Goal: Task Accomplishment & Management: Manage account settings

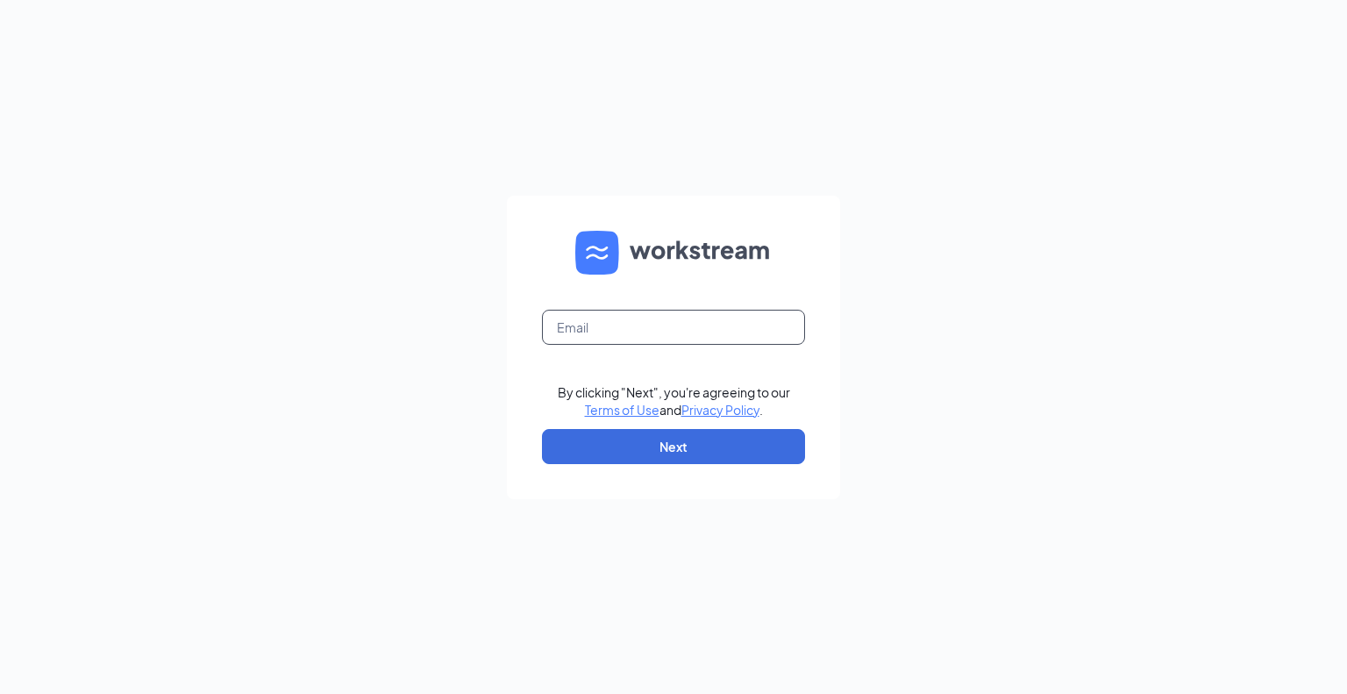
click at [636, 324] on input "text" at bounding box center [673, 327] width 263 height 35
type input "[EMAIL_ADDRESS][DOMAIN_NAME]"
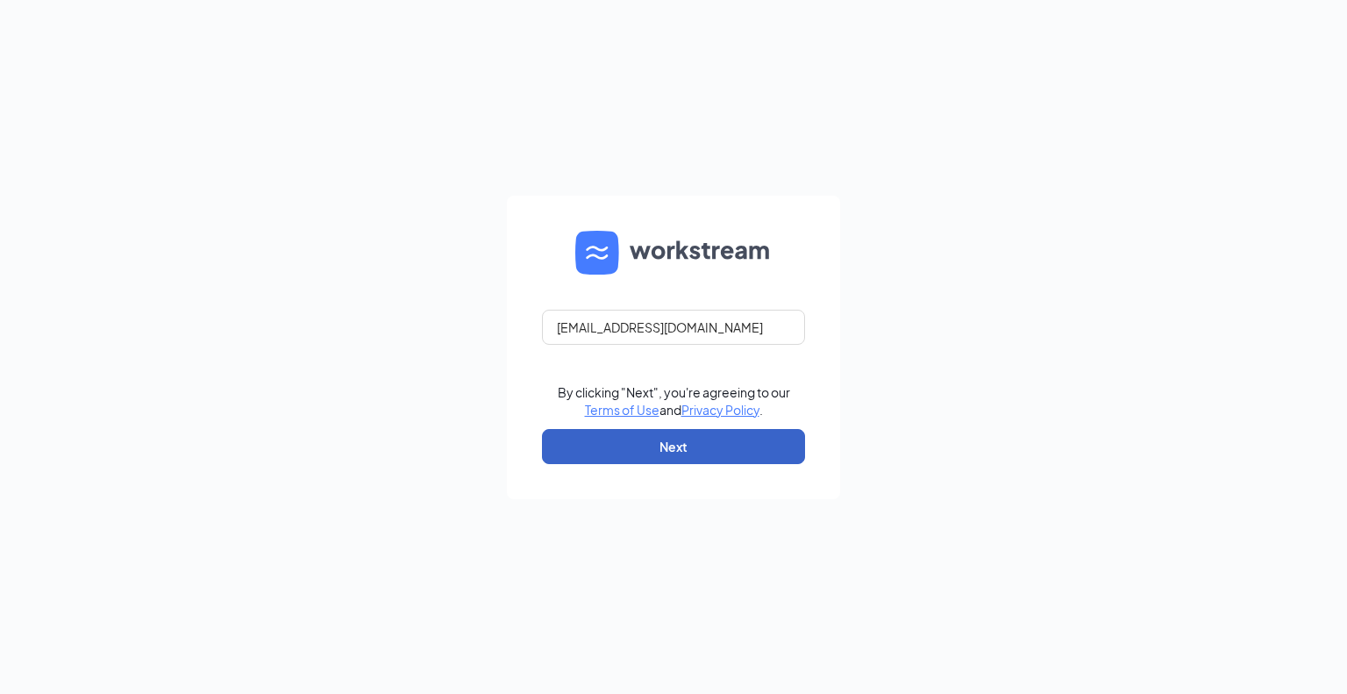
click at [663, 448] on button "Next" at bounding box center [673, 446] width 263 height 35
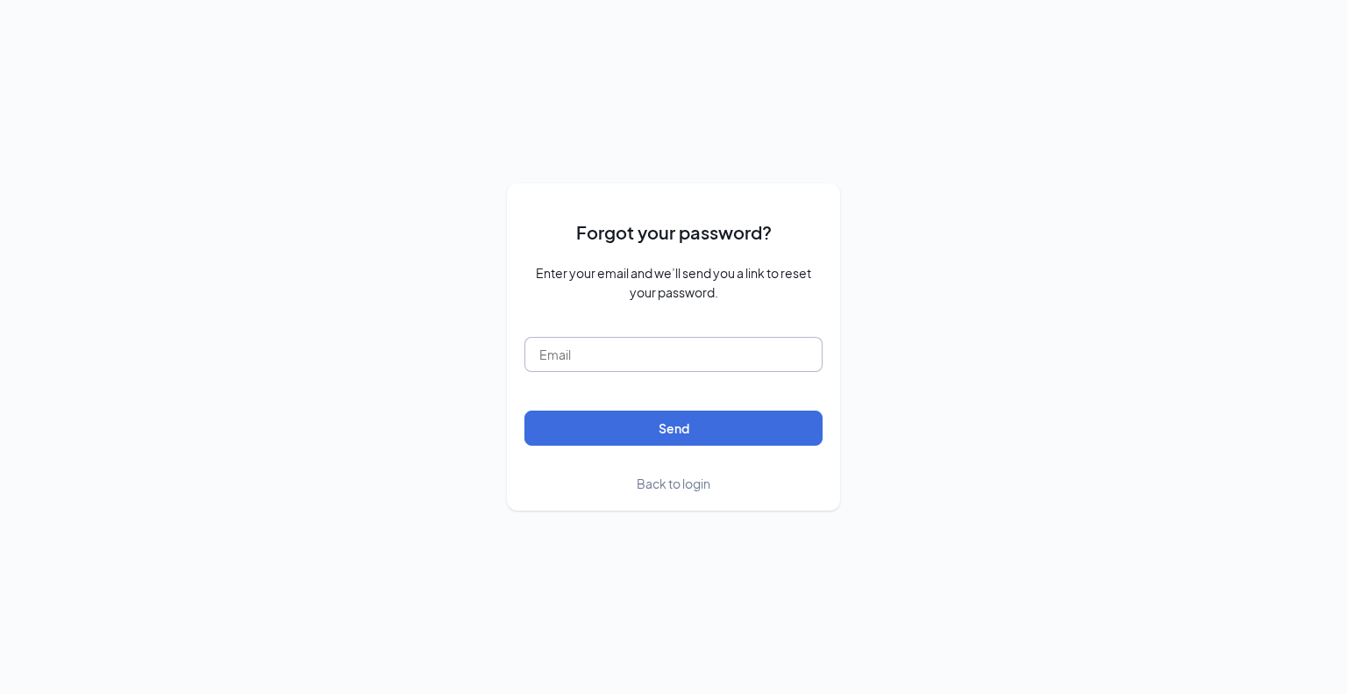
click at [635, 360] on input "text" at bounding box center [673, 354] width 298 height 35
type input "[EMAIL_ADDRESS][DOMAIN_NAME]"
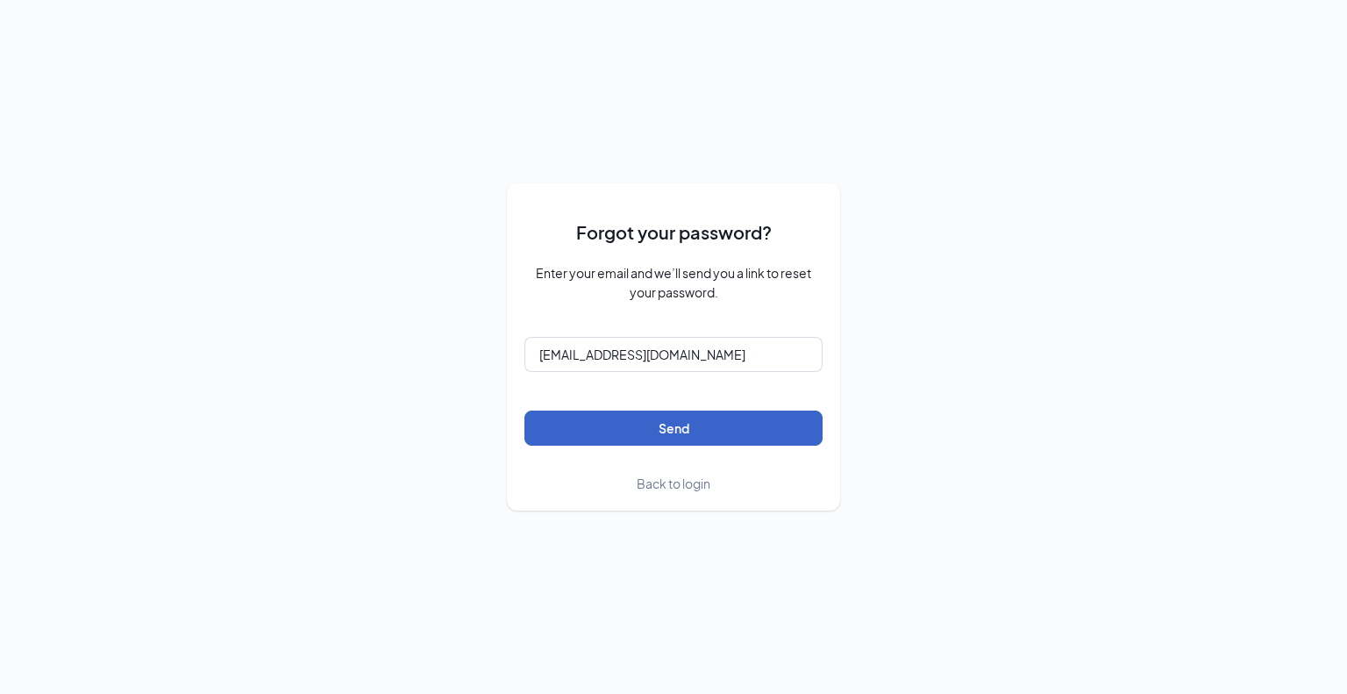
click at [626, 438] on button "Send" at bounding box center [673, 427] width 298 height 35
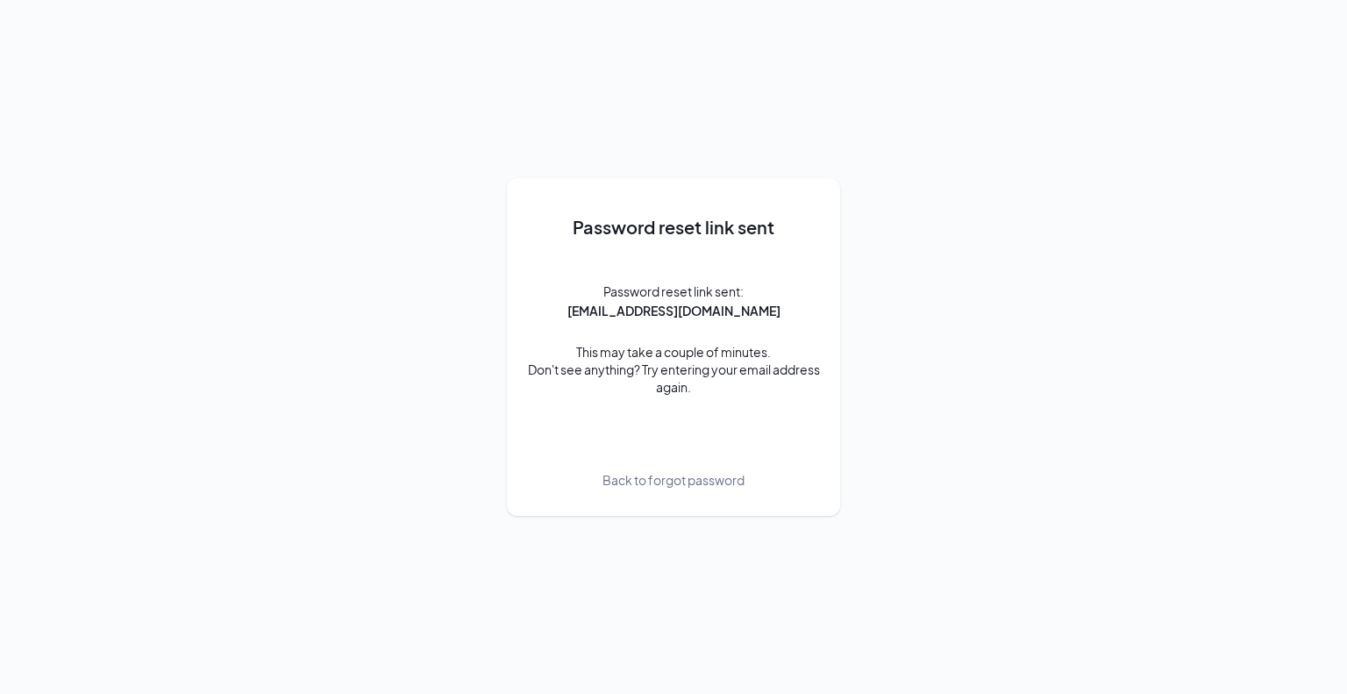
click at [652, 483] on span "Back to forgot password" at bounding box center [673, 479] width 142 height 19
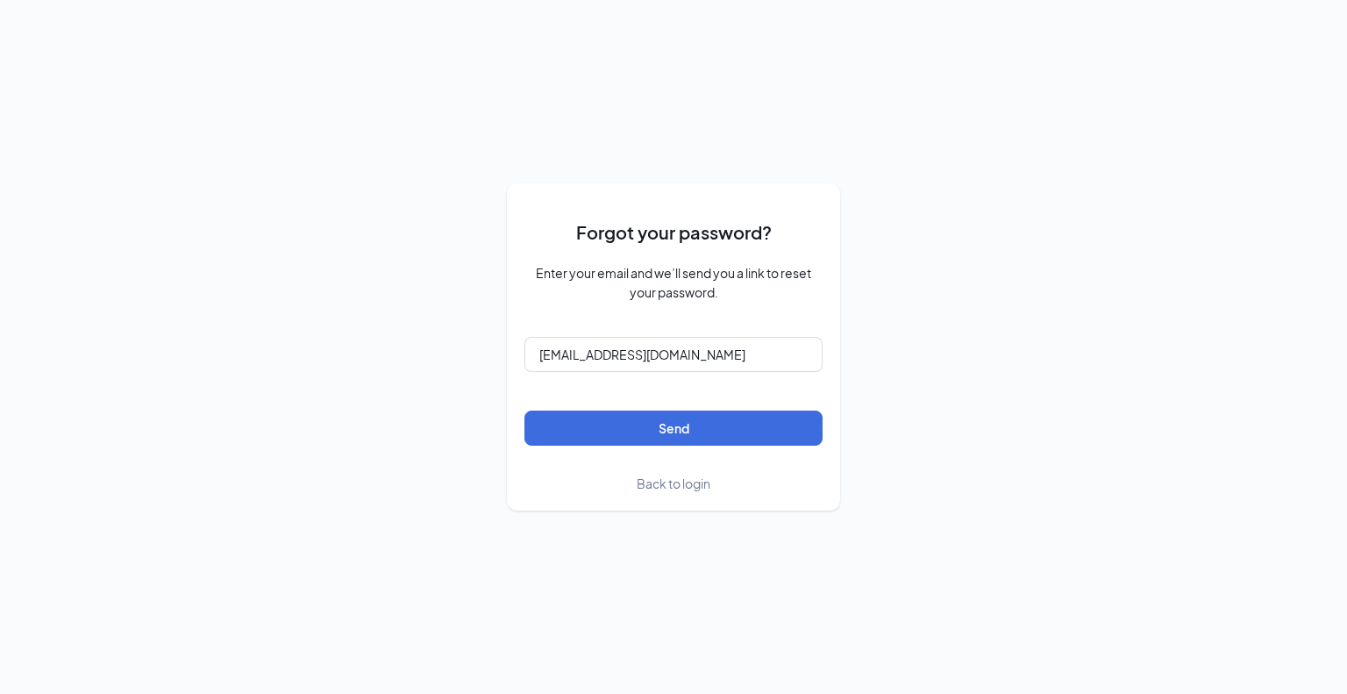
click at [651, 477] on span "Back to login" at bounding box center [674, 483] width 74 height 16
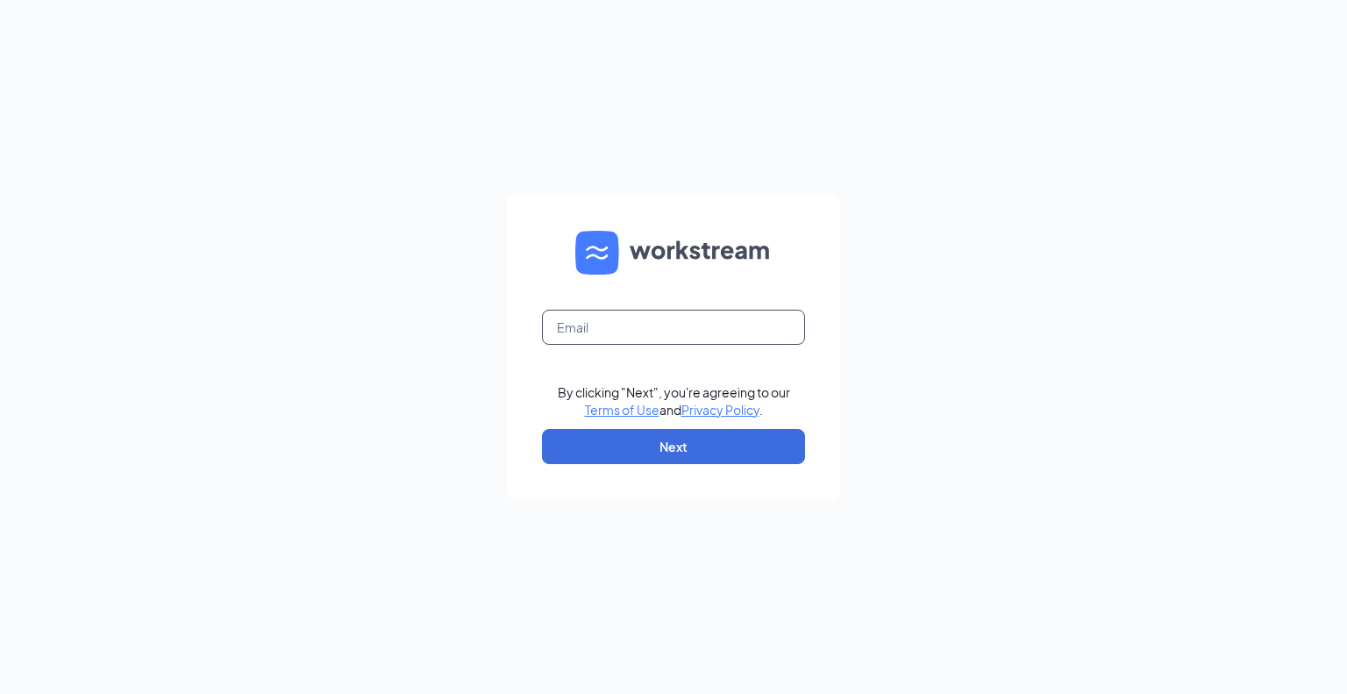
click at [654, 322] on input "text" at bounding box center [673, 327] width 263 height 35
type input "jf@universityace.com"
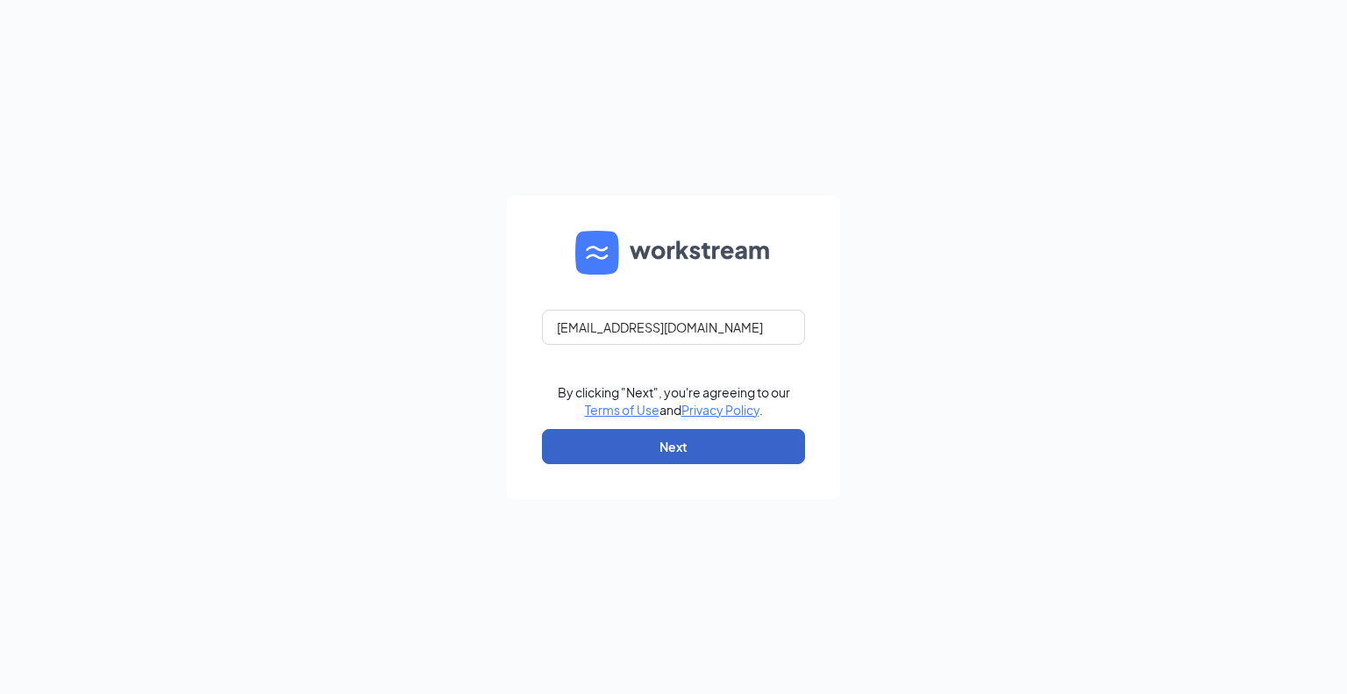
click at [645, 447] on button "Next" at bounding box center [673, 446] width 263 height 35
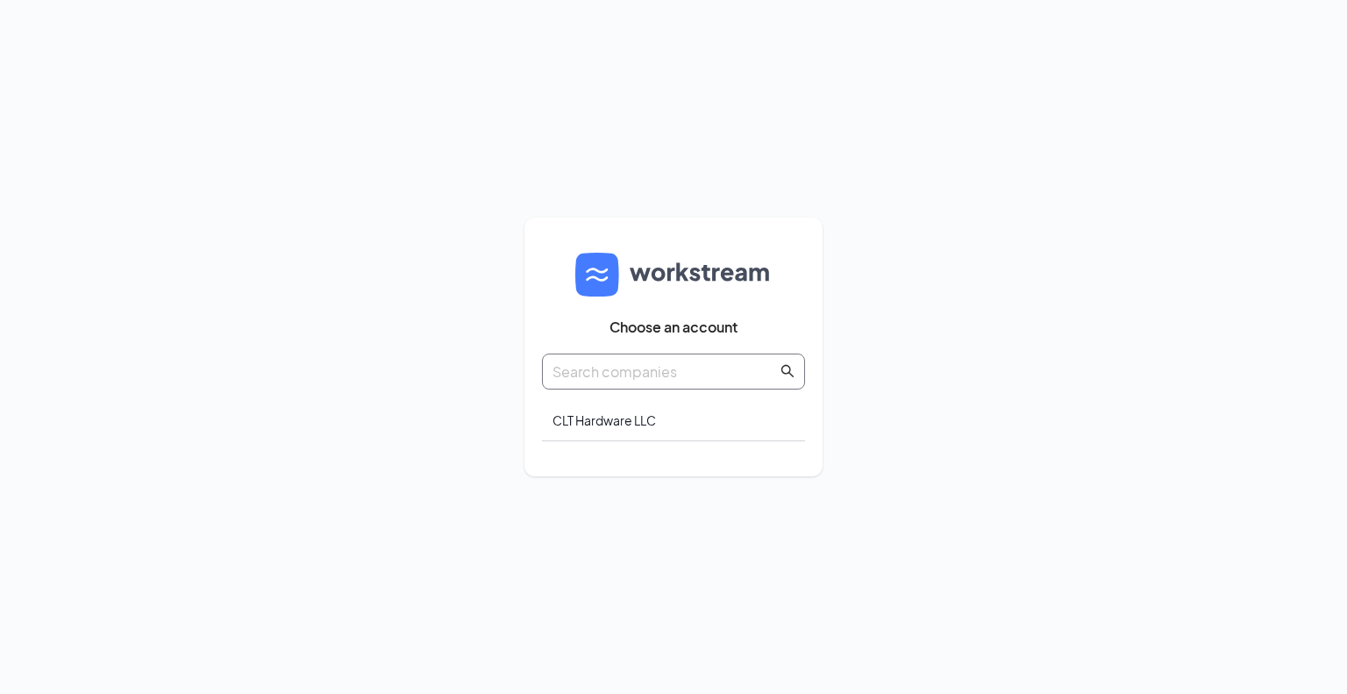
click at [689, 379] on input "text" at bounding box center [664, 371] width 225 height 22
click at [650, 414] on div "CLT Hardware LLC" at bounding box center [673, 420] width 263 height 41
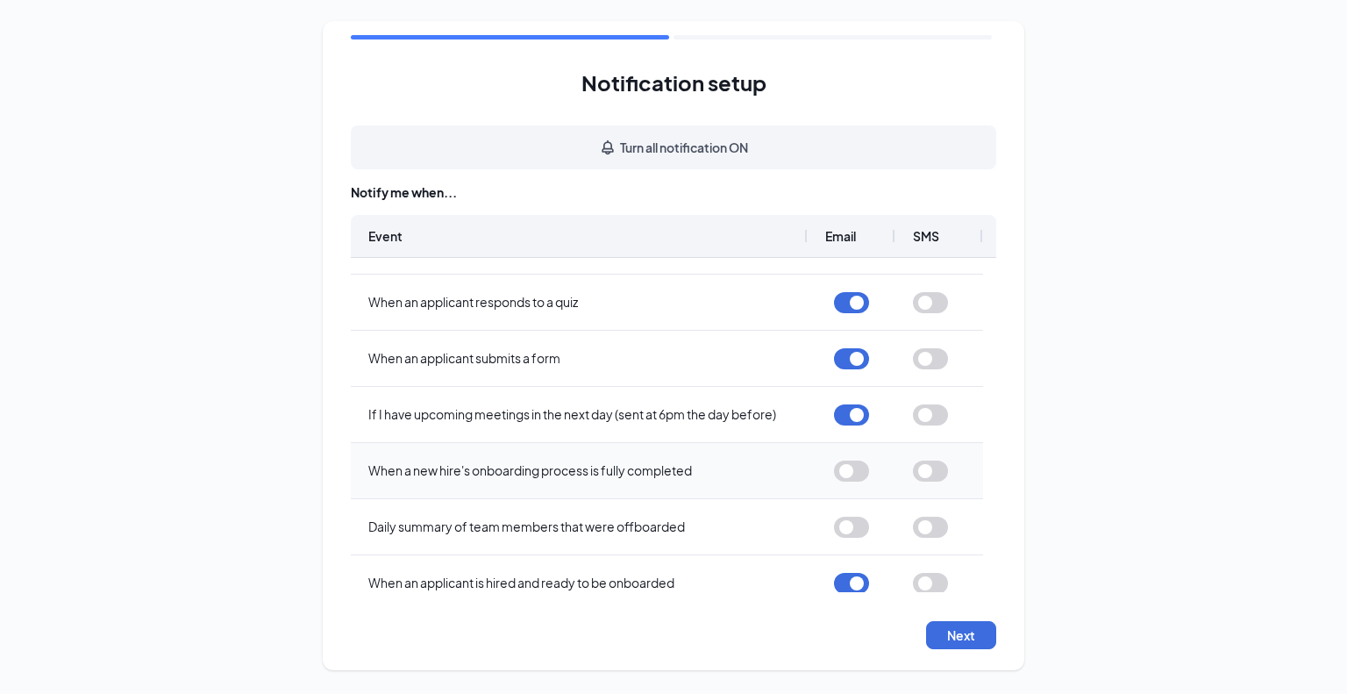
scroll to position [732, 0]
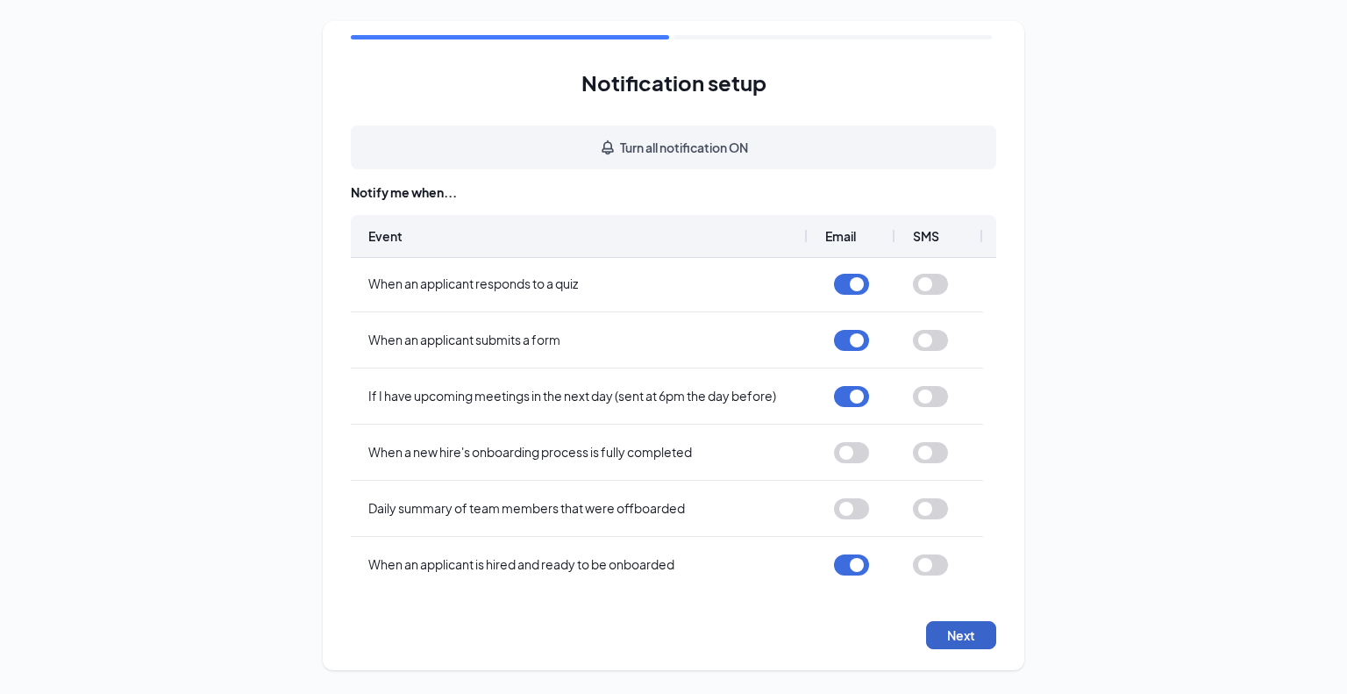
click at [977, 637] on button "Next" at bounding box center [961, 635] width 70 height 28
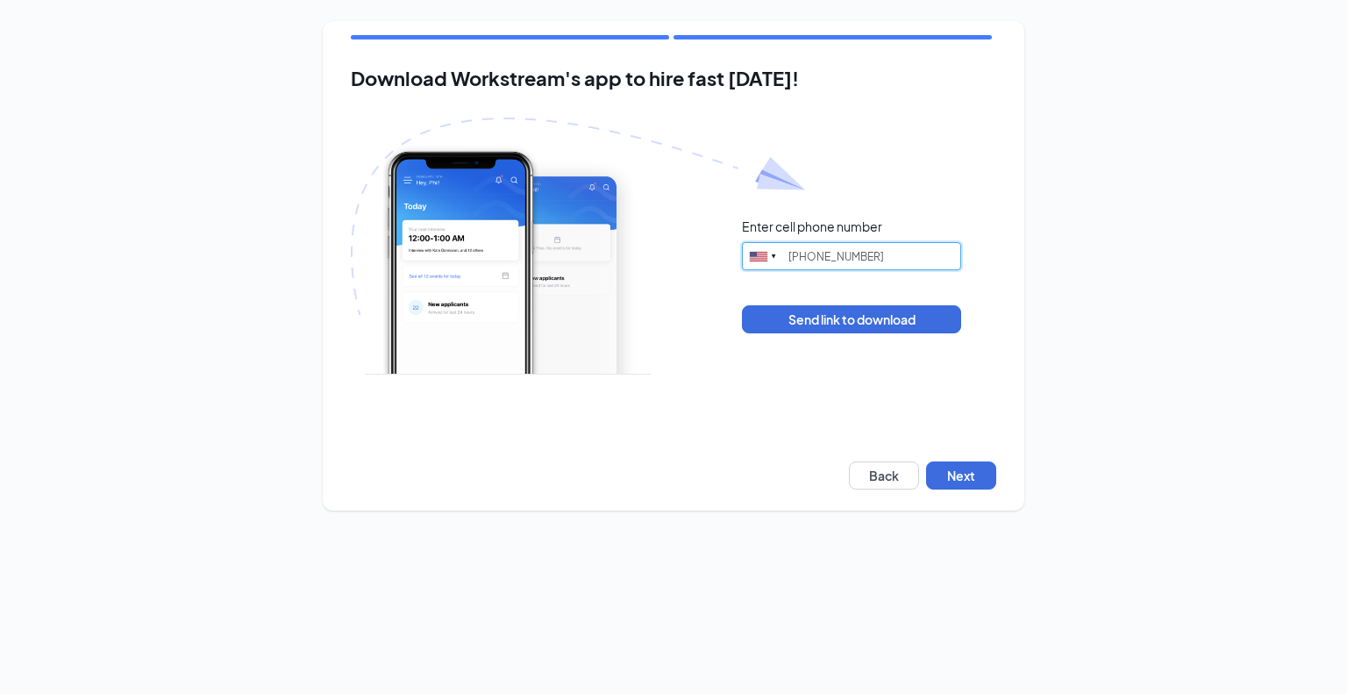
click at [869, 252] on input "(334) 329-7100" at bounding box center [851, 256] width 219 height 28
click at [851, 384] on div "Enter cell phone number United States + 1 Singapore + 65 Canada + 1 Afghanistan…" at bounding box center [673, 276] width 645 height 316
drag, startPoint x: 880, startPoint y: 263, endPoint x: 681, endPoint y: 277, distance: 199.6
drag, startPoint x: 681, startPoint y: 277, endPoint x: 887, endPoint y: 251, distance: 206.9
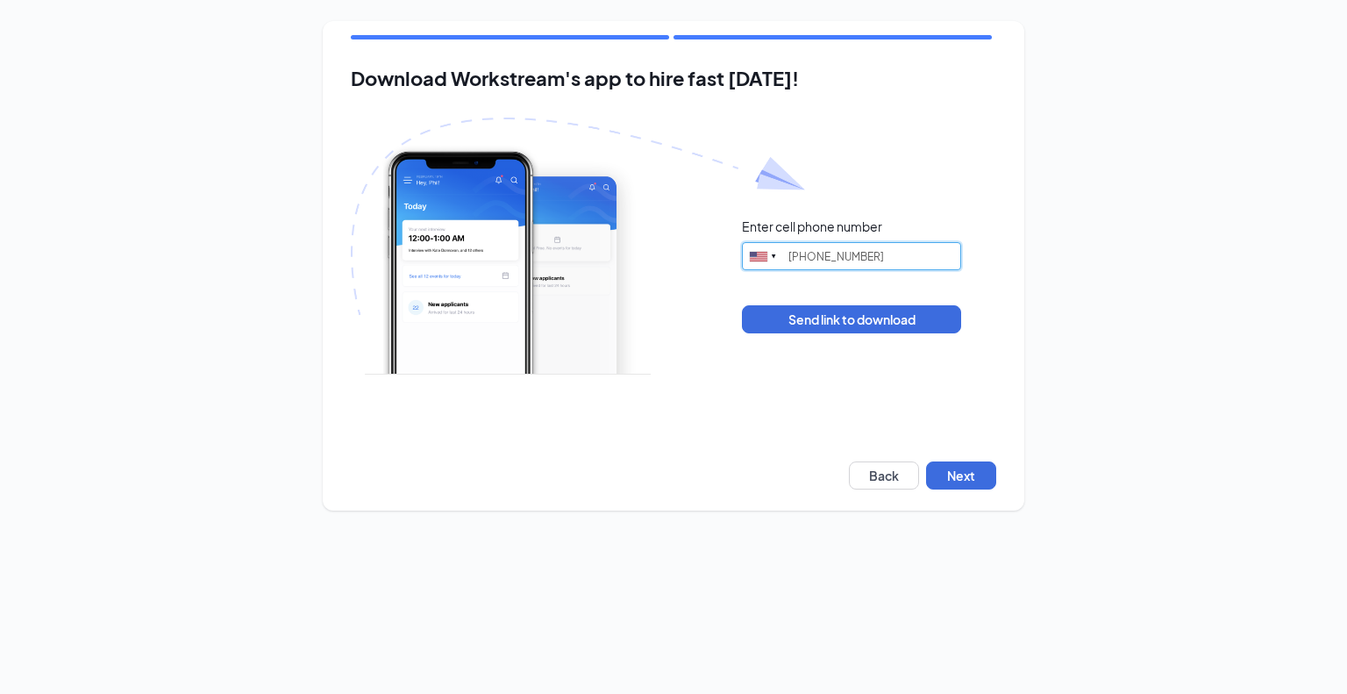
click at [887, 251] on input "(334) 329-7100" at bounding box center [851, 256] width 219 height 28
type input "("
type input "3343325531"
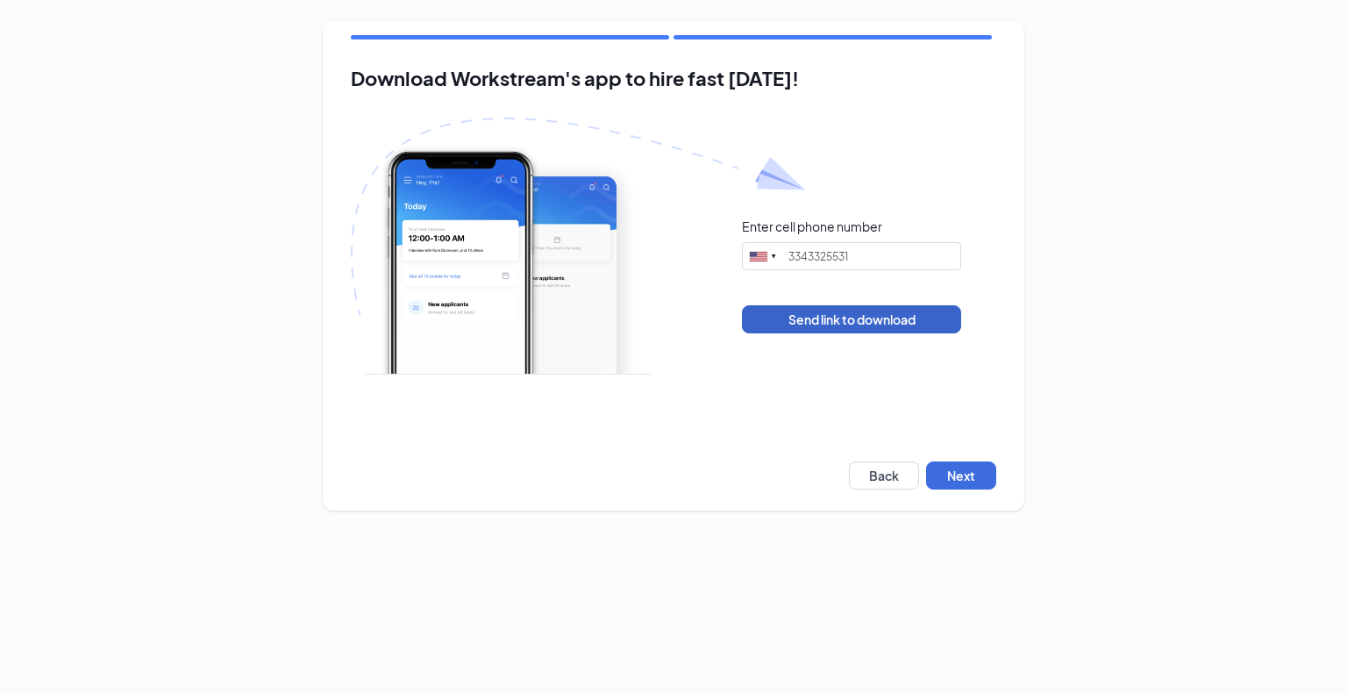
click at [858, 318] on button "Send link to download" at bounding box center [851, 319] width 219 height 28
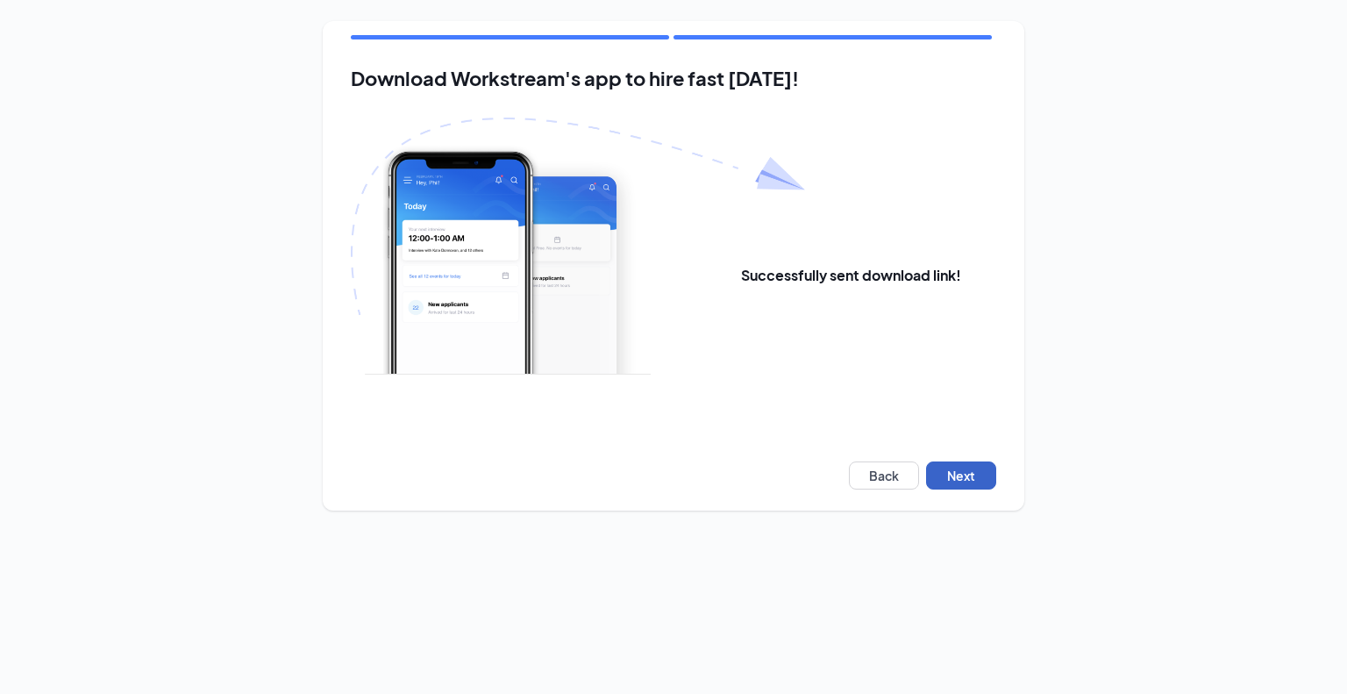
click at [933, 468] on button "Next" at bounding box center [961, 475] width 70 height 28
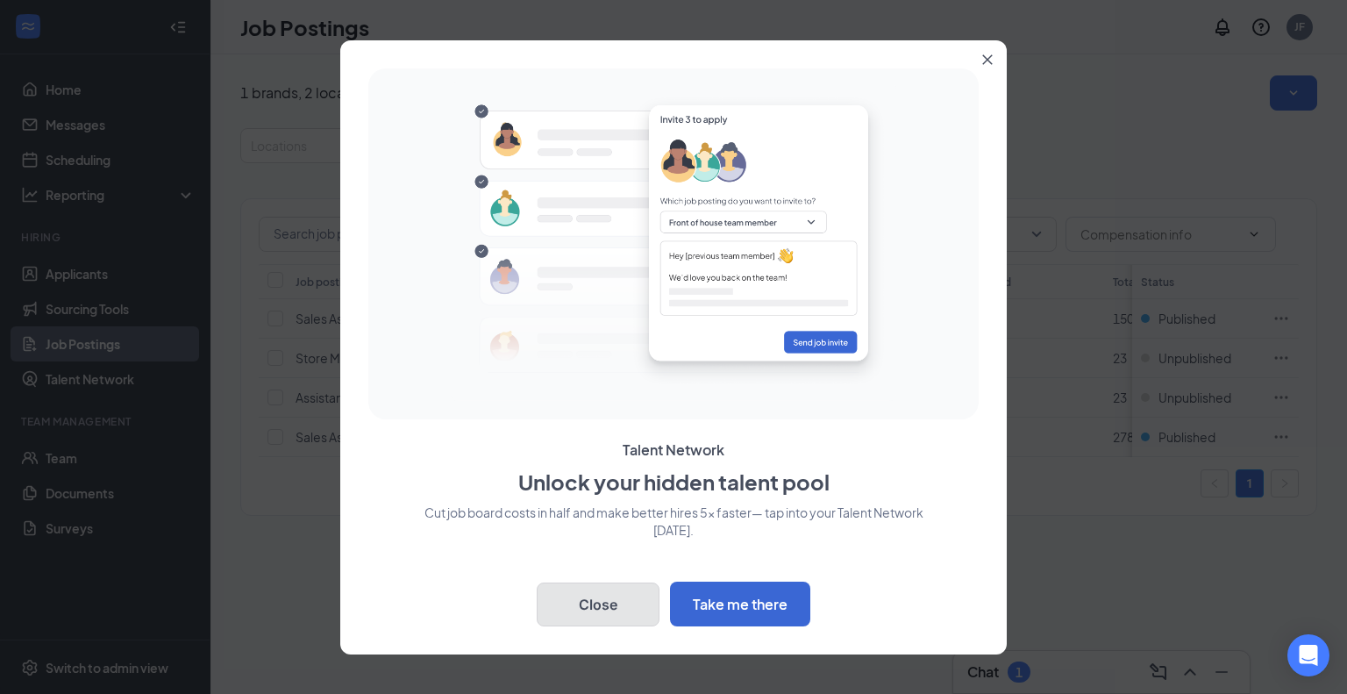
click at [603, 607] on button "Close" at bounding box center [598, 604] width 123 height 44
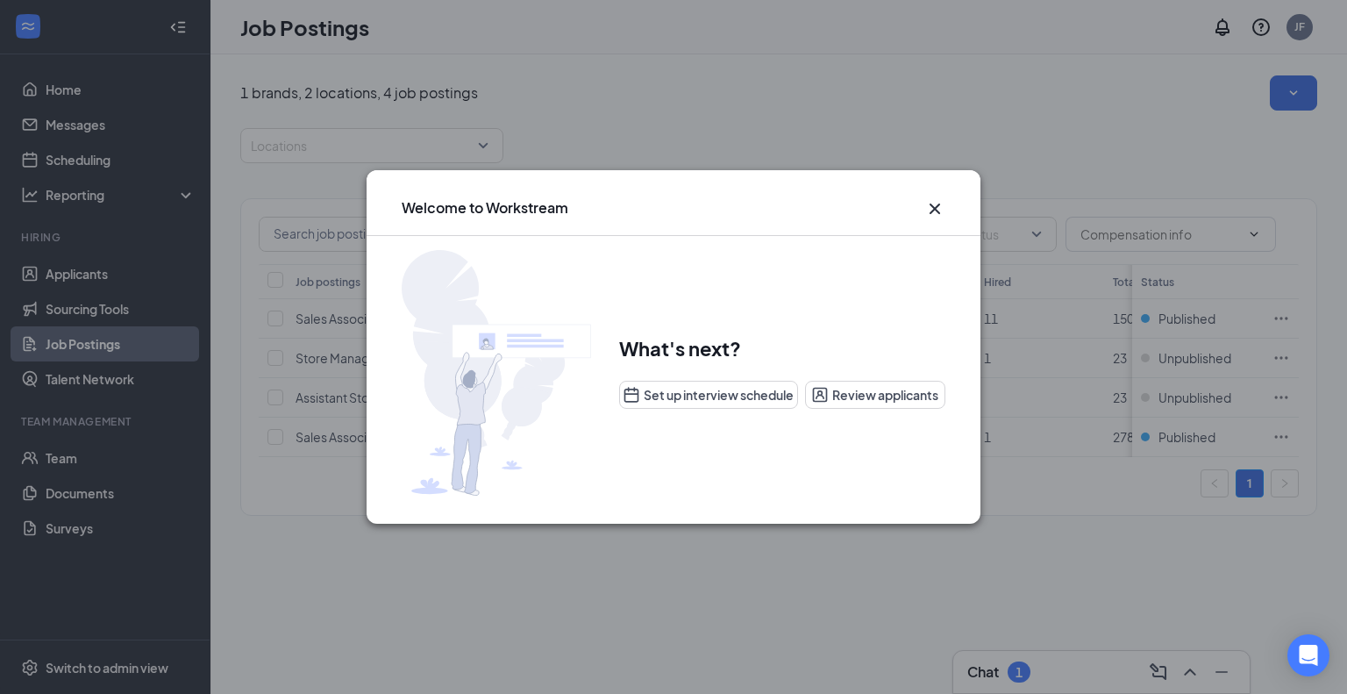
click at [930, 203] on icon "Cross" at bounding box center [934, 208] width 21 height 21
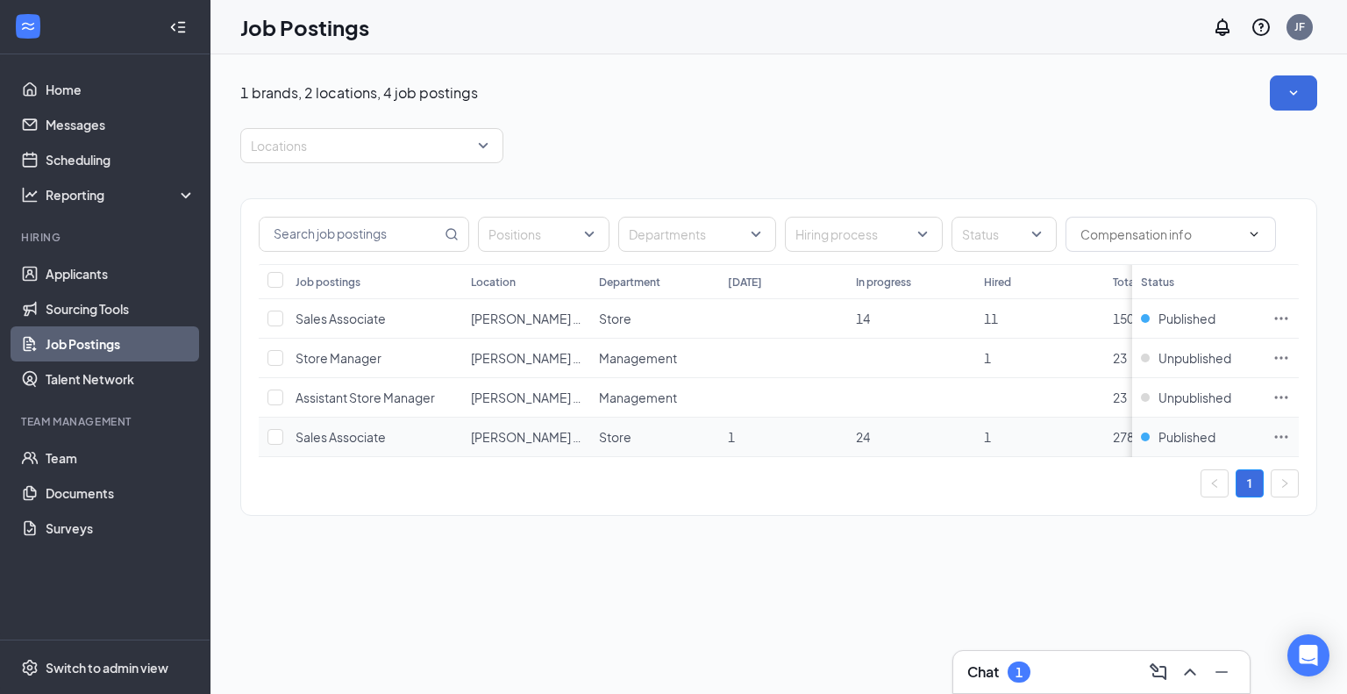
click at [891, 440] on td "24" at bounding box center [911, 436] width 128 height 39
click at [859, 435] on span "24" at bounding box center [863, 437] width 14 height 16
click at [1006, 226] on div at bounding box center [995, 234] width 79 height 28
click at [887, 237] on div at bounding box center [855, 234] width 132 height 28
click at [796, 122] on div "1 brands, 2 locations, 4 job postings Locations Positions Departments Hiring pr…" at bounding box center [778, 304] width 1077 height 458
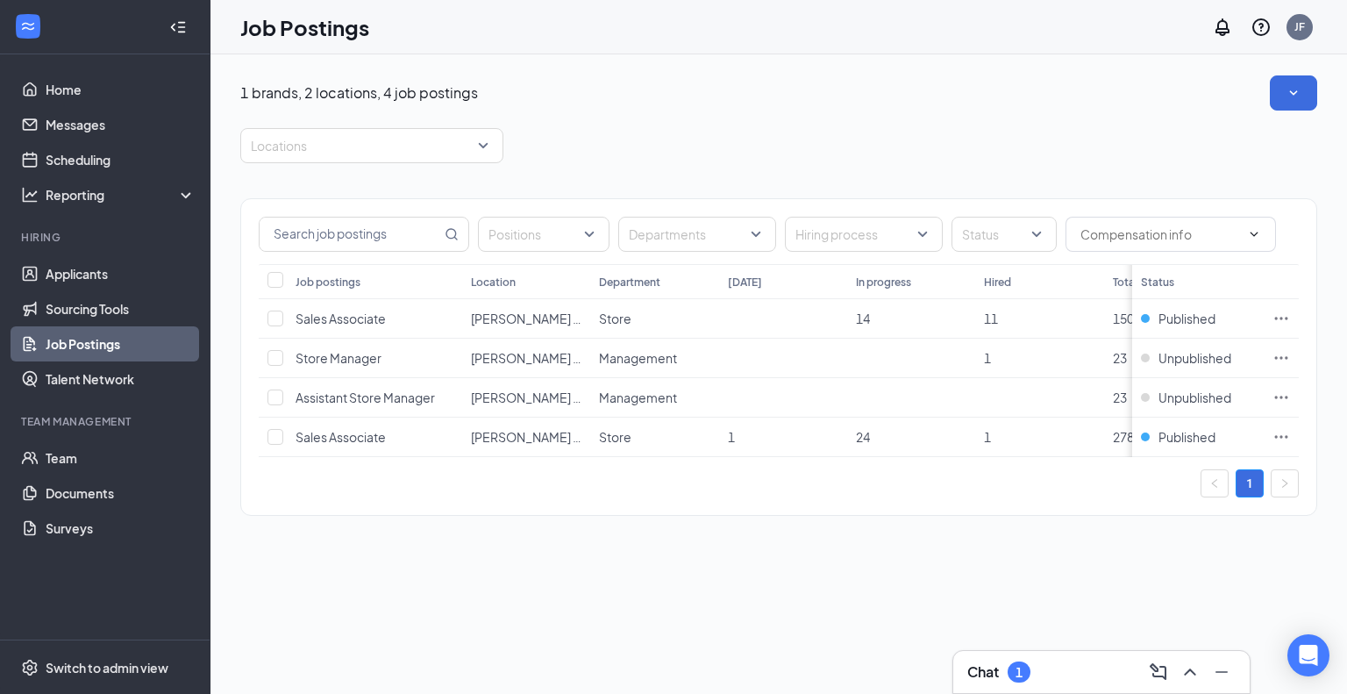
click at [979, 659] on div "Chat 1" at bounding box center [1101, 672] width 268 height 28
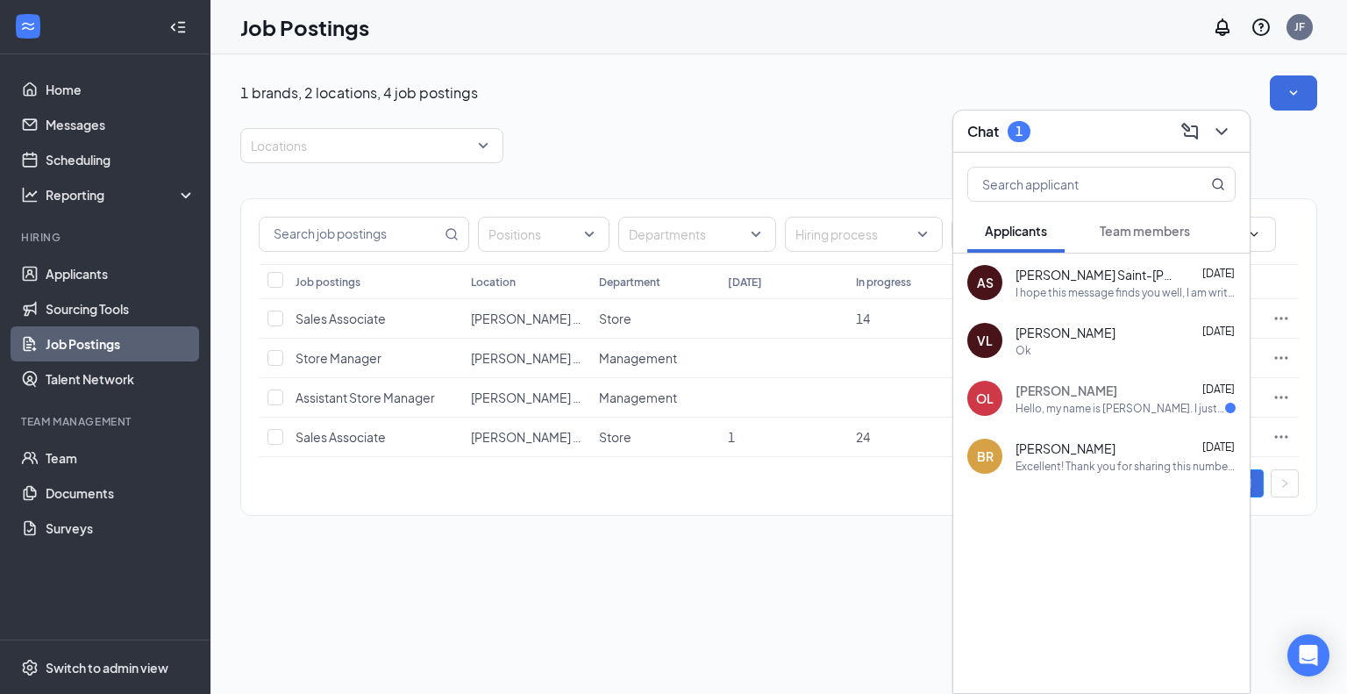
click at [1170, 414] on div "Hello, my name is Omar Lesnjak. I just applied to Ace Hardware. If any other re…" at bounding box center [1121, 408] width 210 height 15
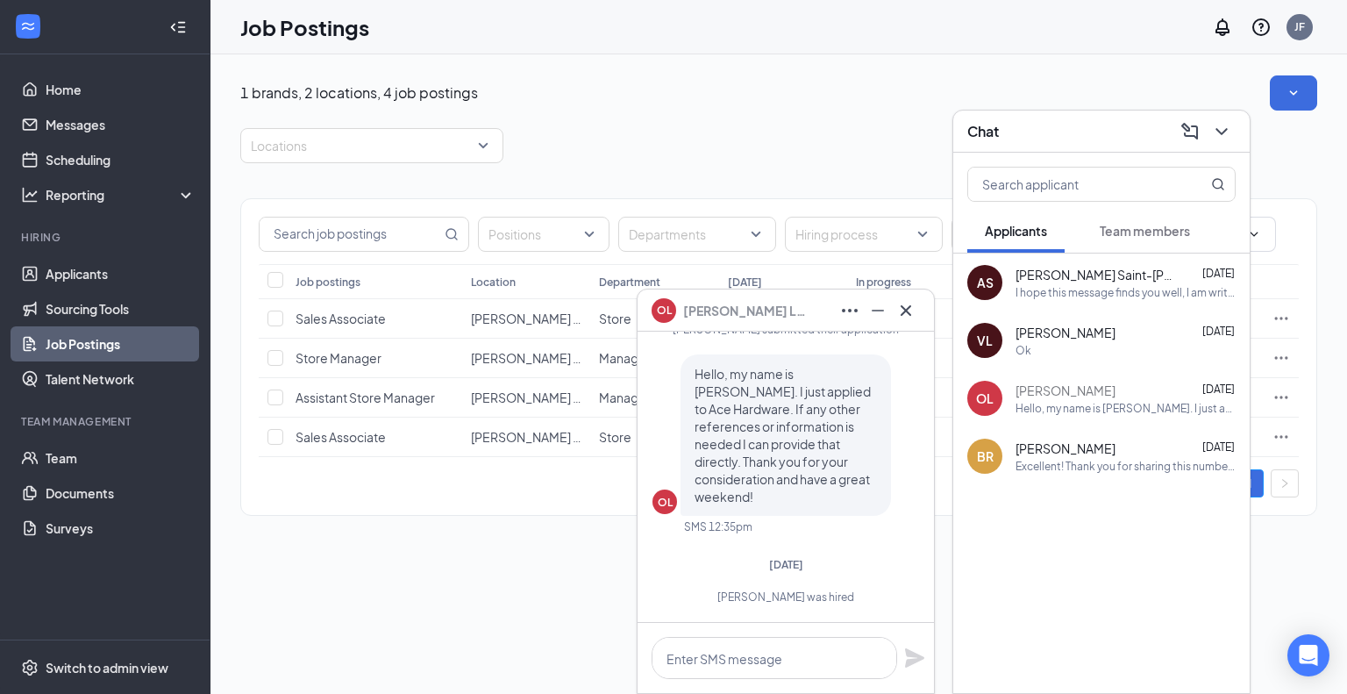
click at [1129, 461] on div "Excellent! Thank you for sharing this number with me" at bounding box center [1126, 466] width 220 height 15
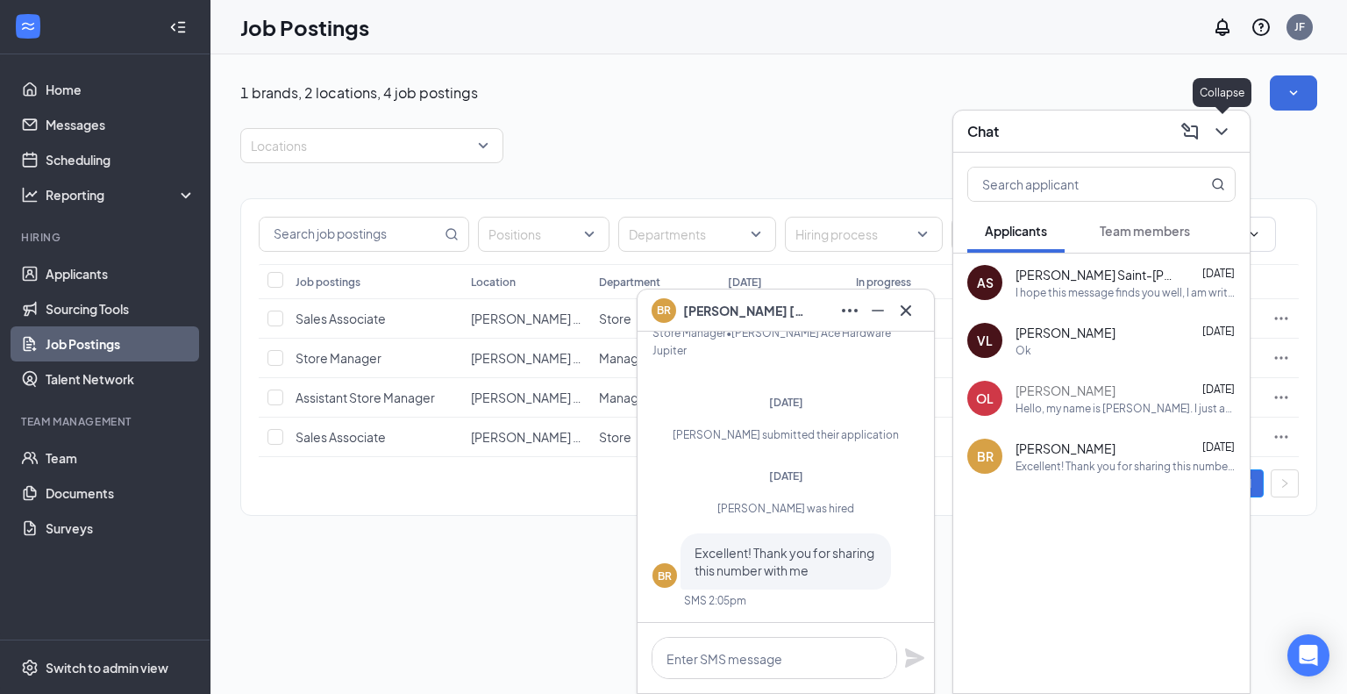
click at [1222, 136] on icon "ChevronDown" at bounding box center [1221, 131] width 21 height 21
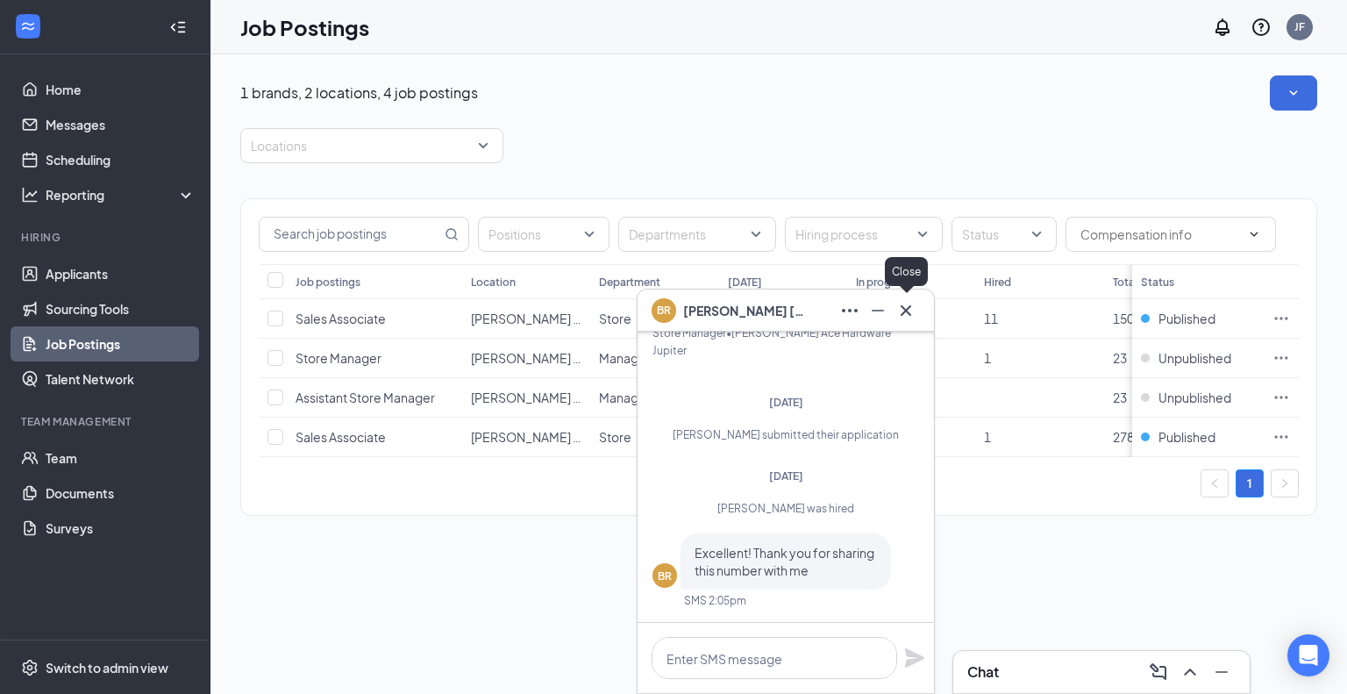
click at [909, 306] on icon "Cross" at bounding box center [905, 310] width 21 height 21
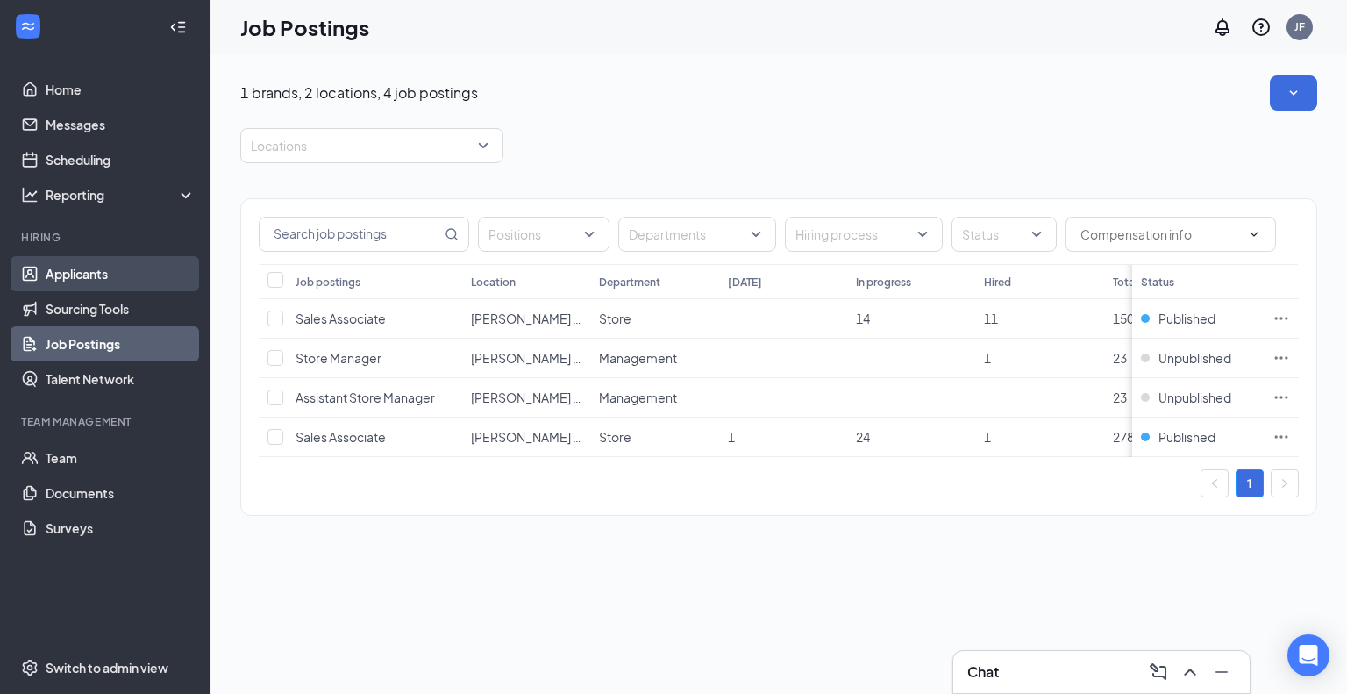
click at [82, 276] on link "Applicants" at bounding box center [121, 273] width 150 height 35
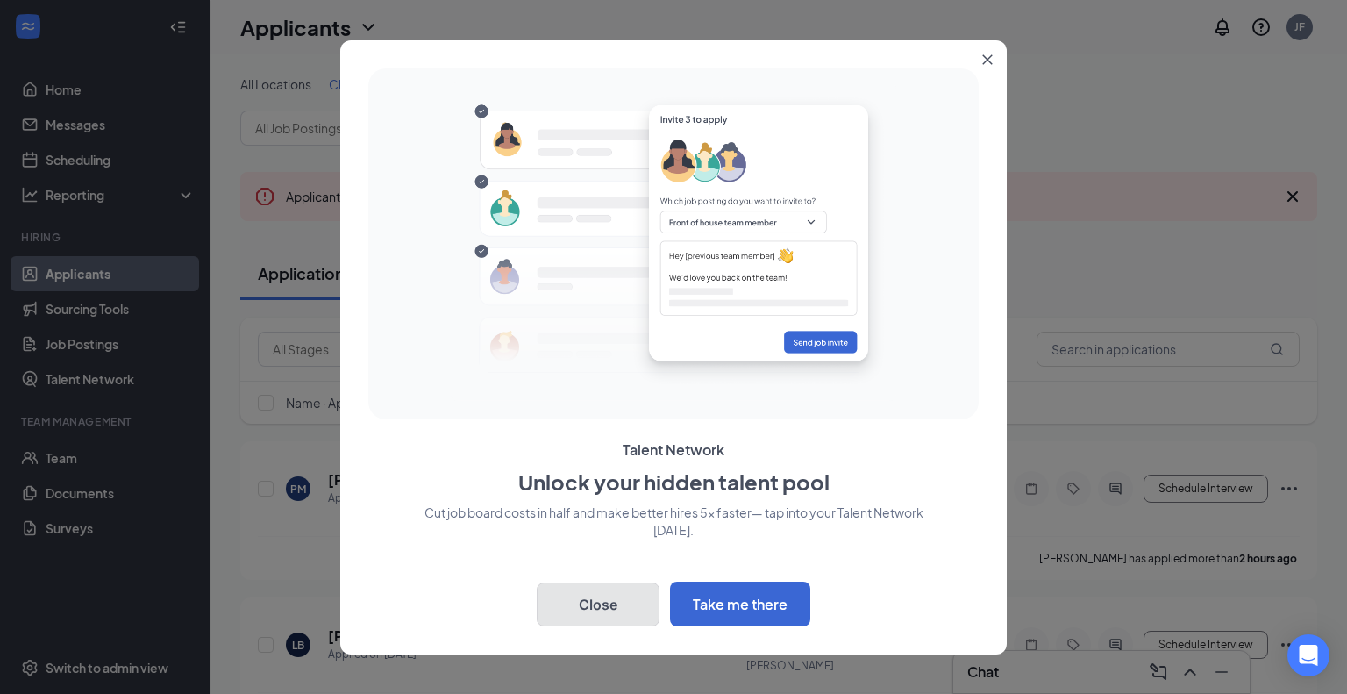
click at [636, 618] on button "Close" at bounding box center [598, 604] width 123 height 44
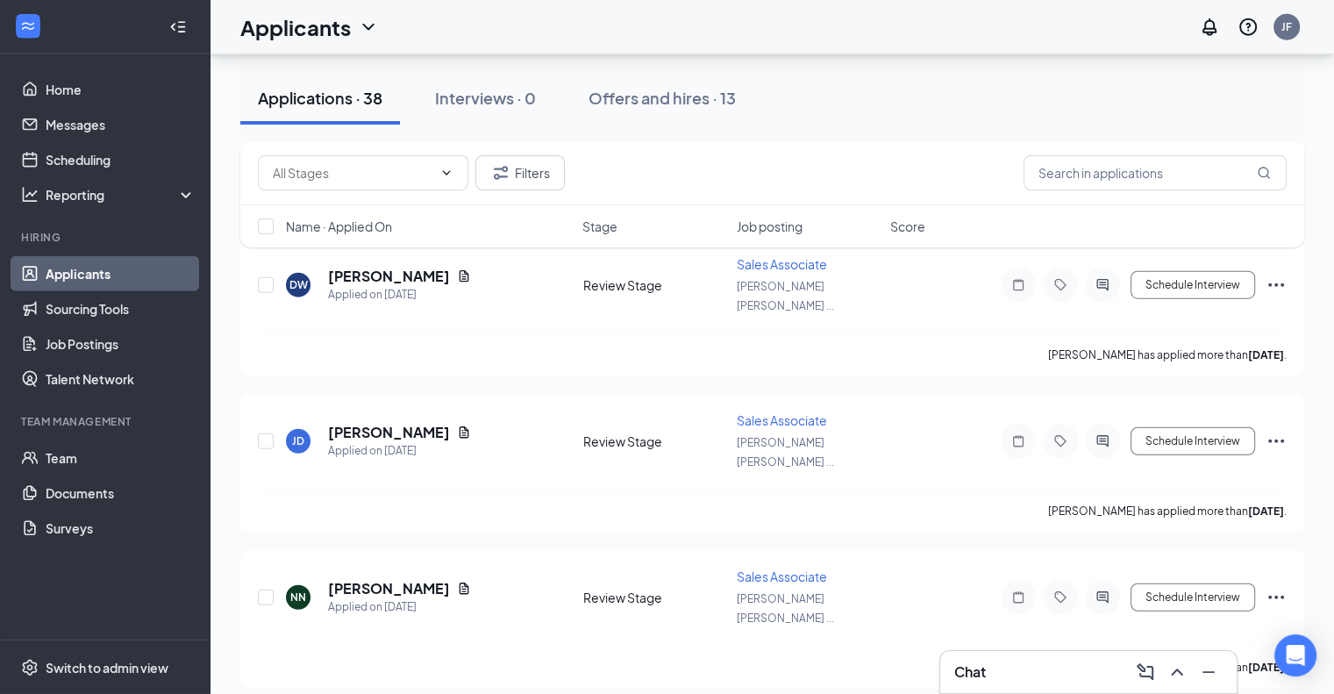
scroll to position [4876, 0]
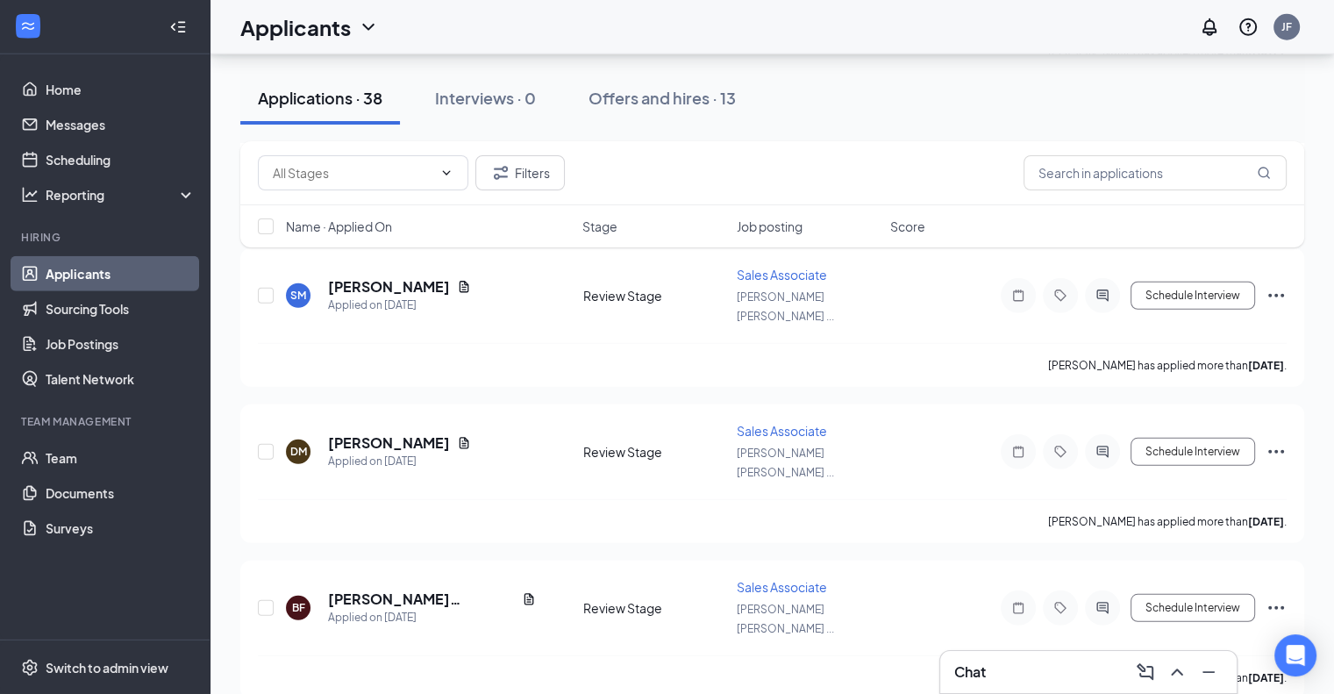
checkbox input "true"
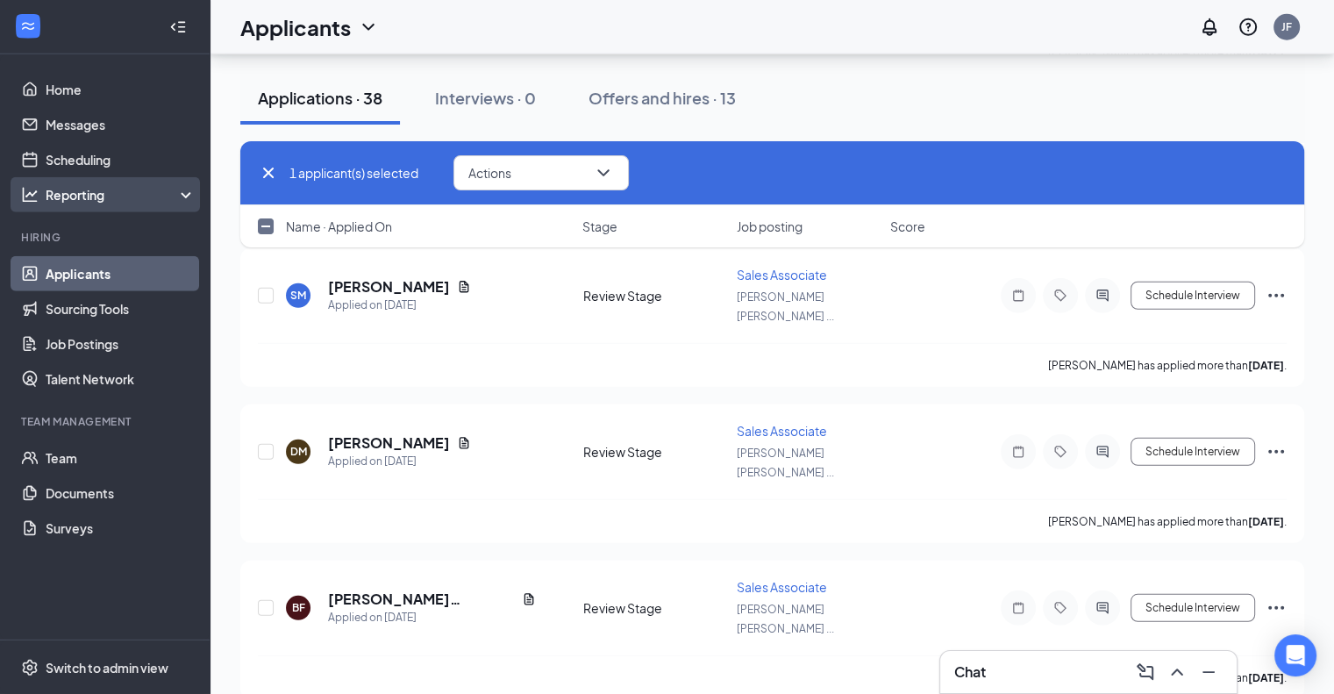
click at [120, 192] on div "Reporting" at bounding box center [121, 195] width 151 height 18
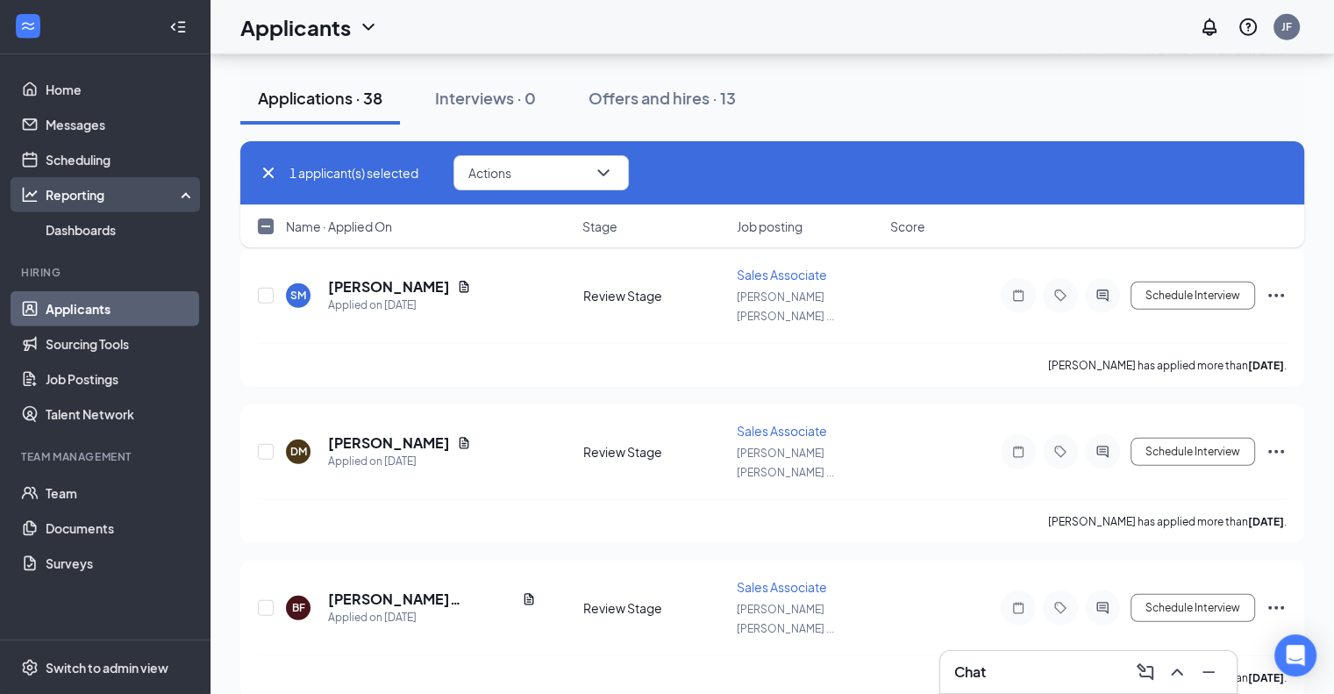
click at [183, 196] on div "Reporting" at bounding box center [121, 195] width 151 height 18
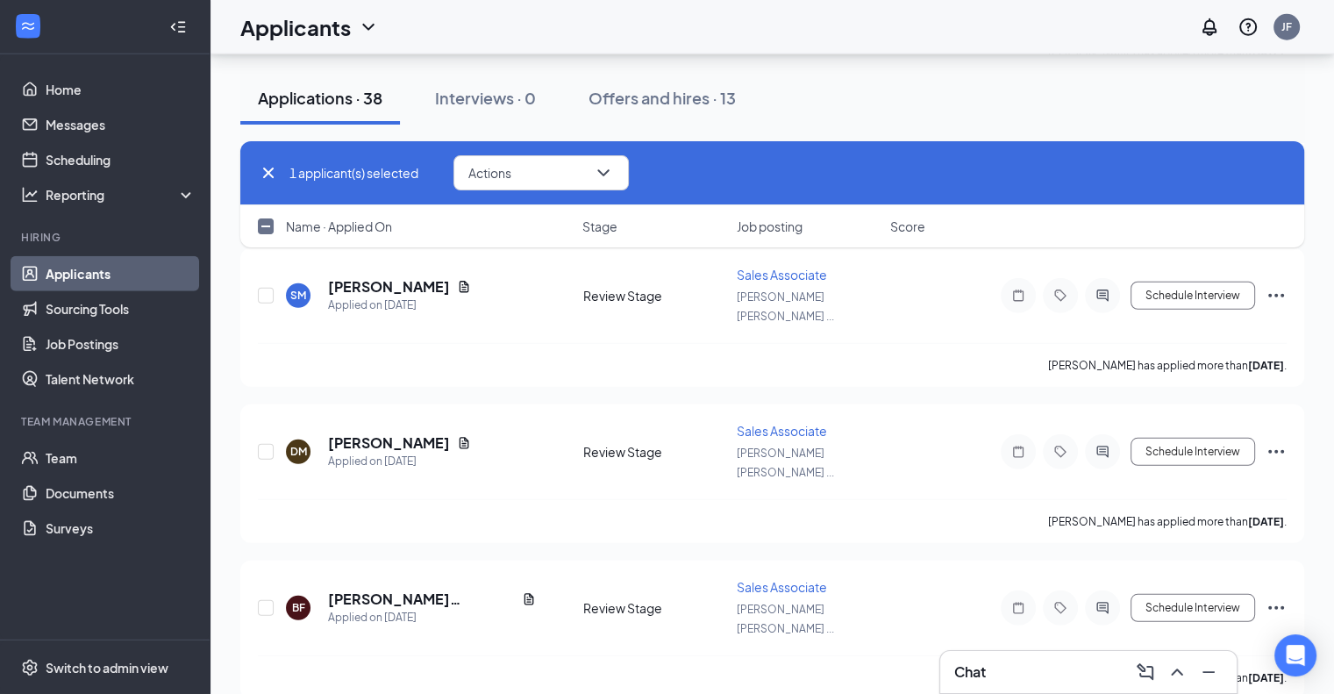
checkbox input "true"
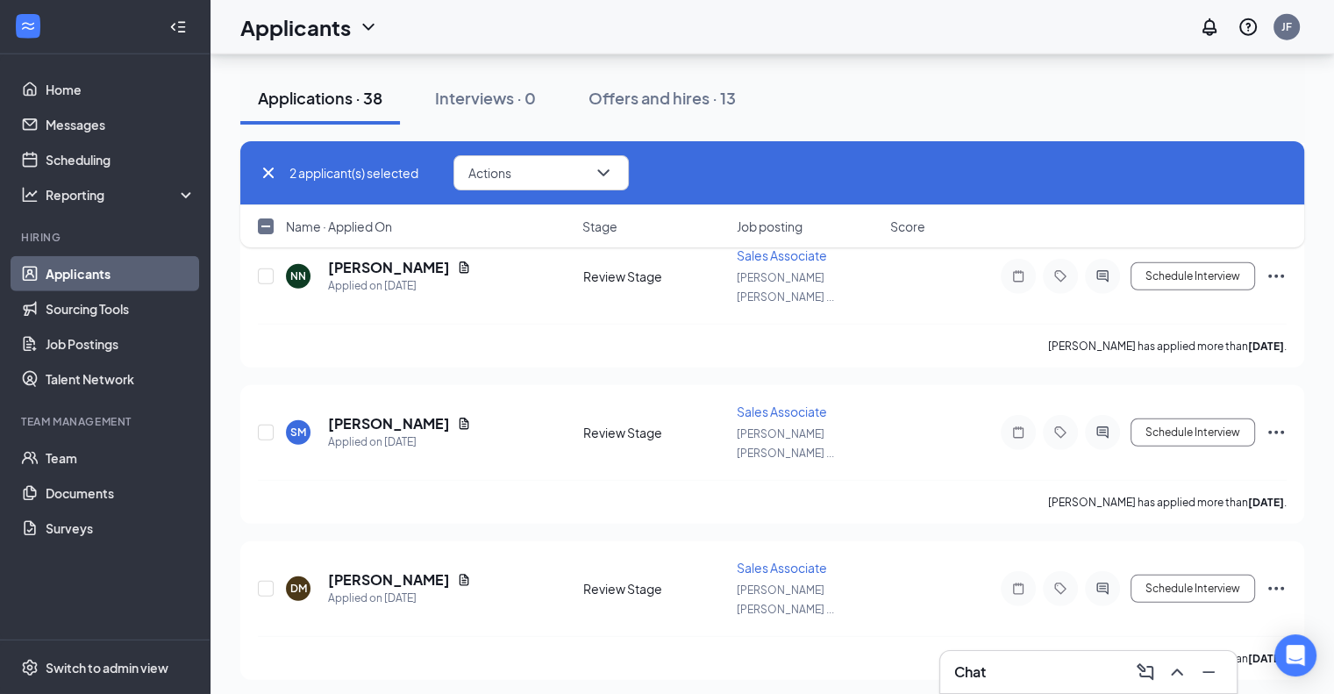
checkbox input "true"
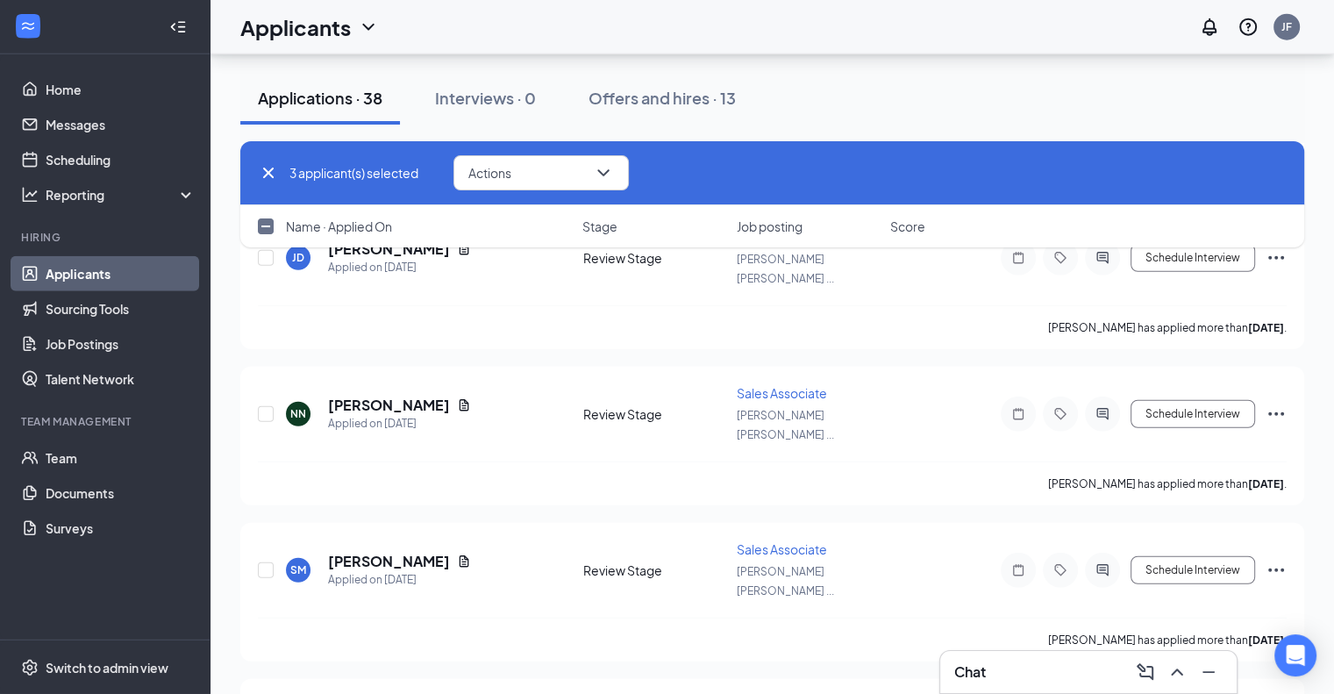
scroll to position [4594, 0]
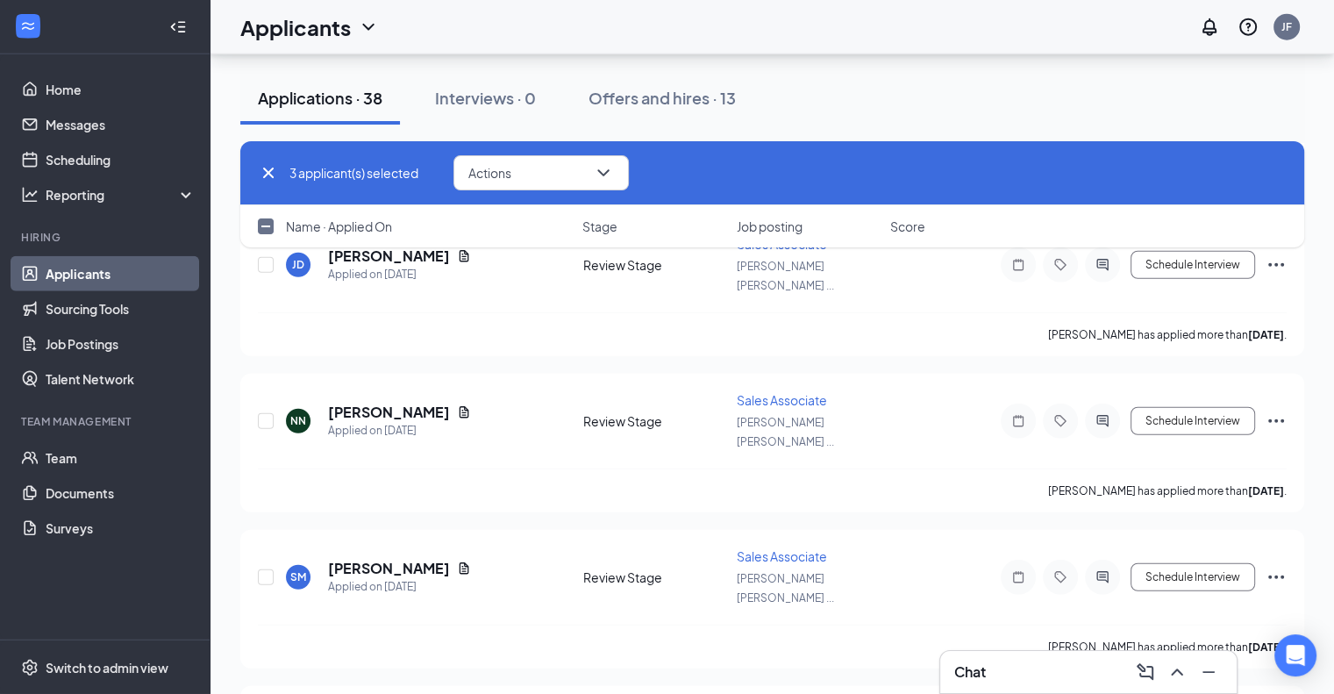
checkbox input "true"
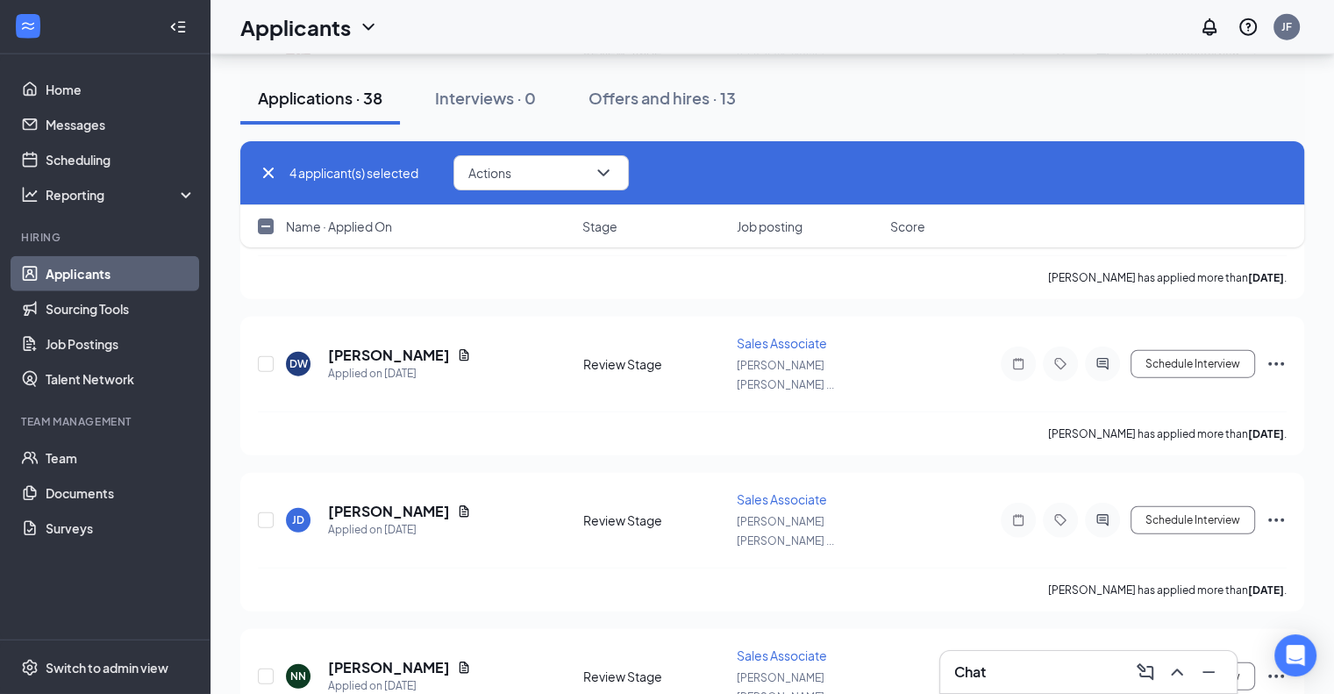
scroll to position [4339, 0]
checkbox input "true"
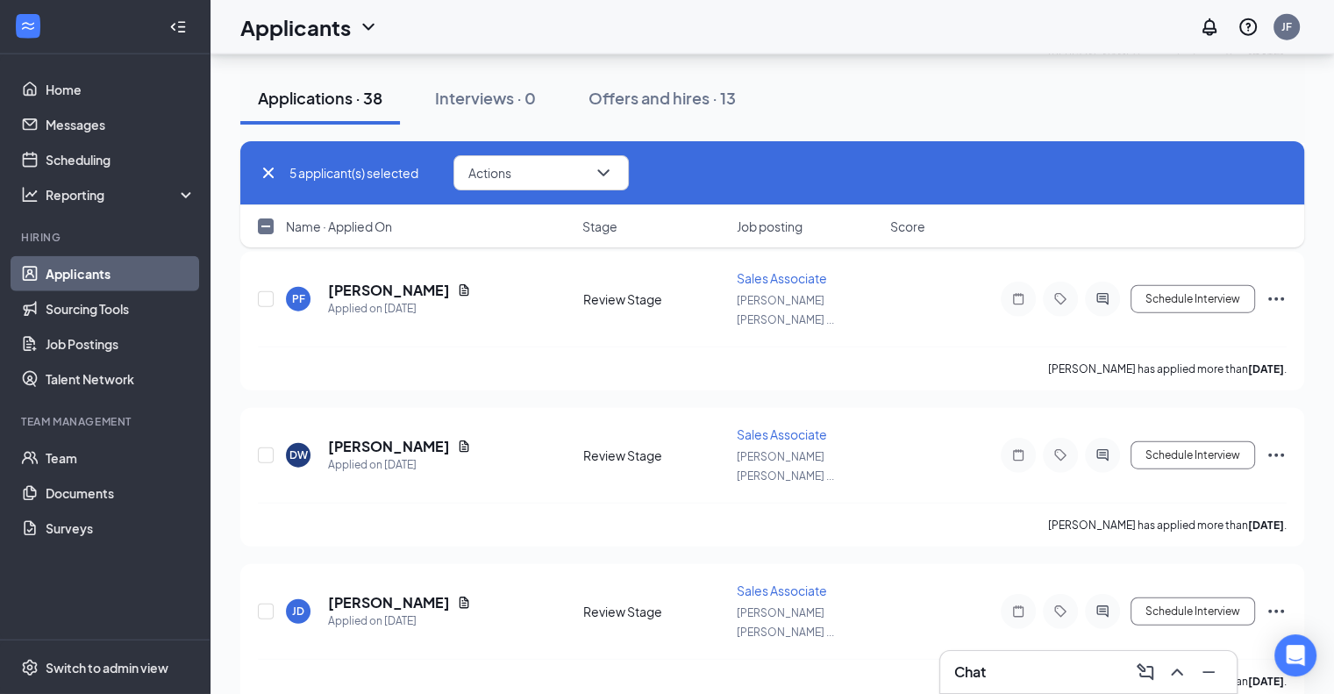
scroll to position [4245, 0]
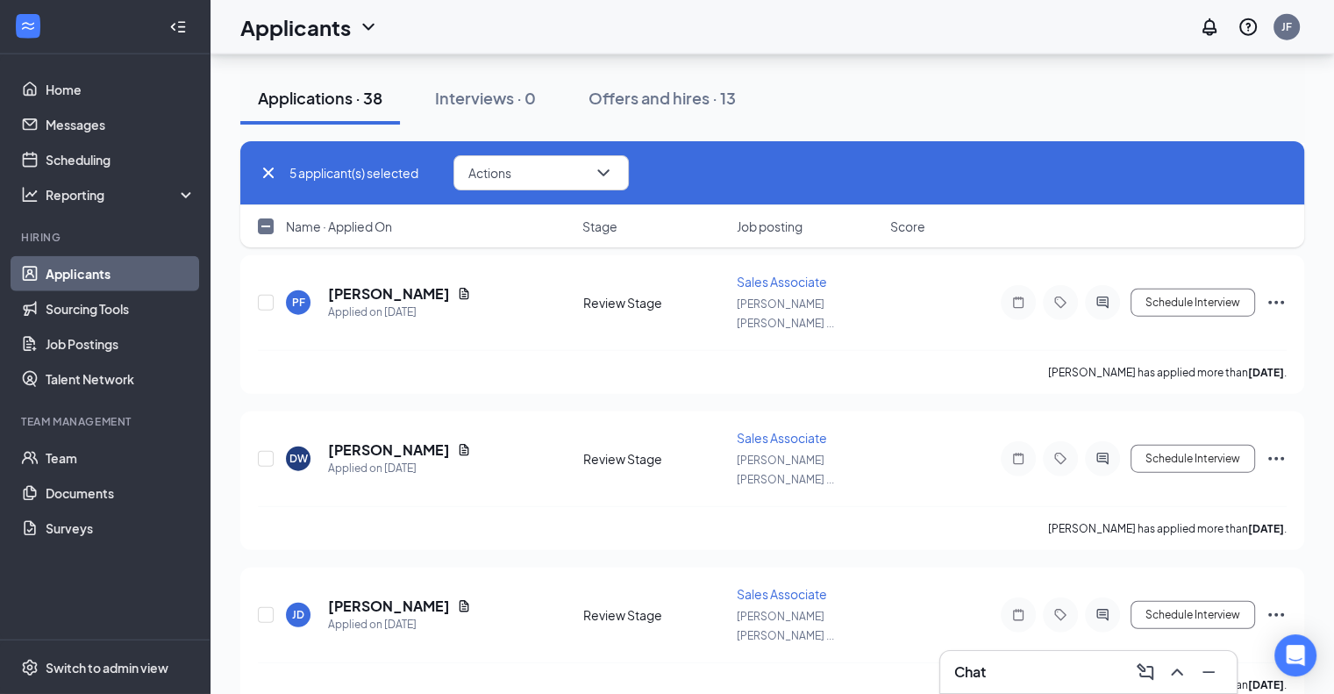
checkbox input "true"
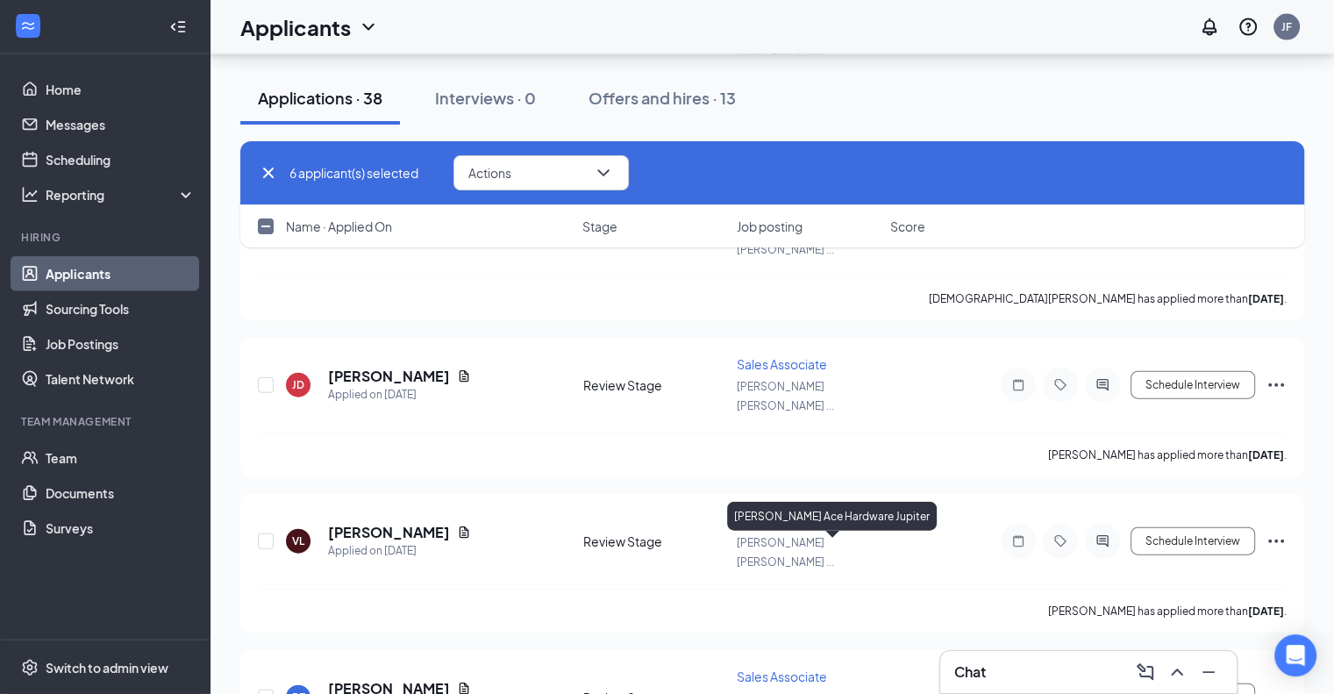
scroll to position [3839, 0]
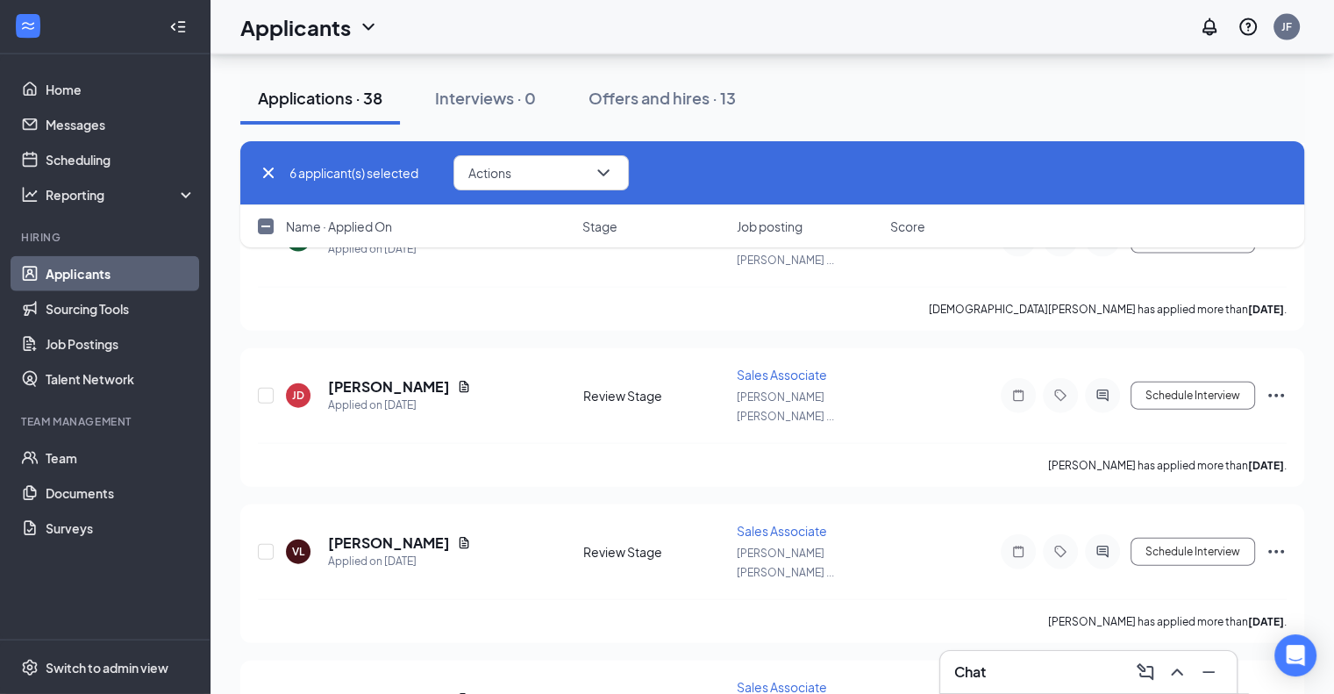
checkbox input "true"
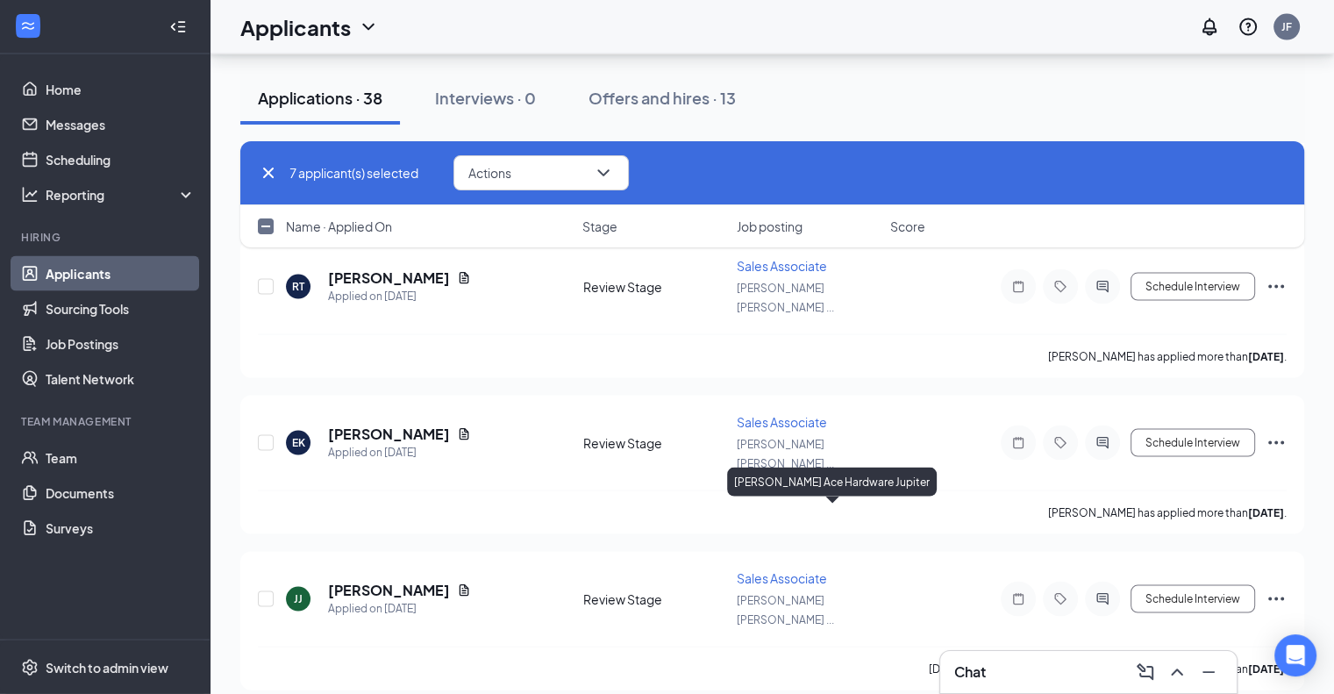
scroll to position [3468, 0]
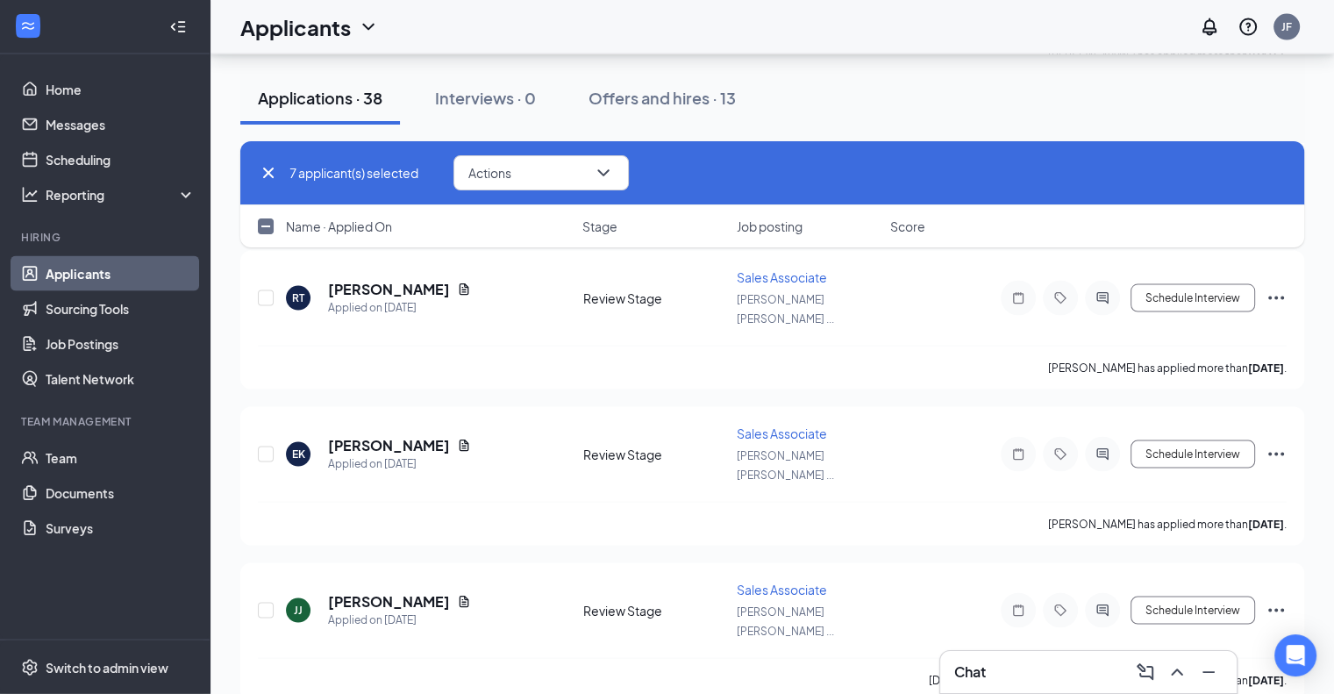
click at [629, 170] on button "Actions" at bounding box center [540, 172] width 175 height 35
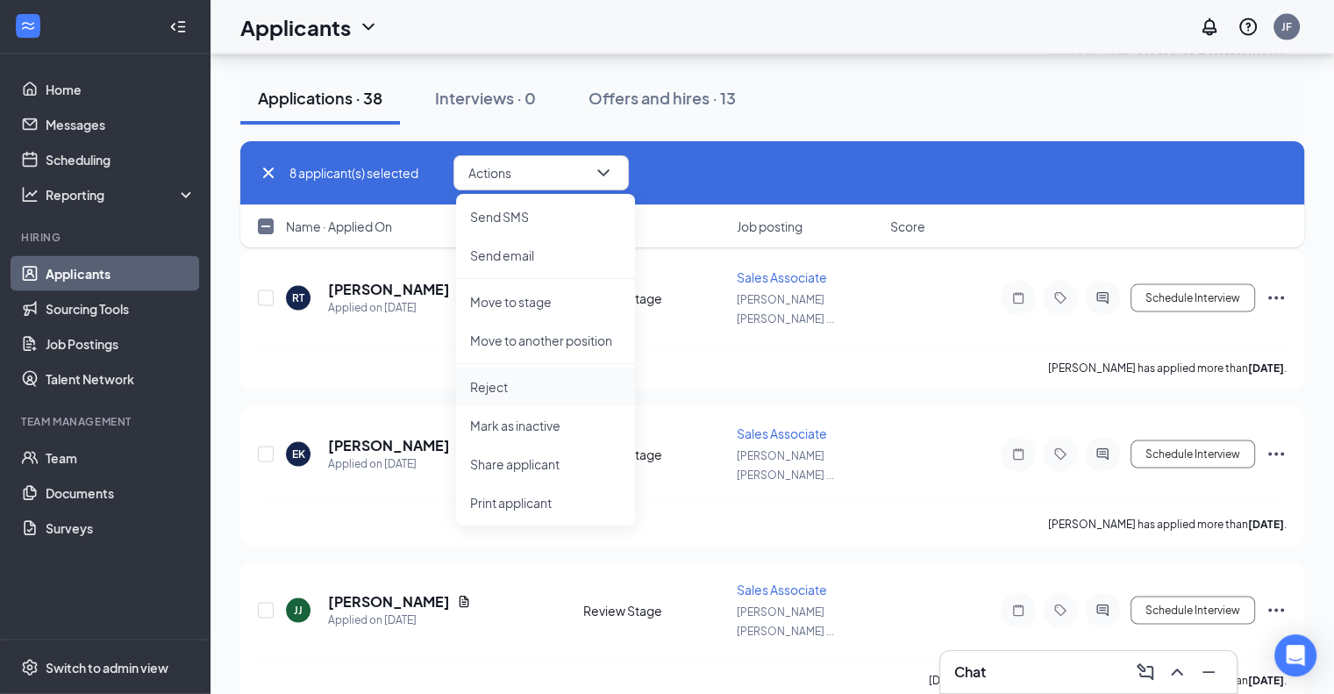
click at [481, 385] on p "Reject" at bounding box center [545, 387] width 151 height 18
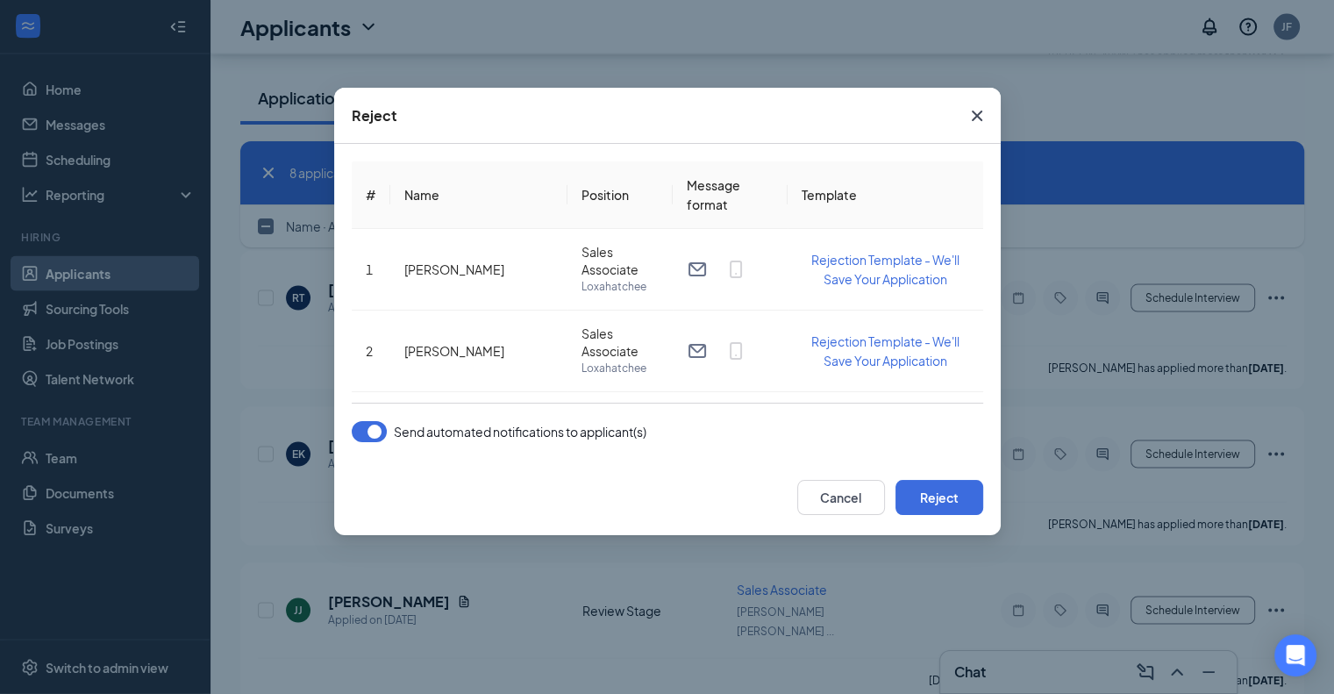
click at [361, 428] on button "button" at bounding box center [369, 431] width 35 height 21
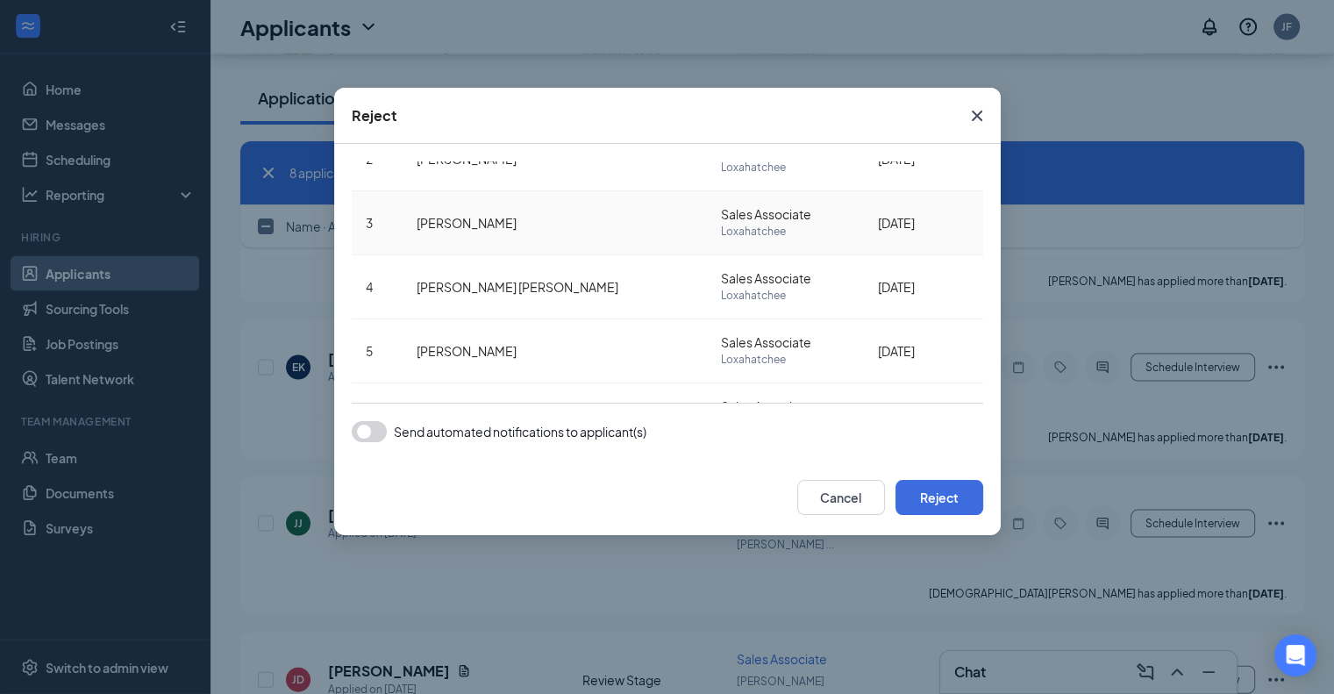
scroll to position [0, 0]
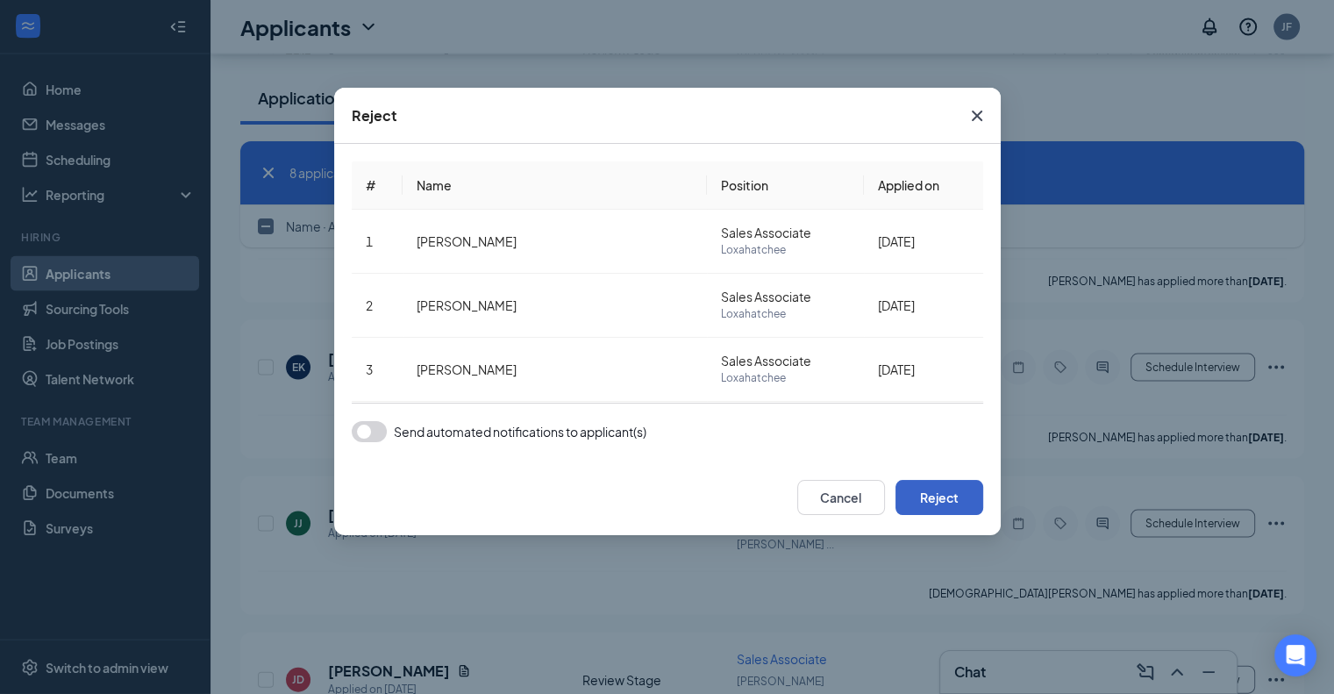
click at [941, 490] on button "Reject" at bounding box center [939, 497] width 88 height 35
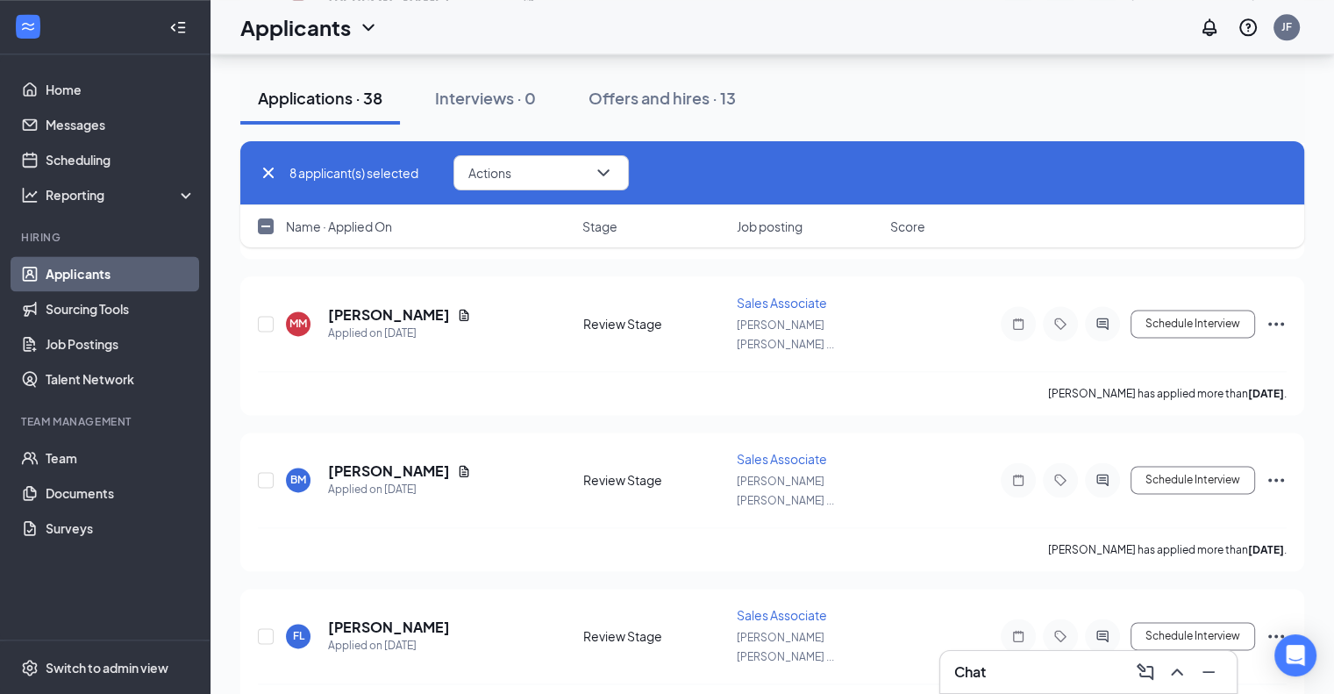
checkbox input "false"
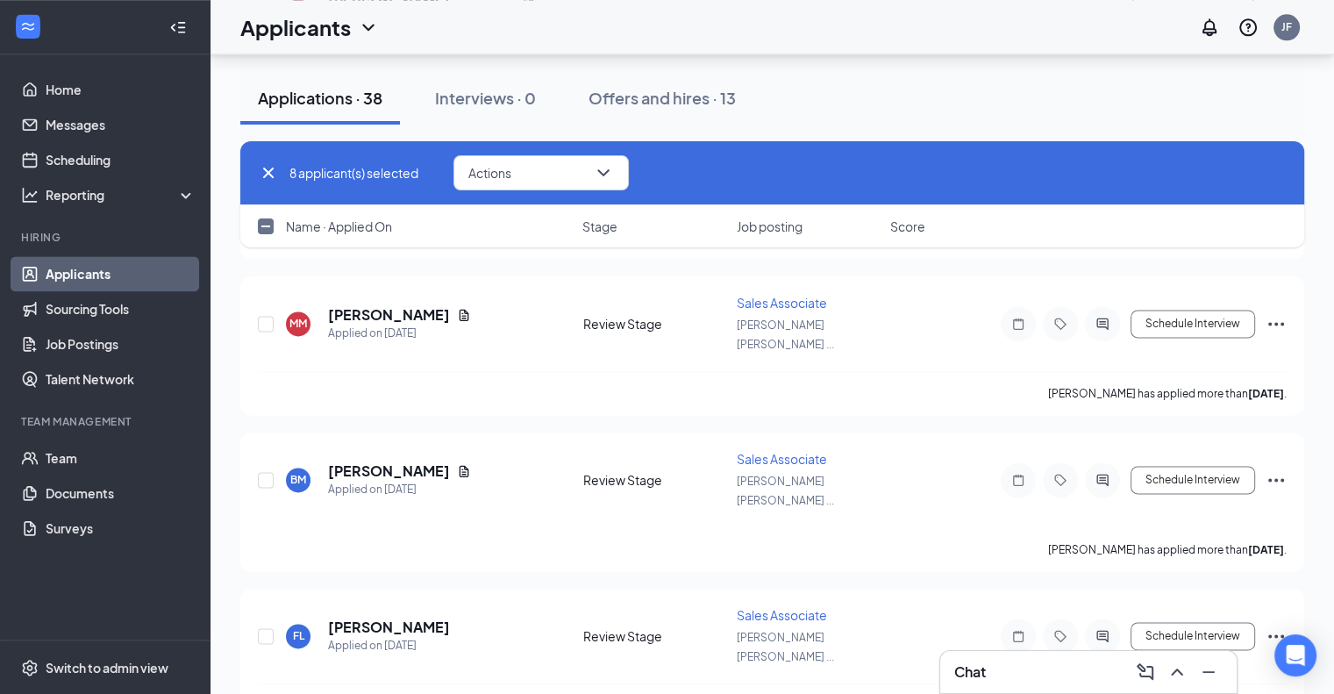
checkbox input "false"
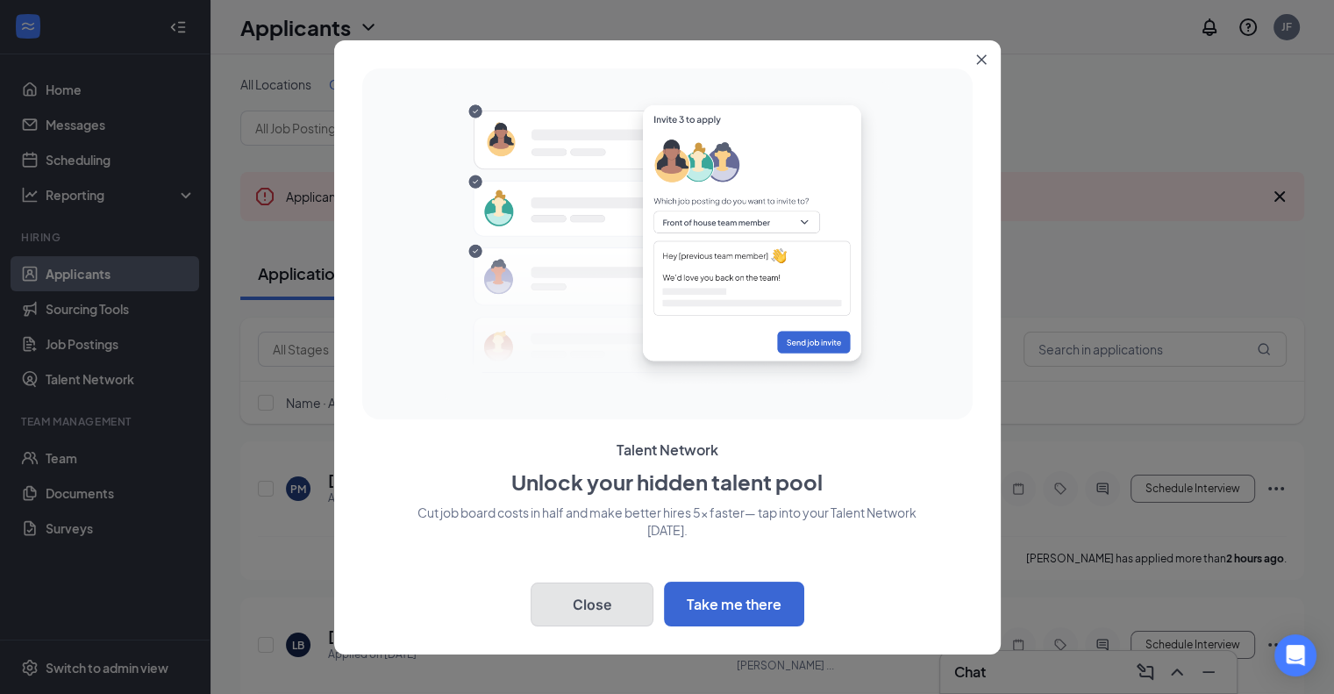
click at [622, 594] on button "Close" at bounding box center [592, 604] width 123 height 44
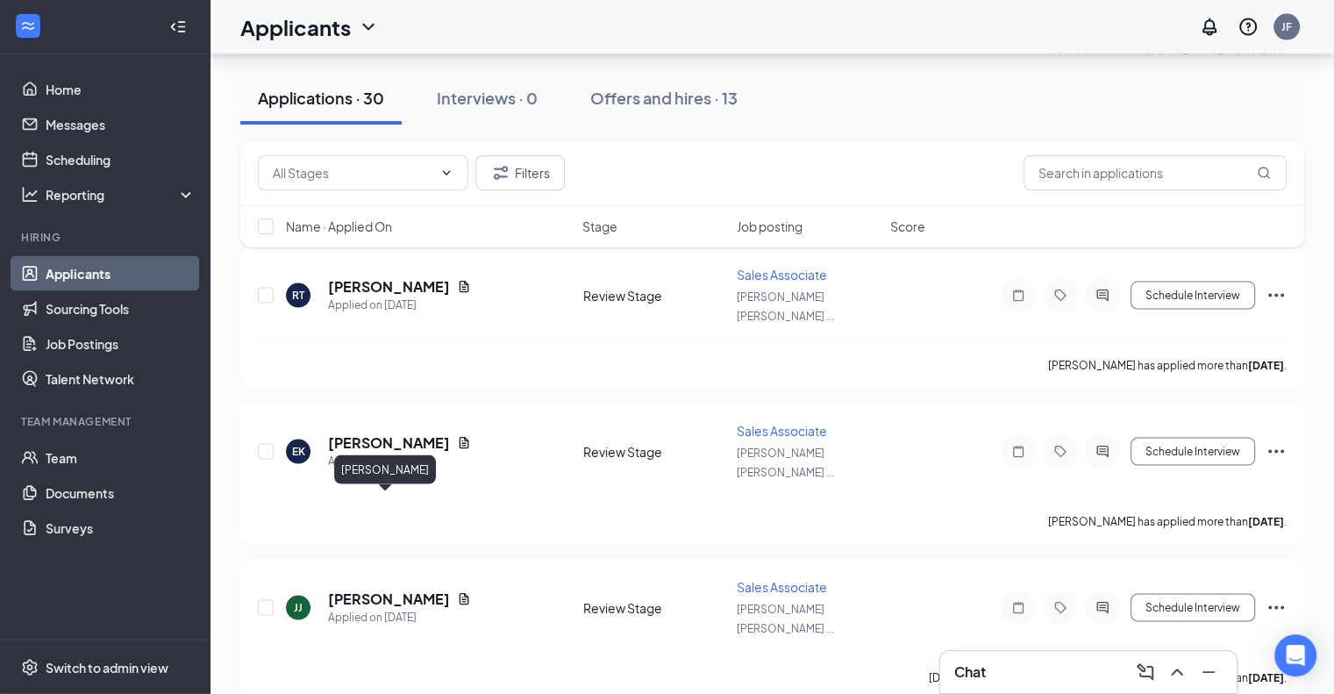
scroll to position [3796, 0]
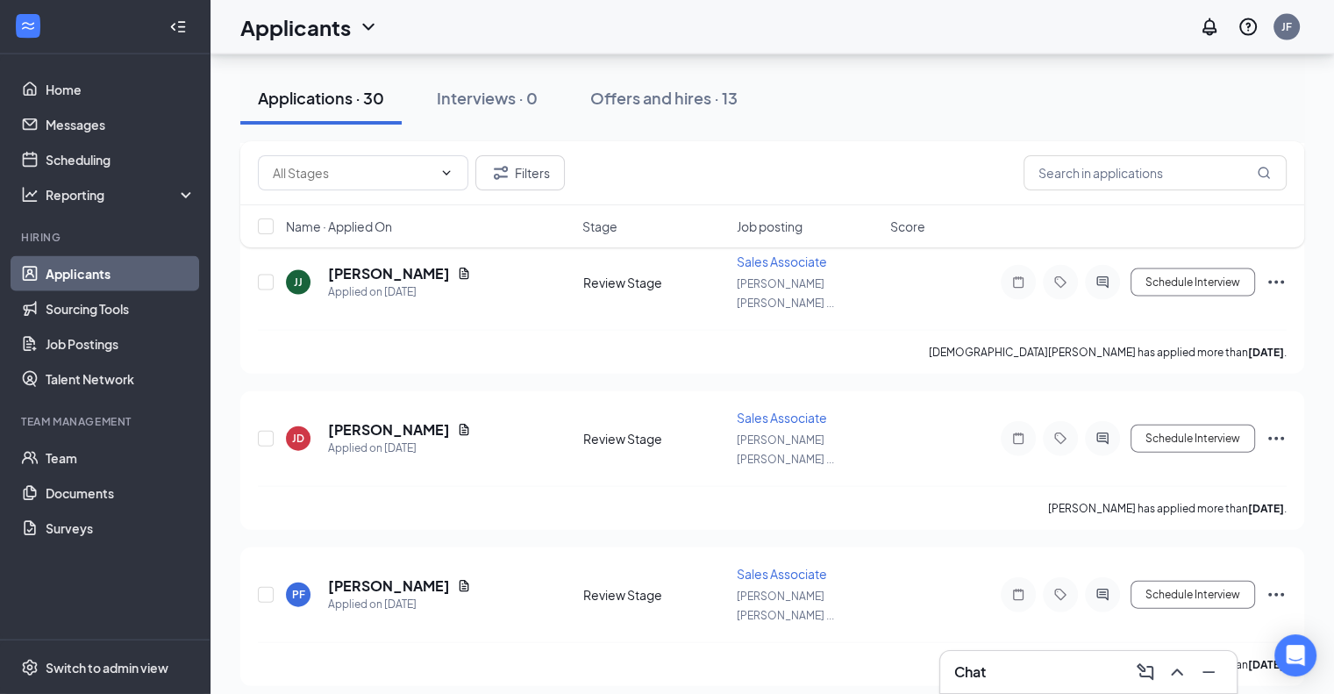
checkbox input "true"
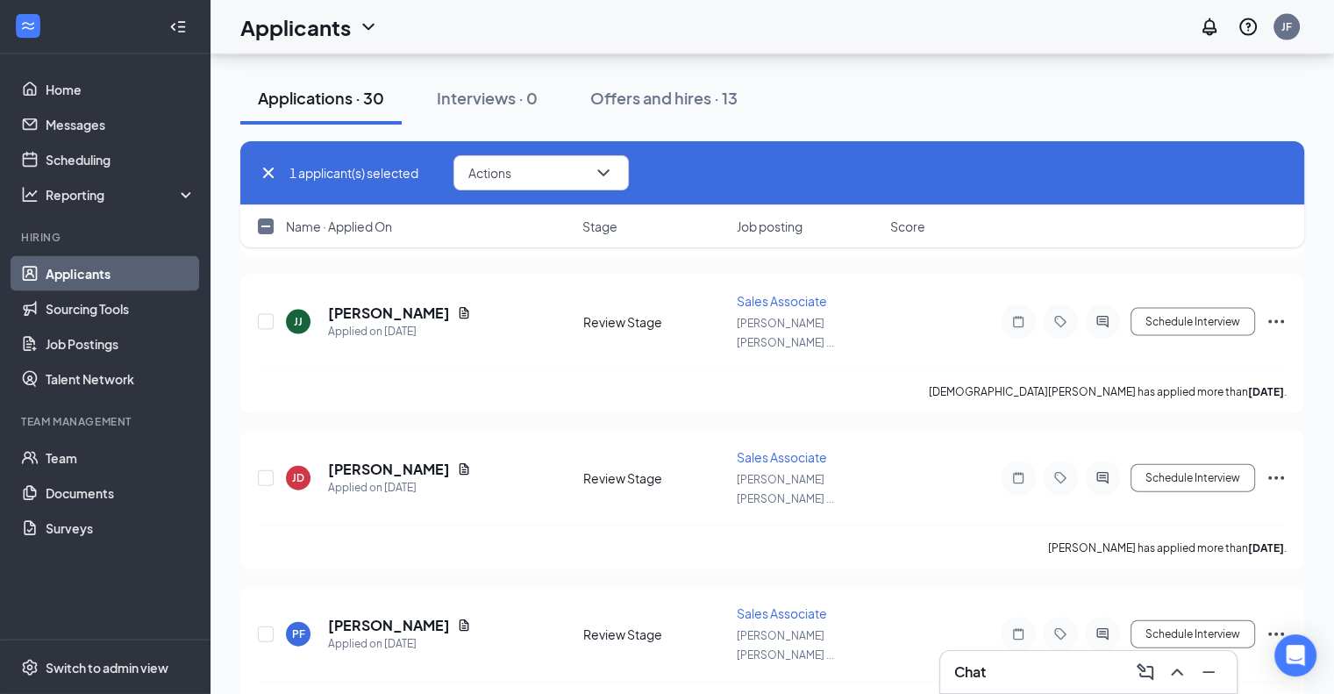
scroll to position [3754, 0]
checkbox input "true"
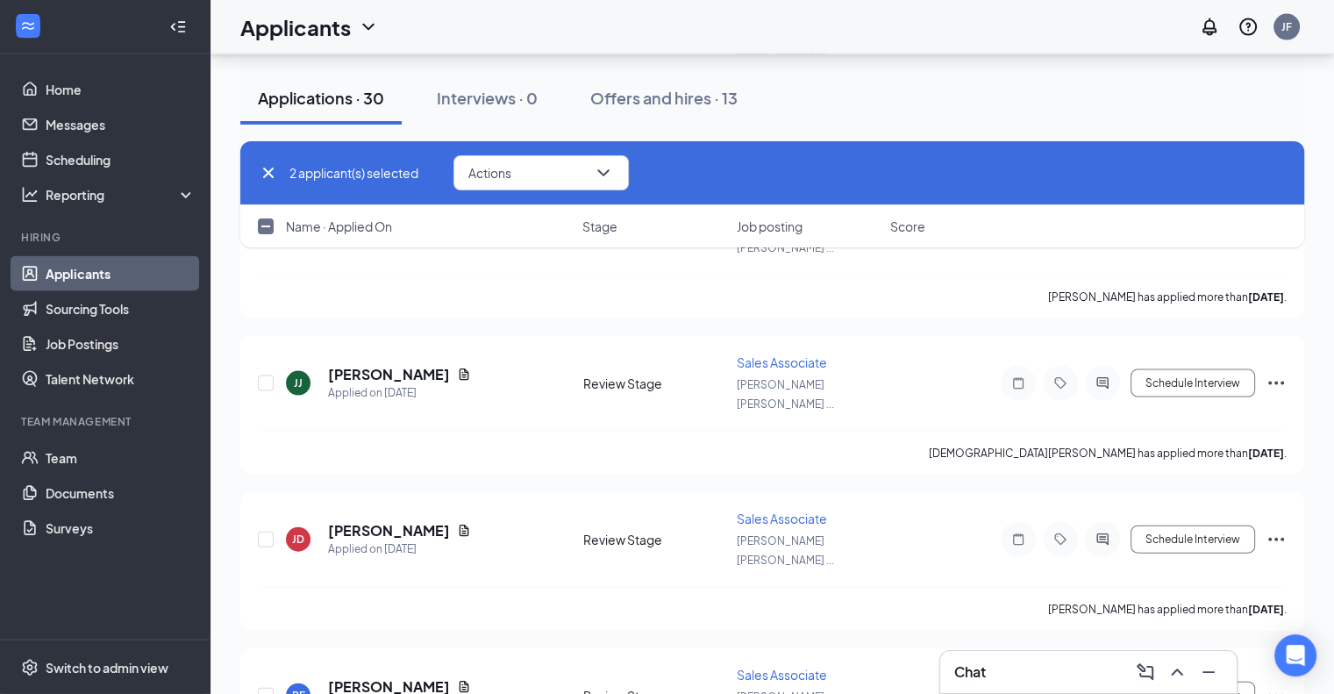
scroll to position [3695, 0]
checkbox input "true"
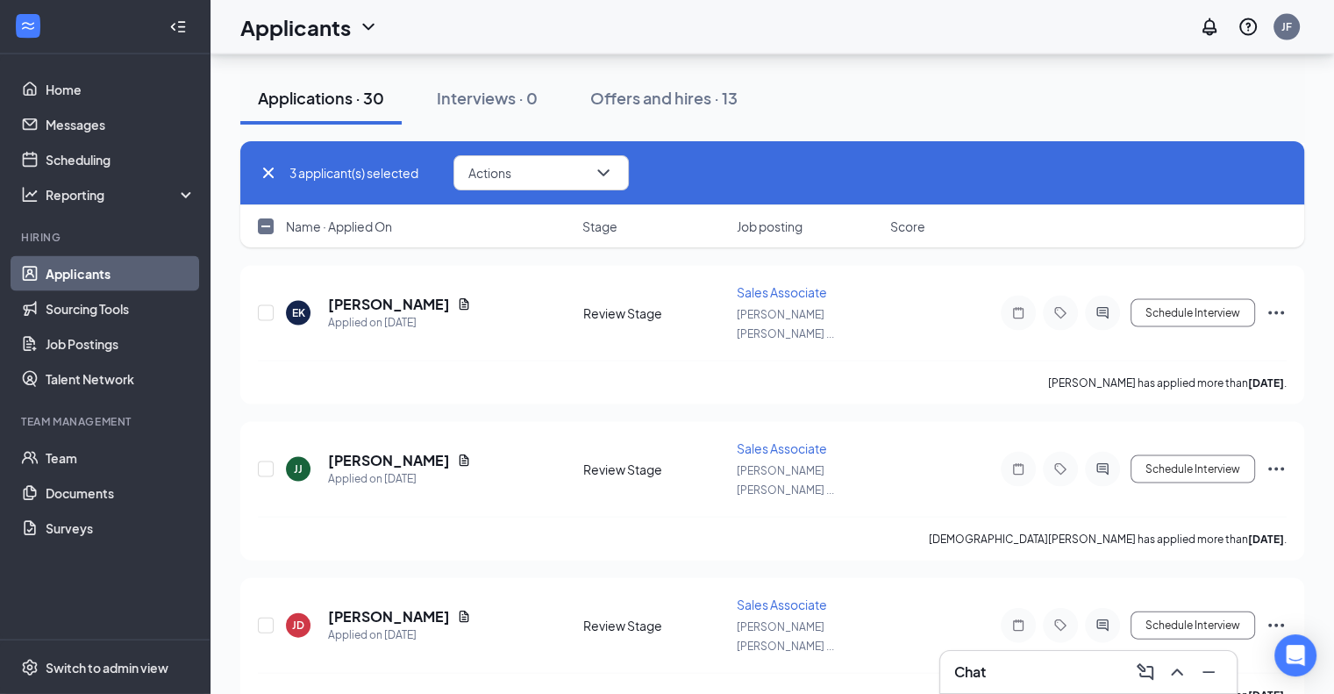
scroll to position [3796, 0]
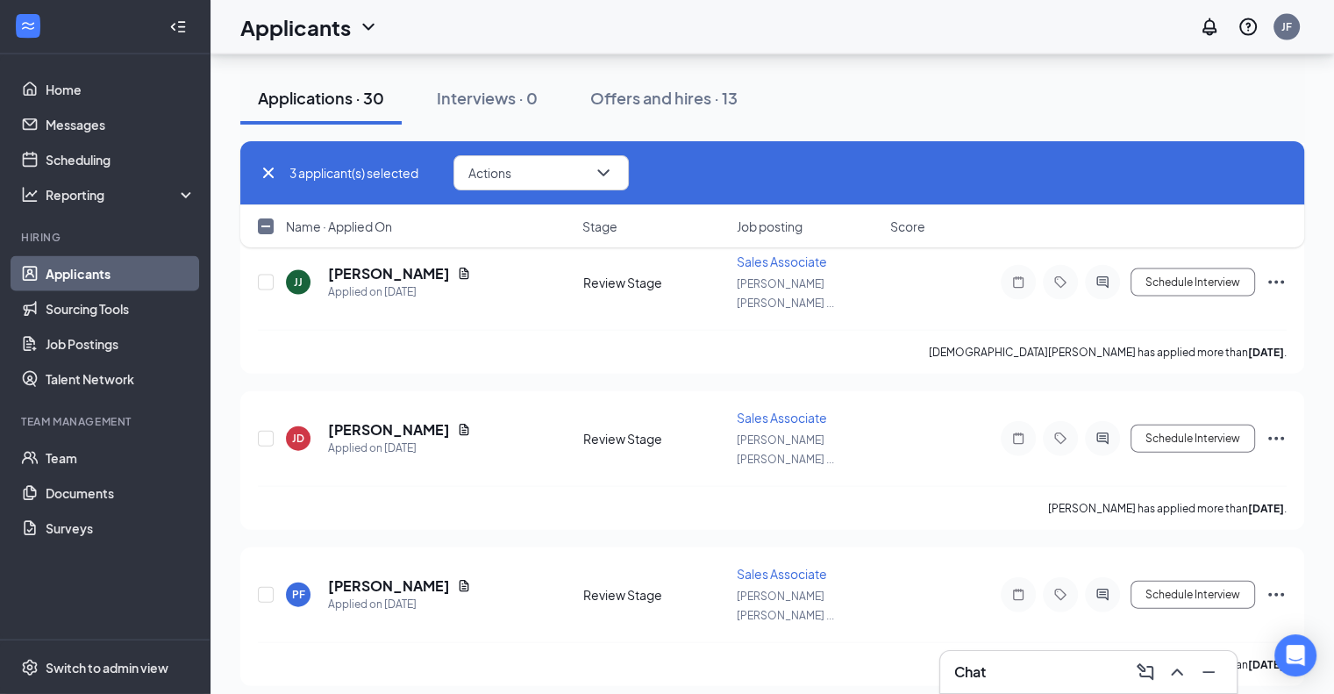
scroll to position [3740, 0]
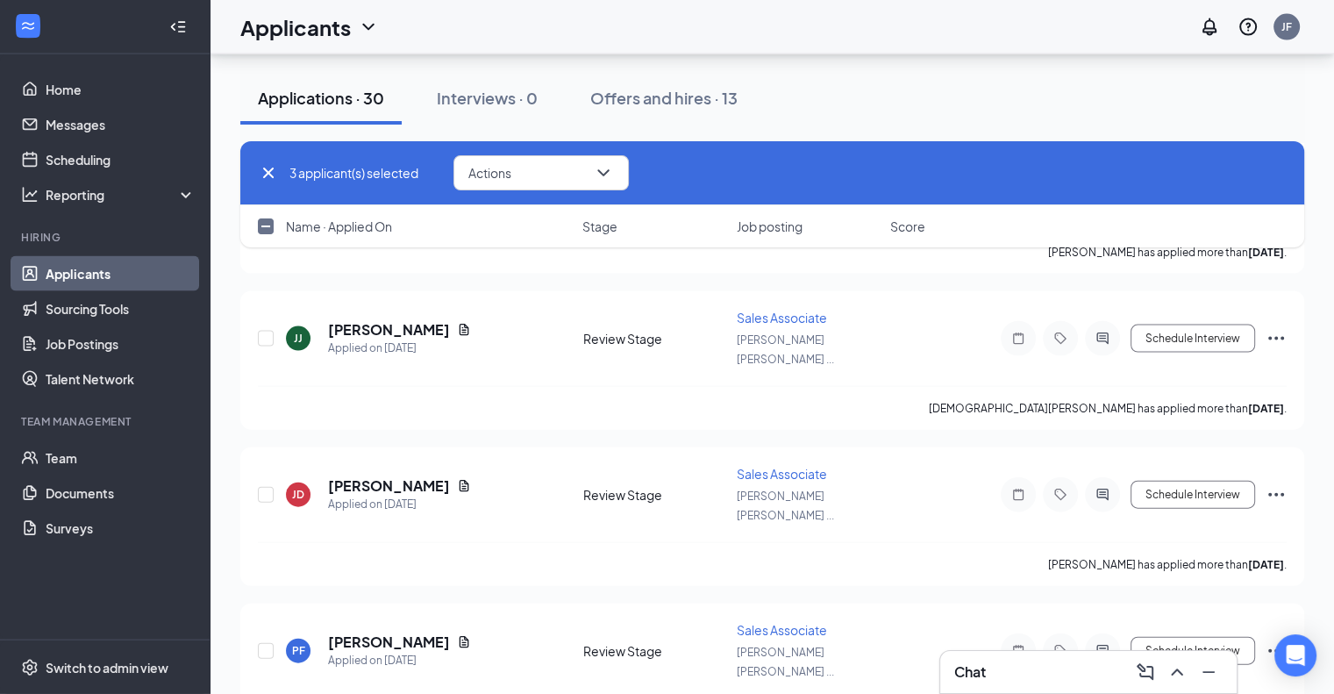
checkbox input "false"
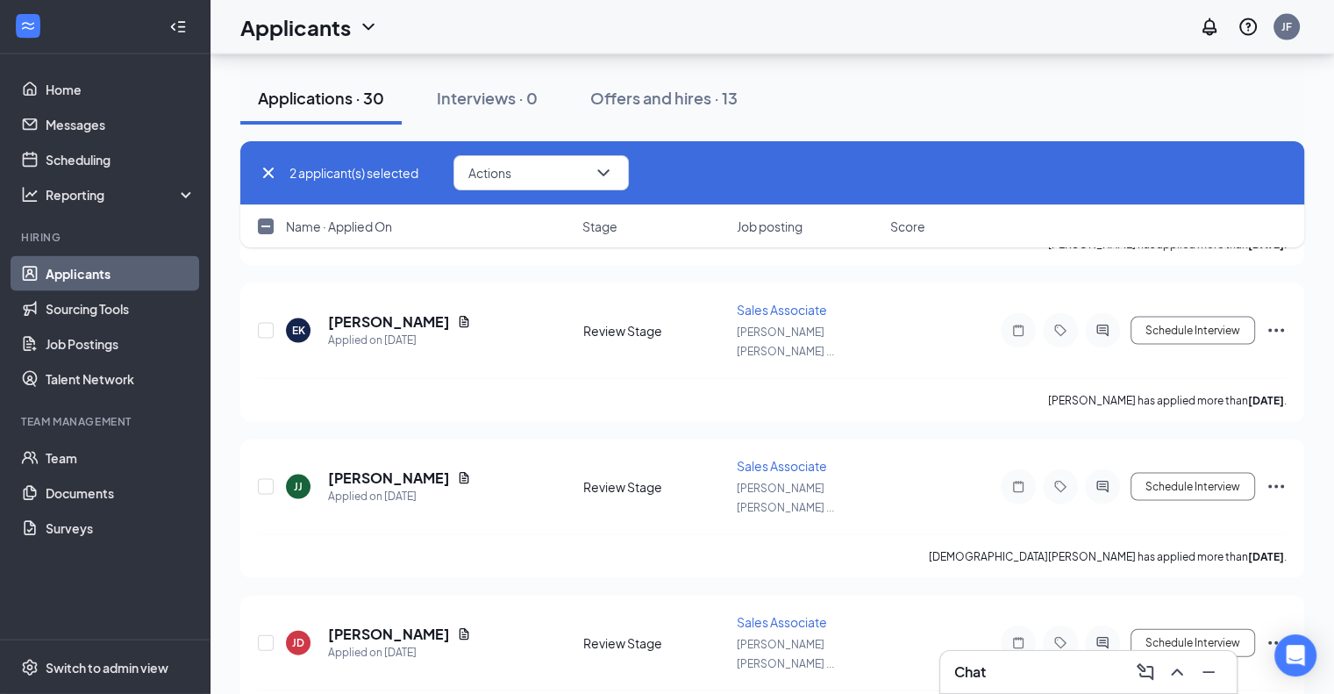
scroll to position [3592, 0]
checkbox input "false"
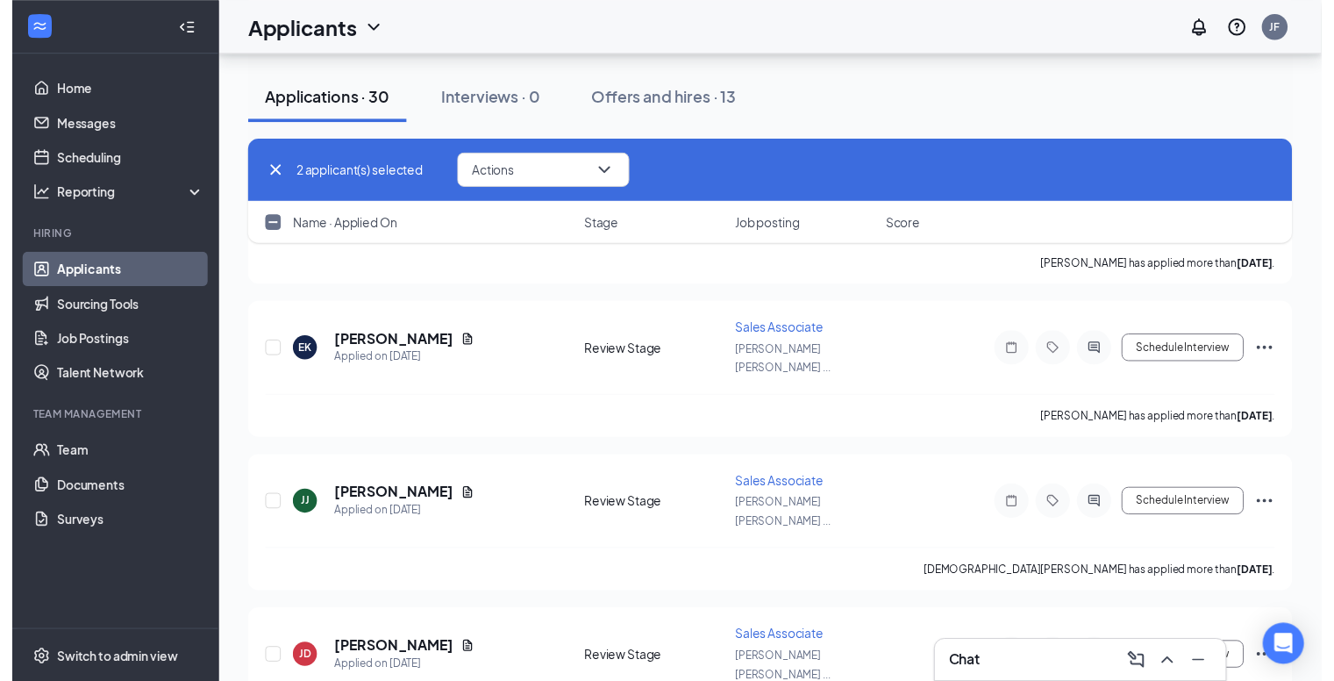
scroll to position [3525, 0]
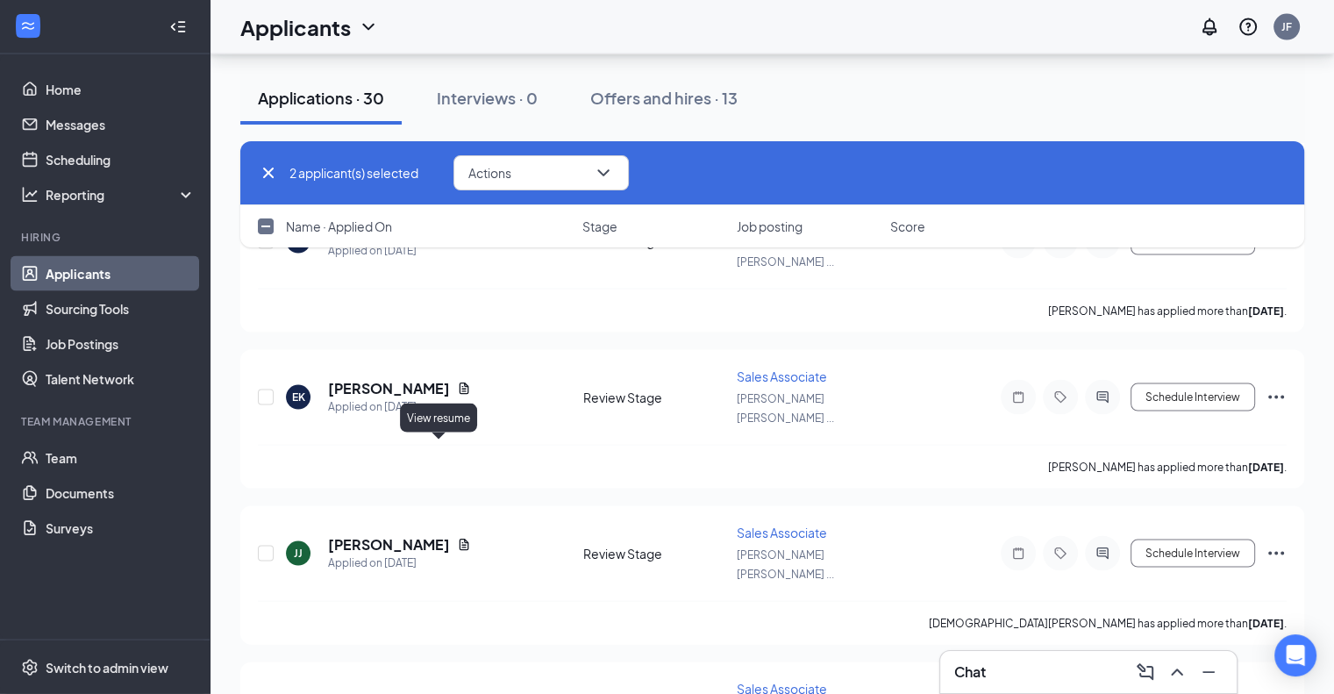
checkbox input "false"
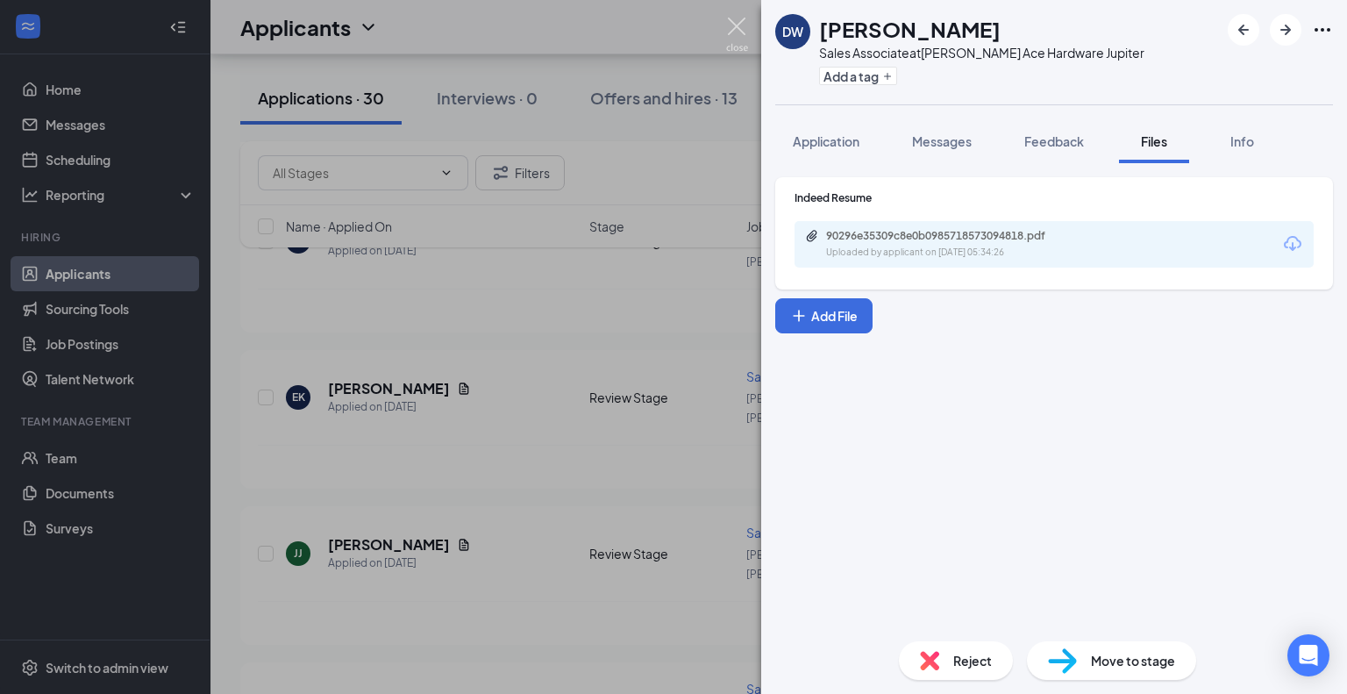
click at [738, 36] on img at bounding box center [737, 35] width 22 height 34
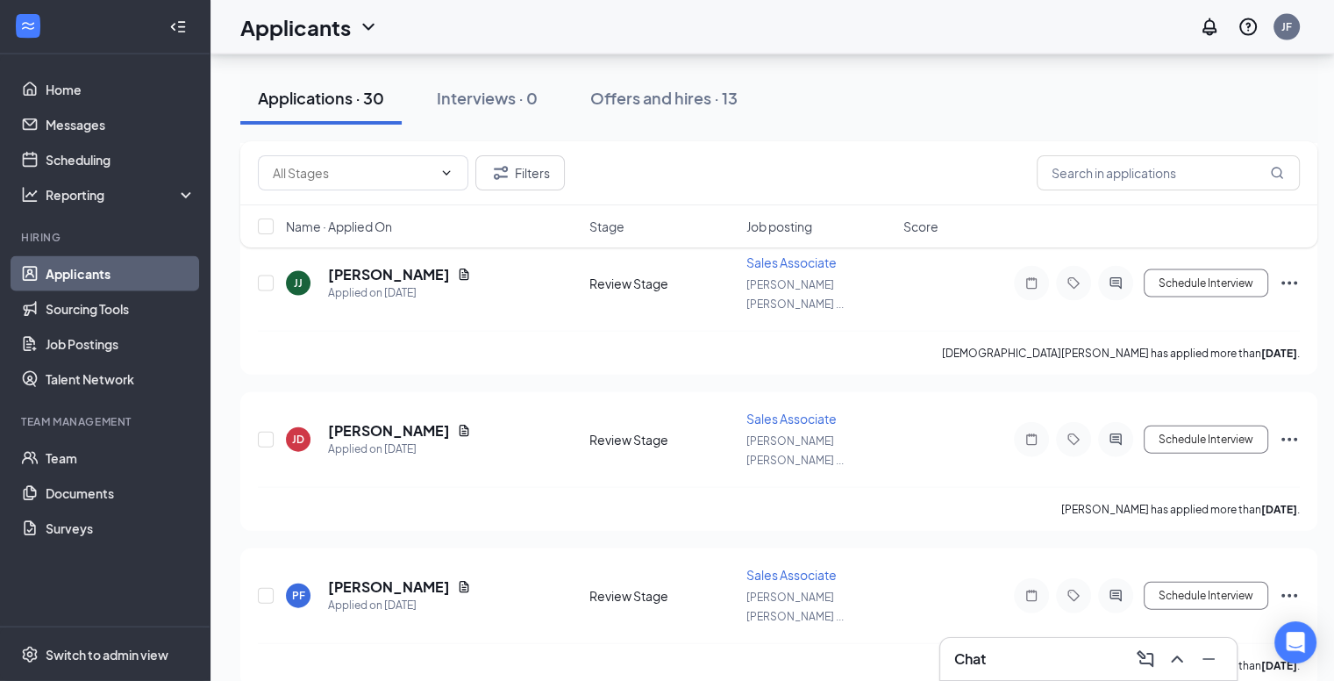
scroll to position [3810, 0]
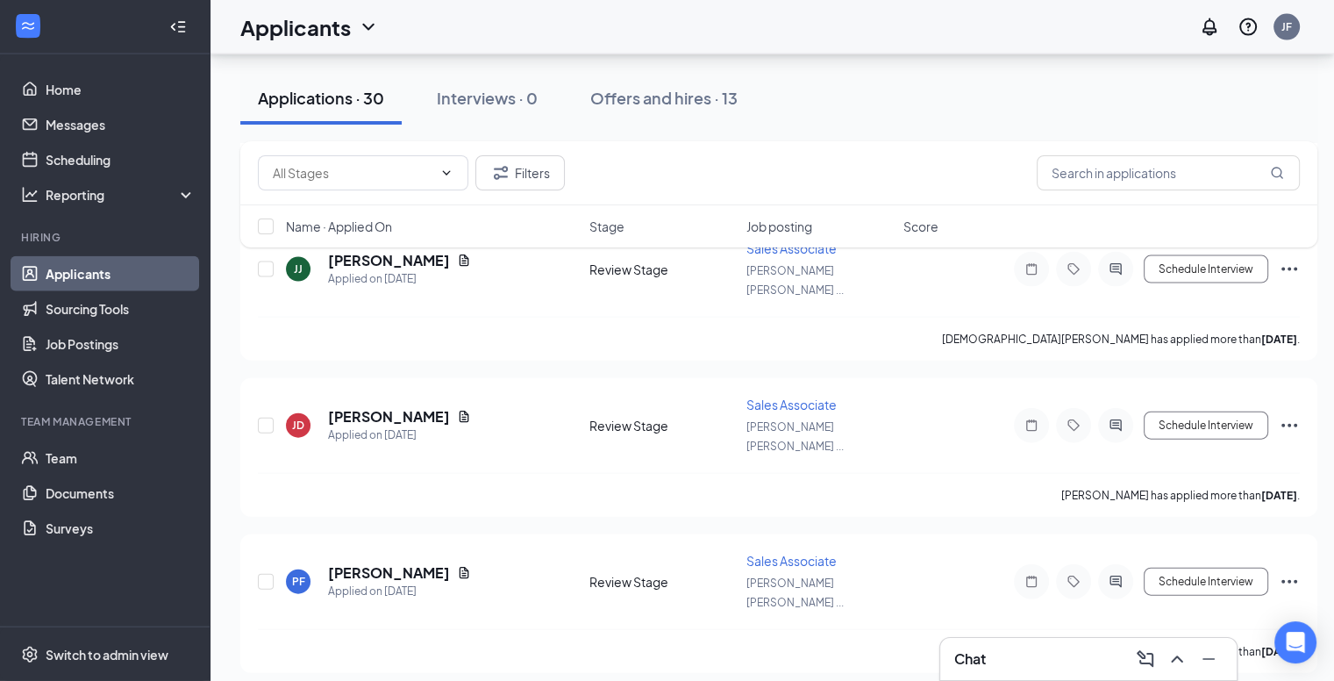
checkbox input "true"
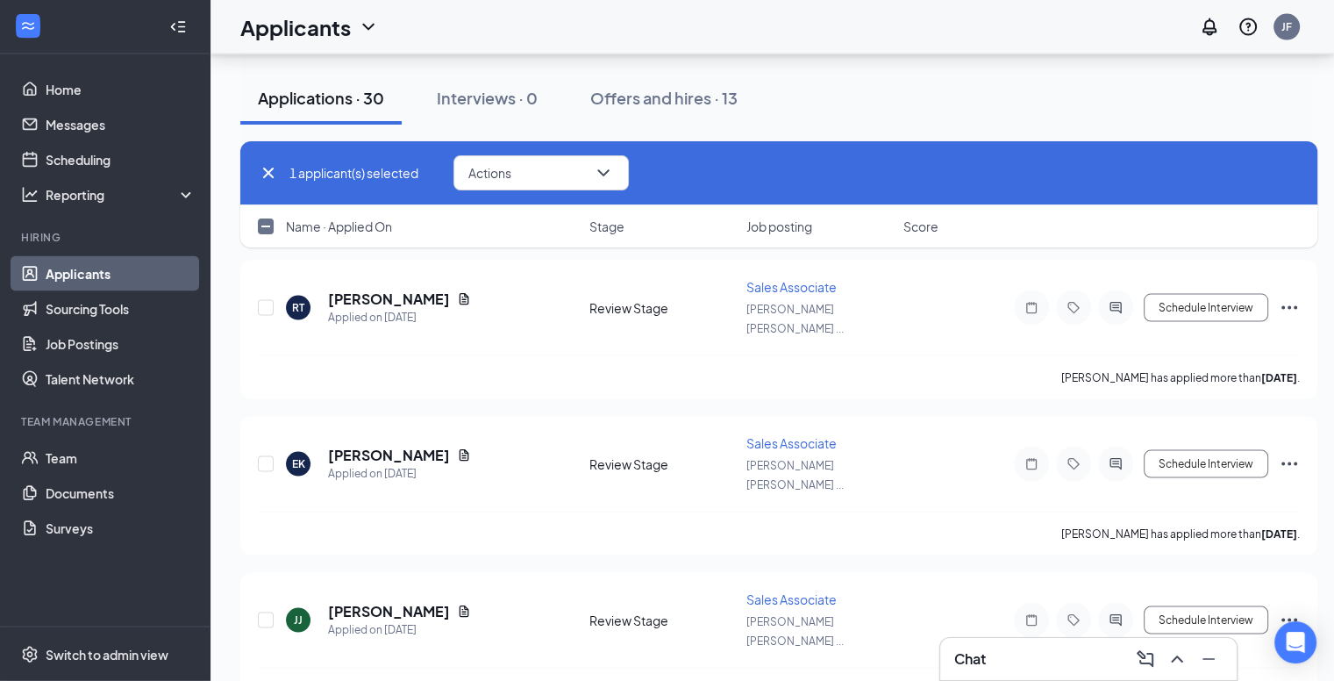
scroll to position [3453, 0]
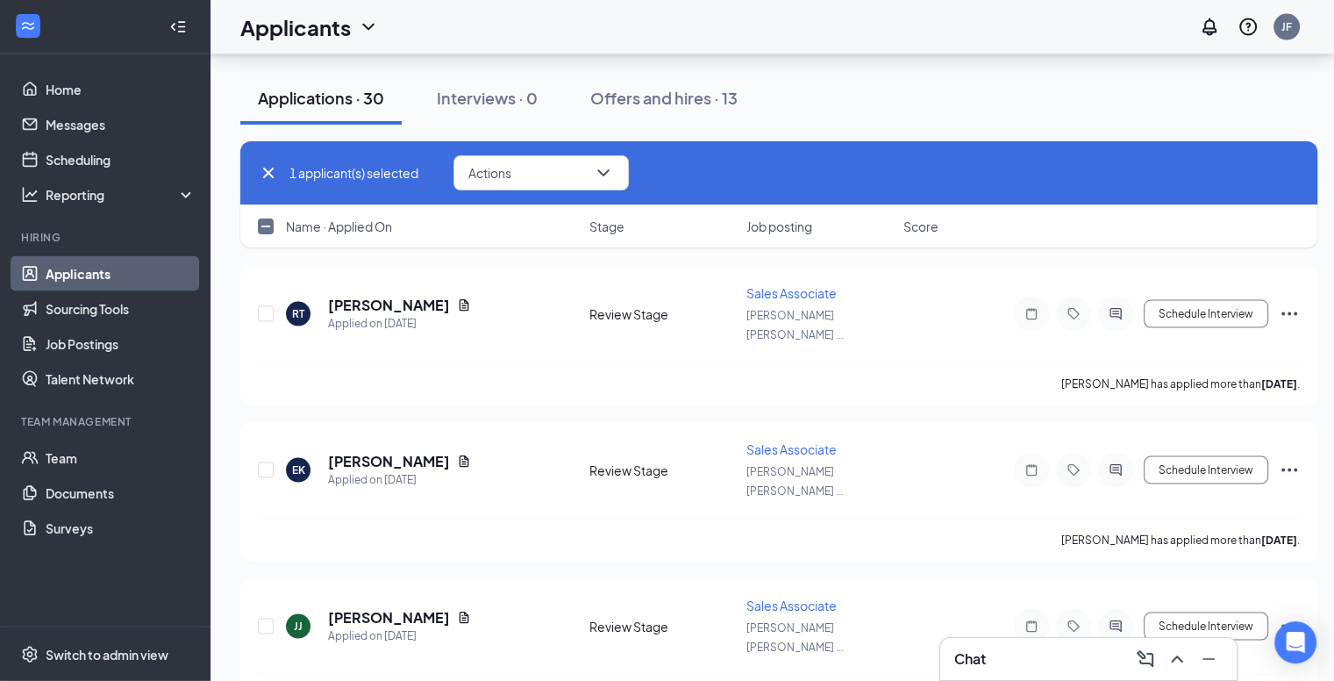
checkbox input "true"
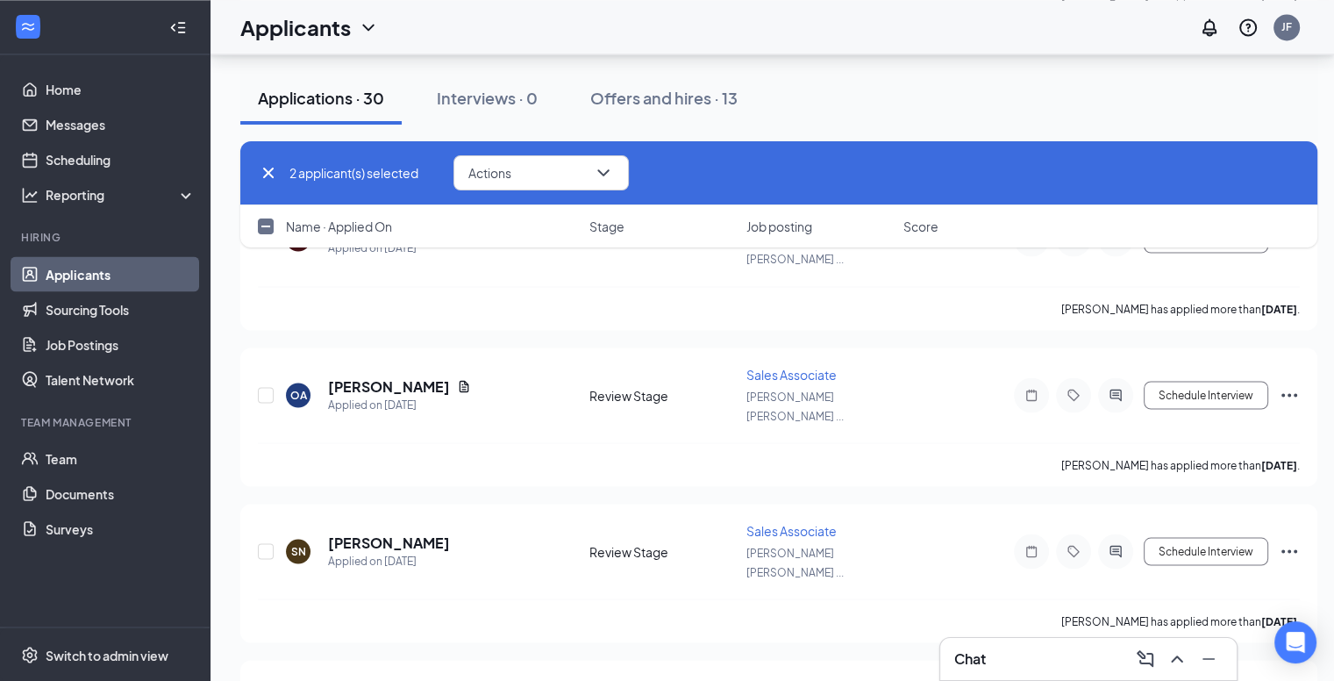
scroll to position [3059, 0]
checkbox input "true"
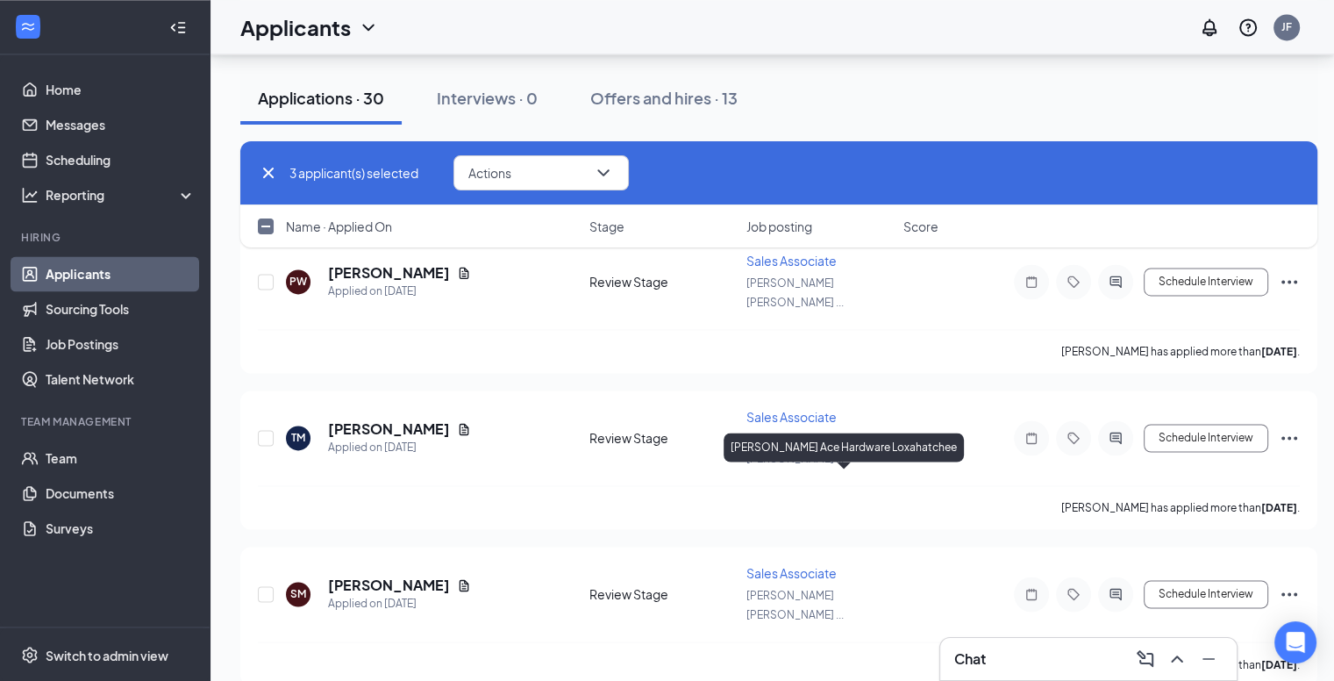
scroll to position [2698, 0]
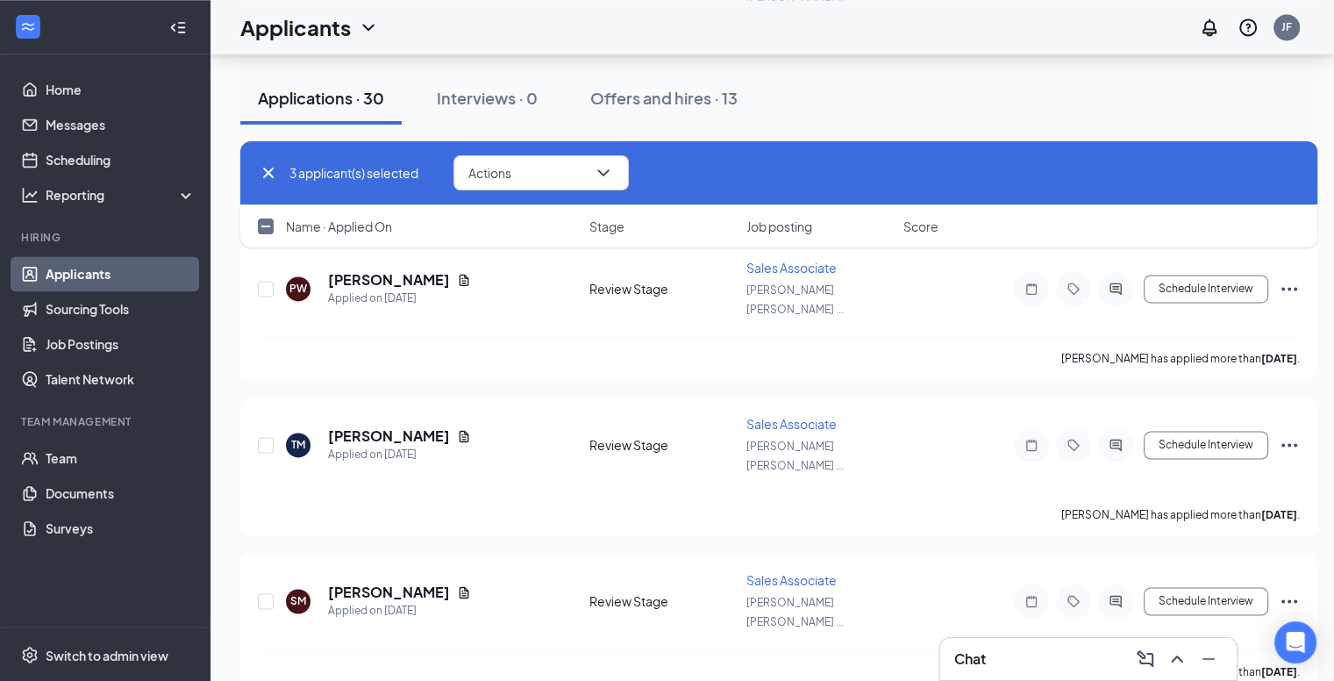
checkbox input "true"
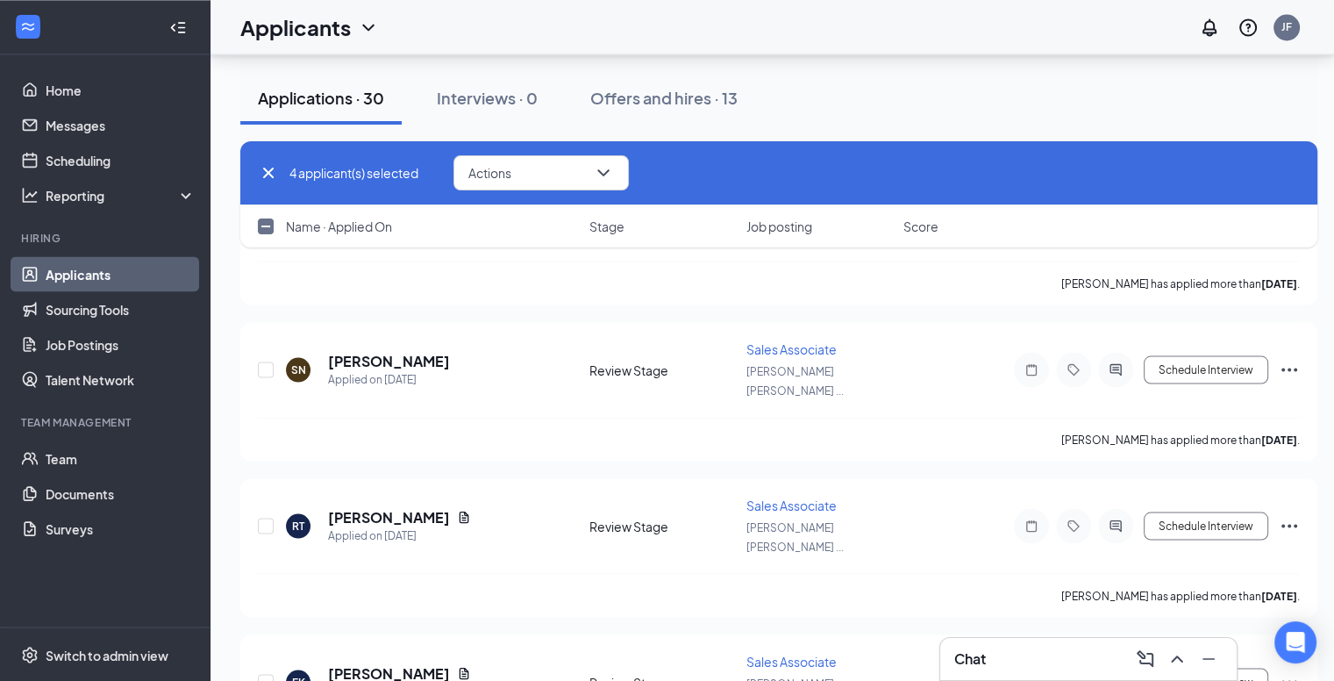
scroll to position [3240, 0]
checkbox input "false"
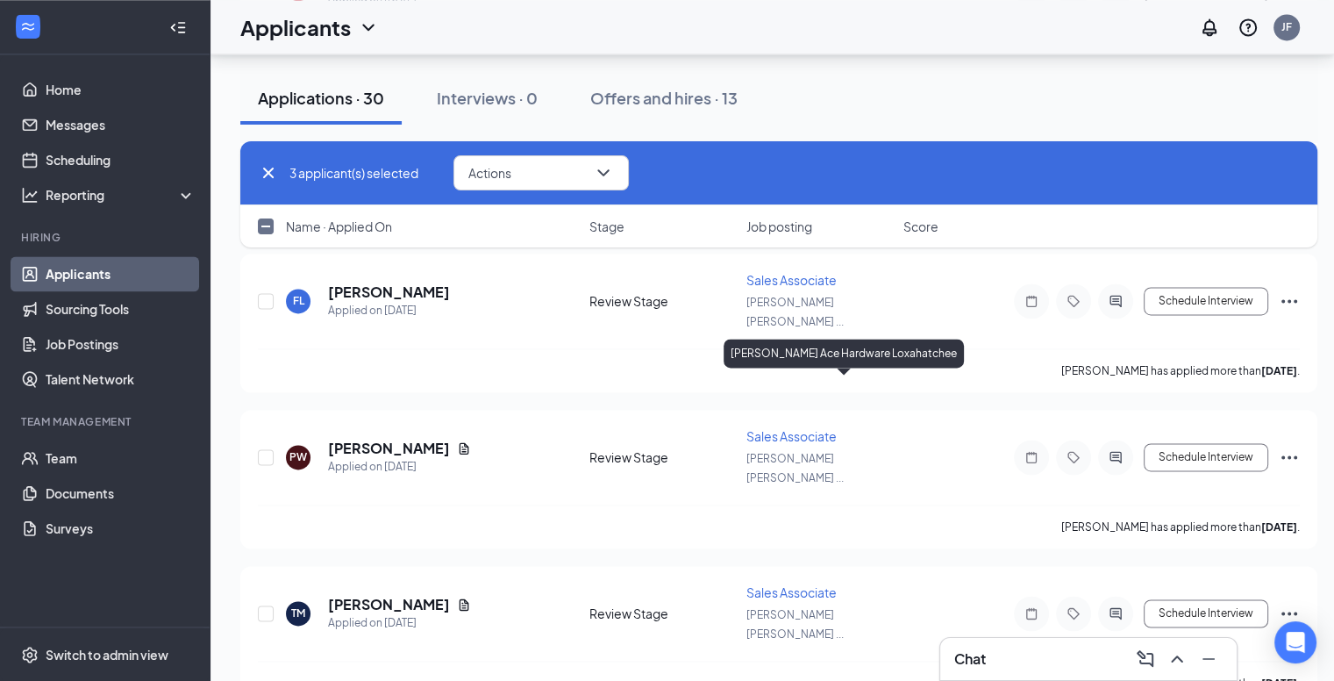
scroll to position [2528, 0]
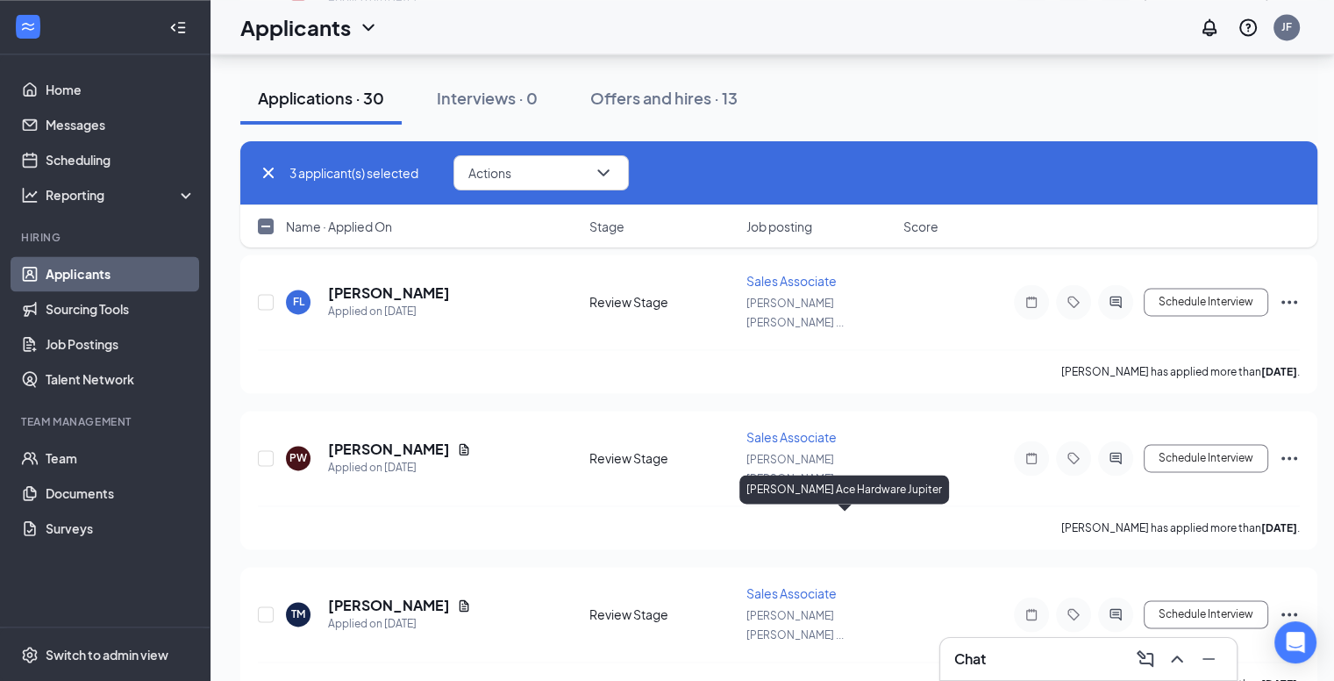
drag, startPoint x: 656, startPoint y: 518, endPoint x: 737, endPoint y: 535, distance: 82.4
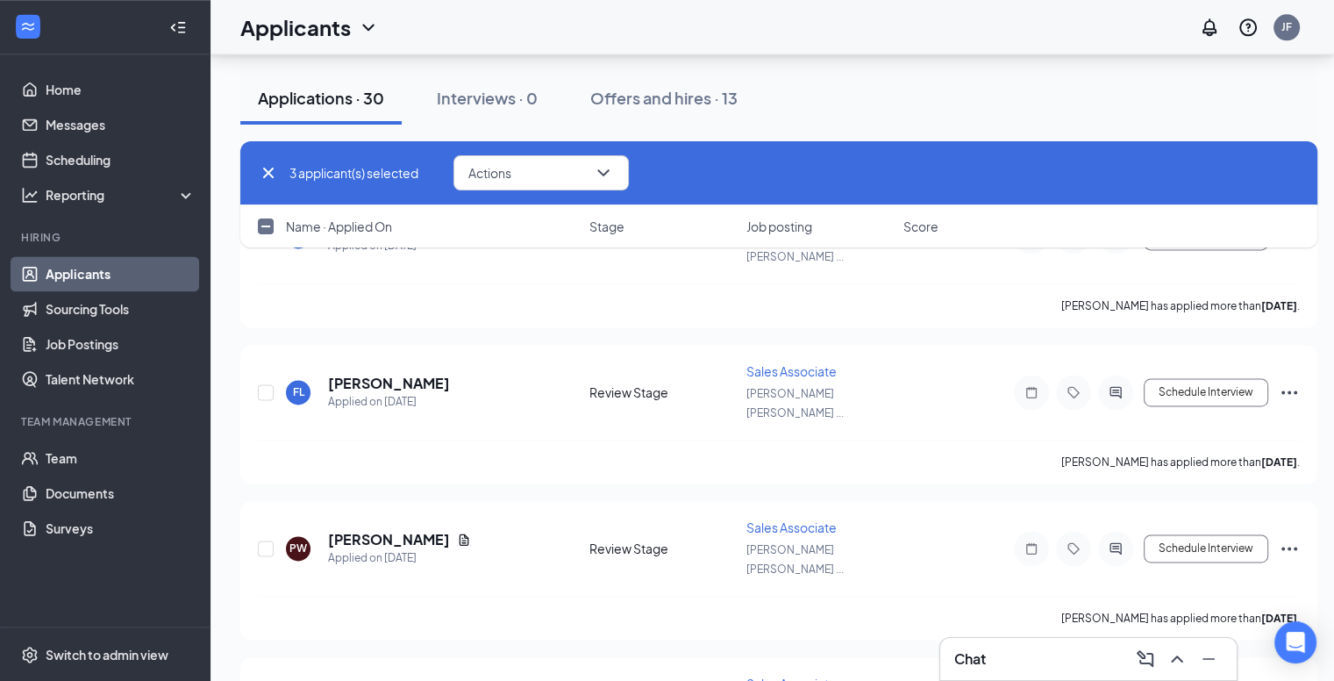
scroll to position [2494, 0]
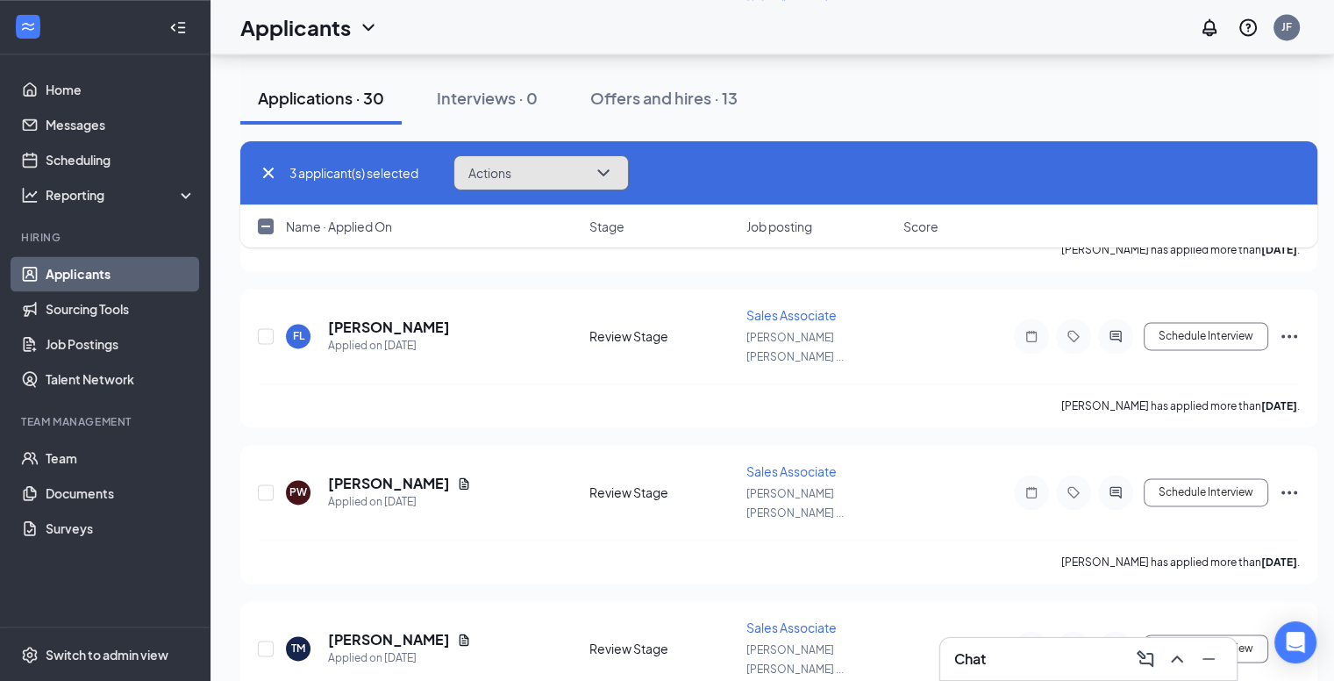
click at [568, 174] on button "Actions" at bounding box center [540, 172] width 175 height 35
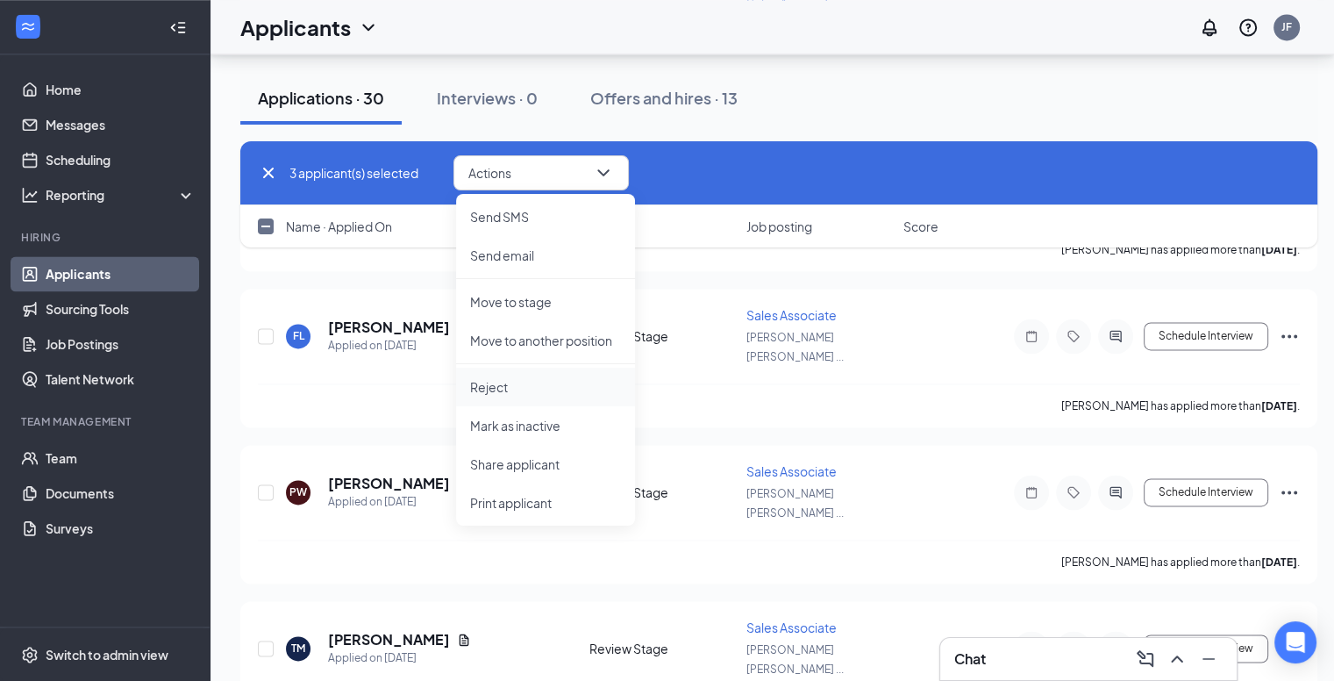
click at [502, 390] on p "Reject" at bounding box center [545, 387] width 151 height 18
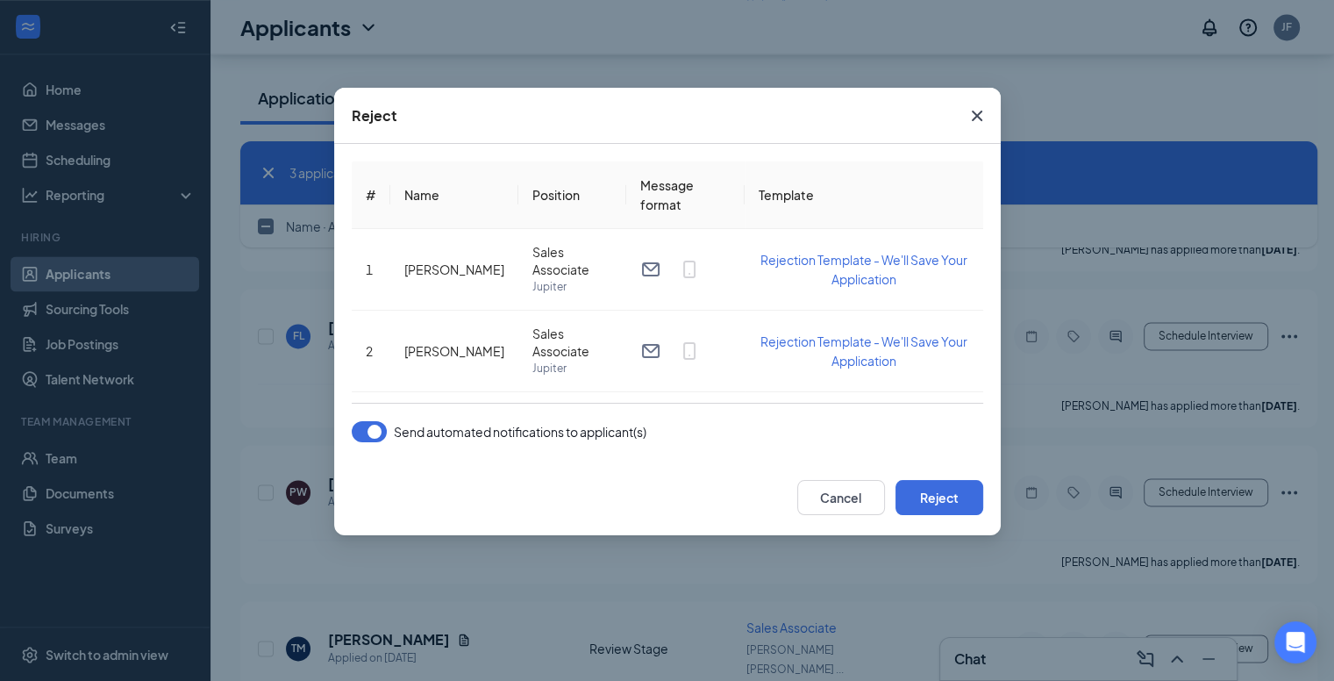
click at [374, 430] on button "button" at bounding box center [369, 431] width 35 height 21
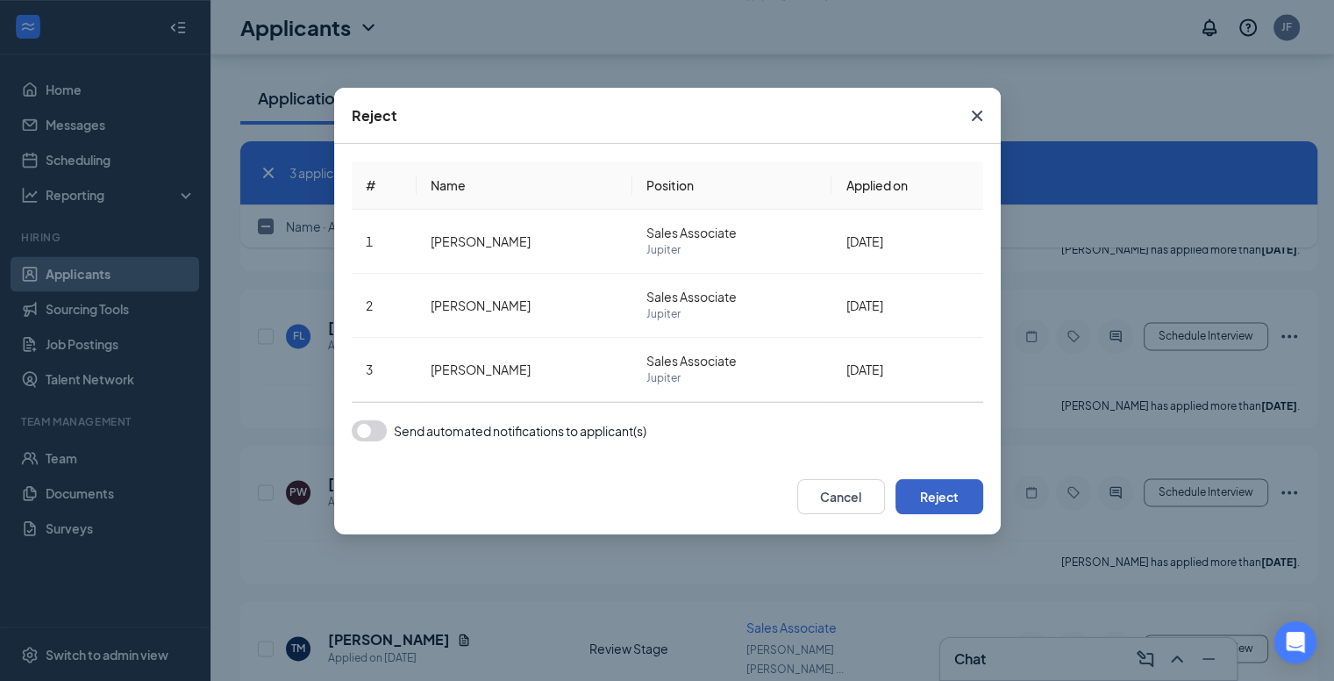
click at [925, 488] on button "Reject" at bounding box center [939, 496] width 88 height 35
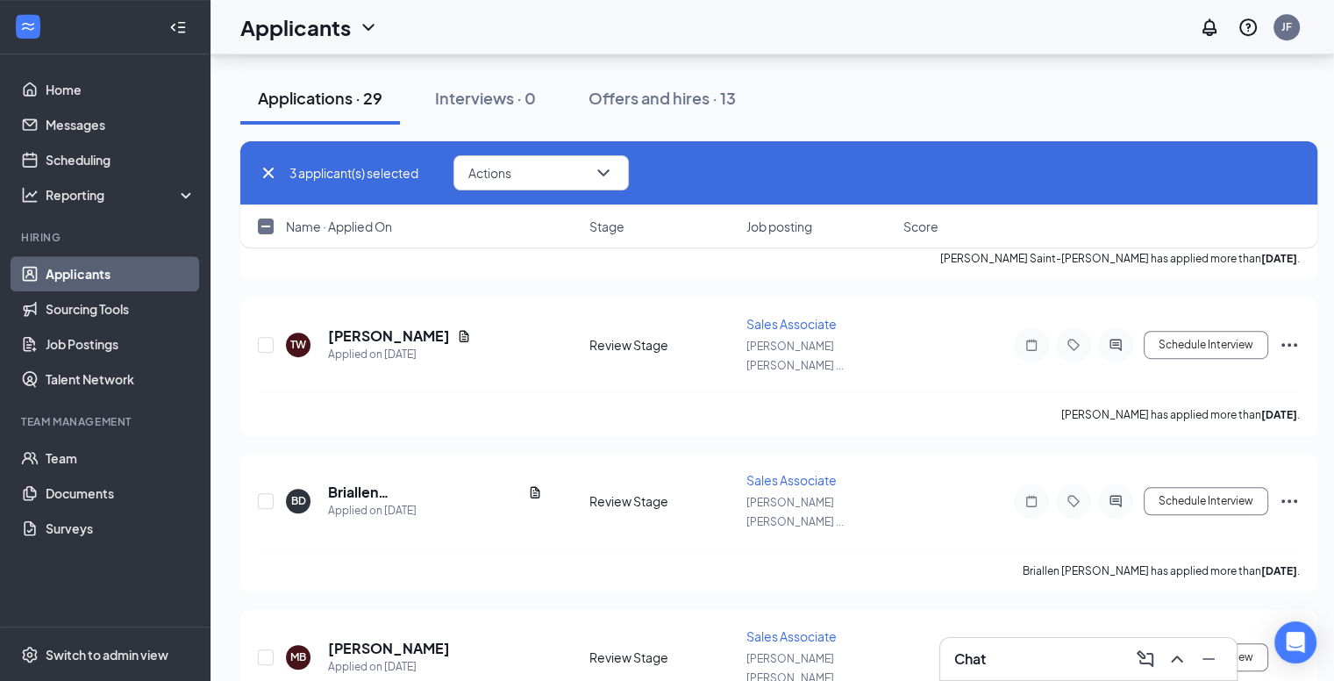
checkbox input "false"
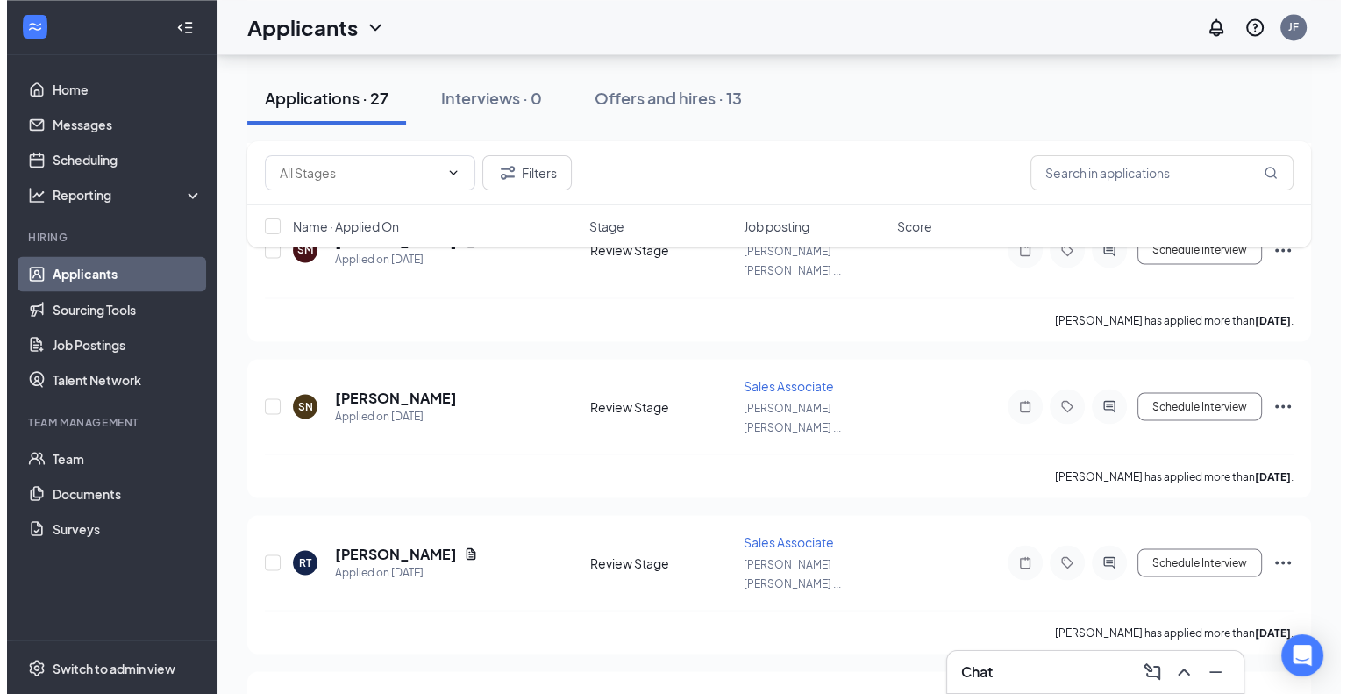
scroll to position [3048, 0]
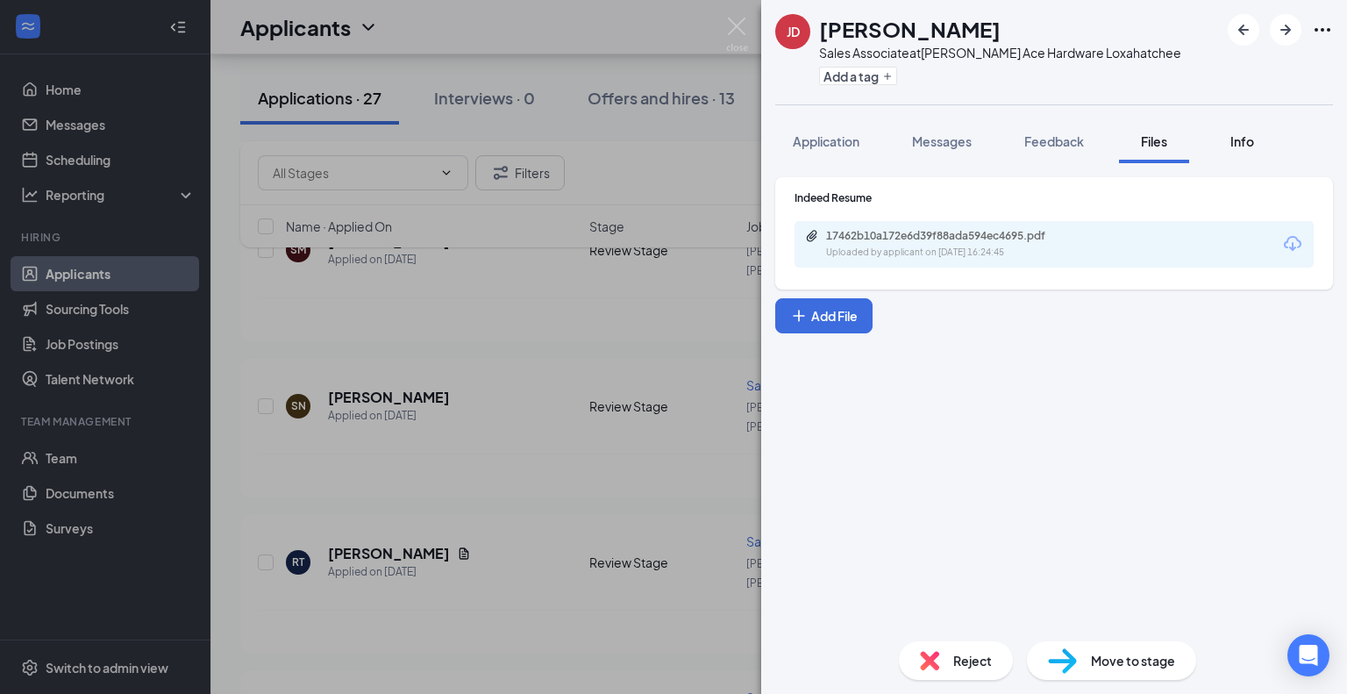
click at [1242, 133] on span "Info" at bounding box center [1242, 141] width 24 height 16
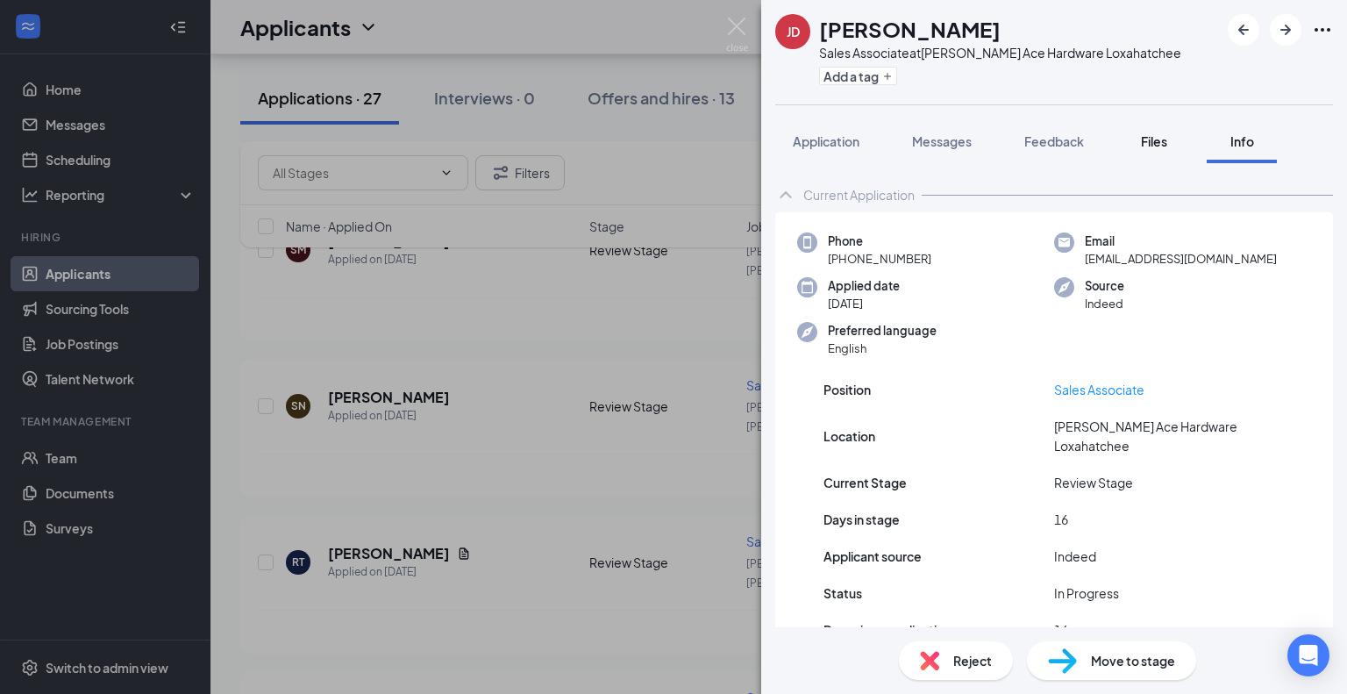
click at [1161, 135] on span "Files" at bounding box center [1154, 141] width 26 height 16
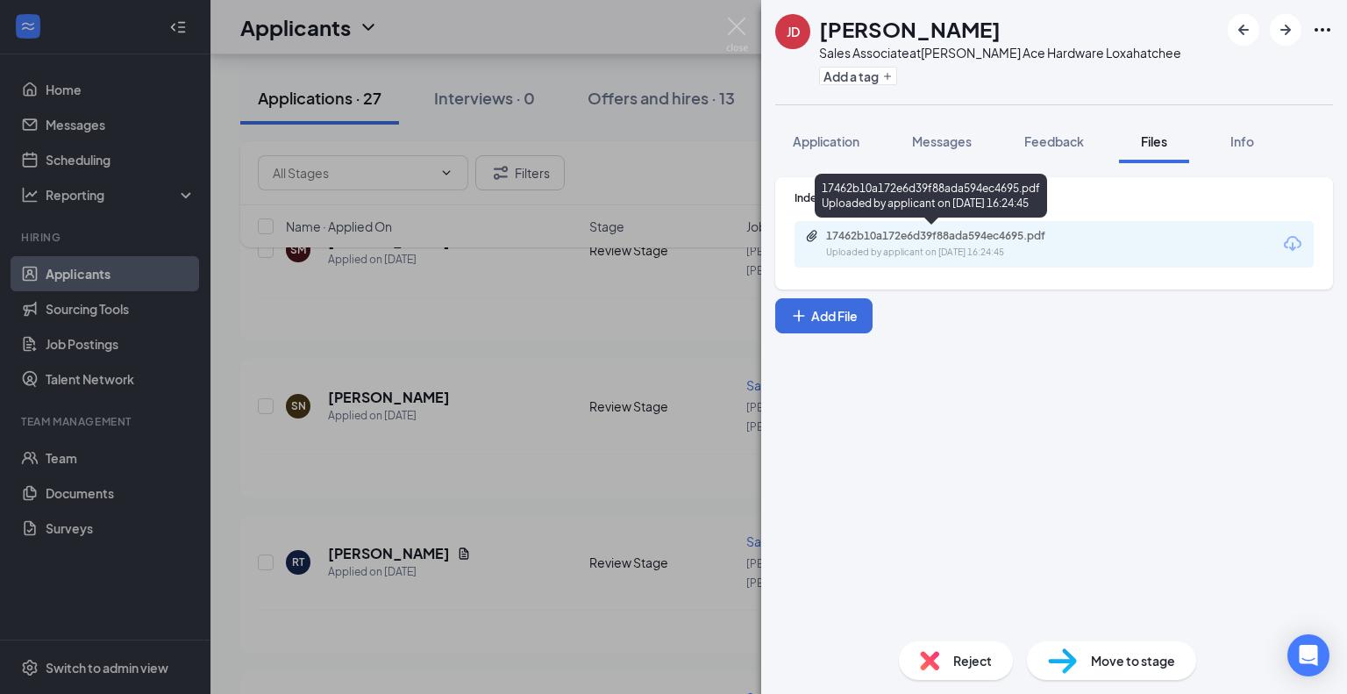
click at [872, 227] on div "17462b10a172e6d39f88ada594ec4695.pdf Uploaded by applicant on [DATE] 16:24:45" at bounding box center [1054, 244] width 519 height 46
click at [859, 239] on div "17462b10a172e6d39f88ada594ec4695.pdf" at bounding box center [949, 236] width 246 height 14
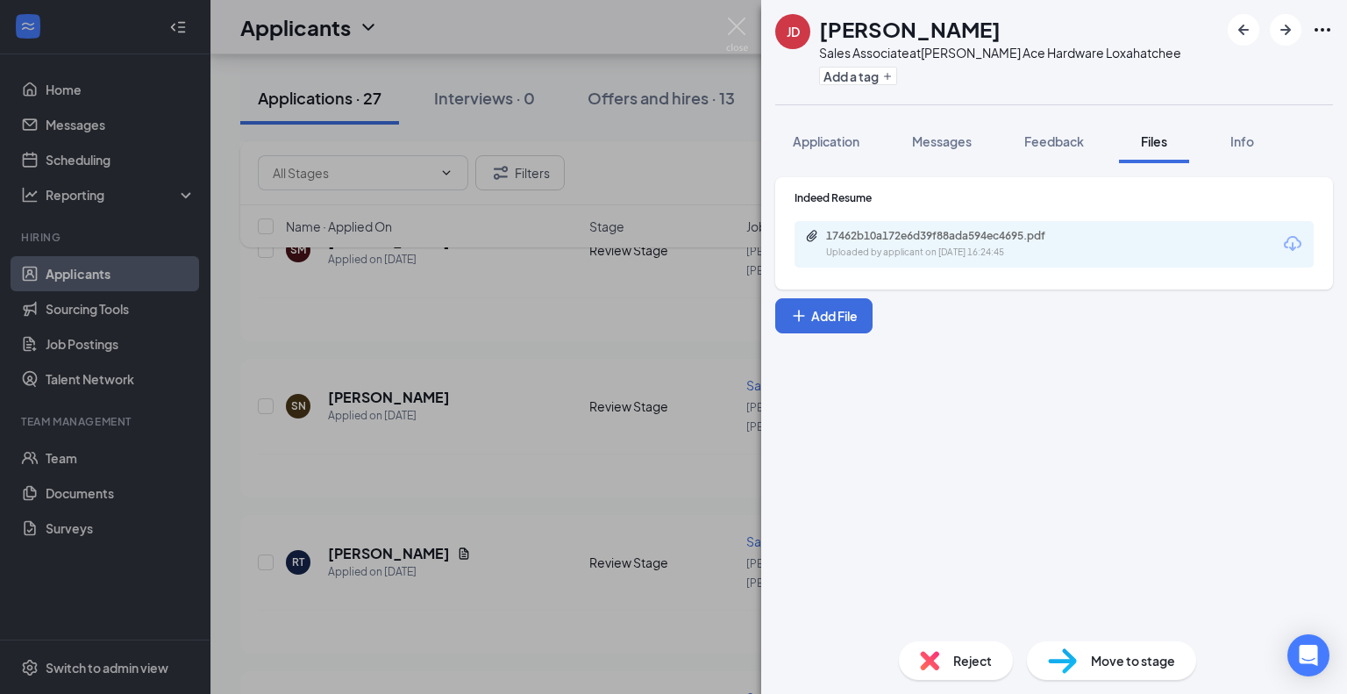
click at [667, 385] on div "[PERSON_NAME] [PERSON_NAME] Sales Associate at [PERSON_NAME] Ace Hardware Loxah…" at bounding box center [673, 347] width 1347 height 694
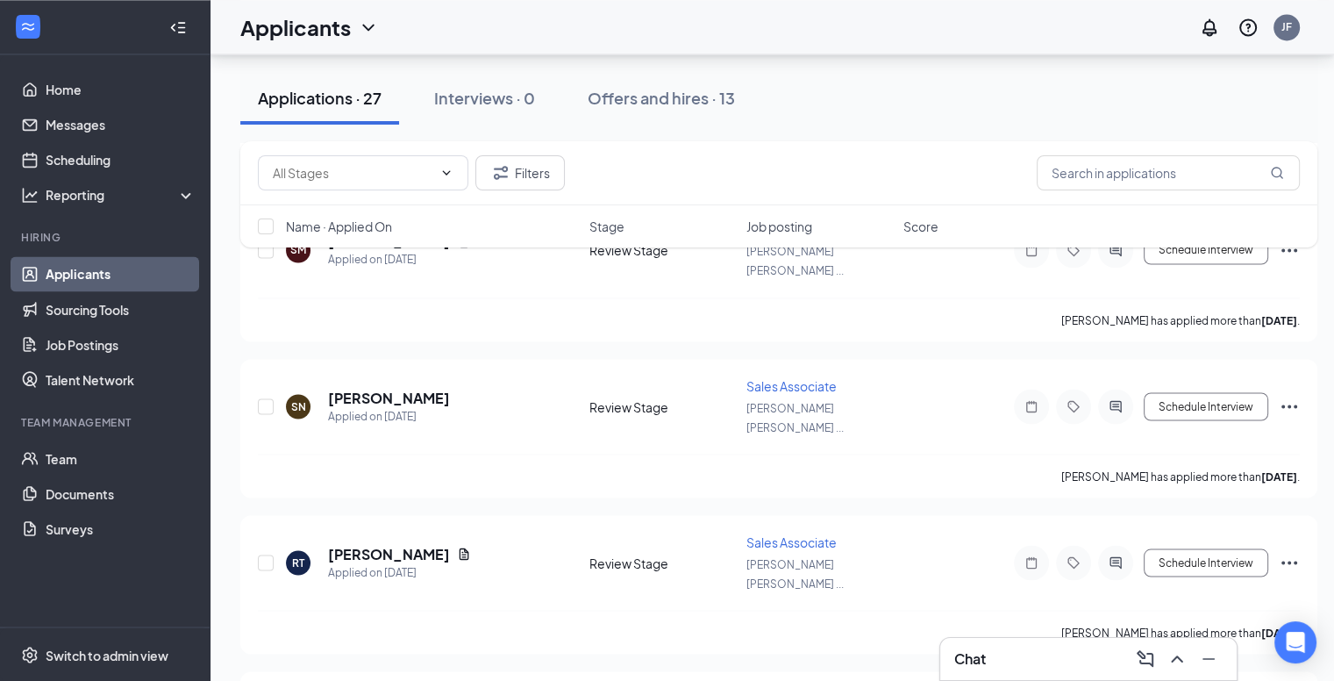
click at [3, 314] on ul "Applicants Sourcing Tools Job Postings Talent Network" at bounding box center [105, 326] width 210 height 140
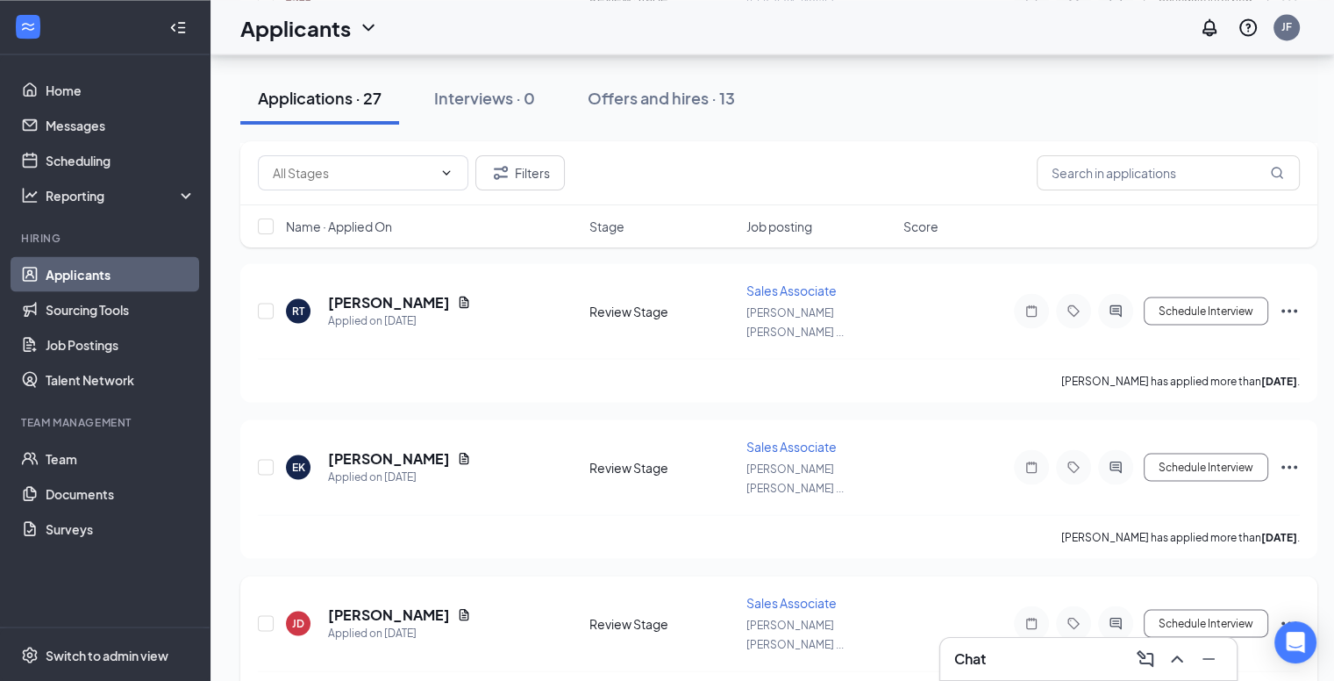
scroll to position [3405, 0]
